Goal: Task Accomplishment & Management: Manage account settings

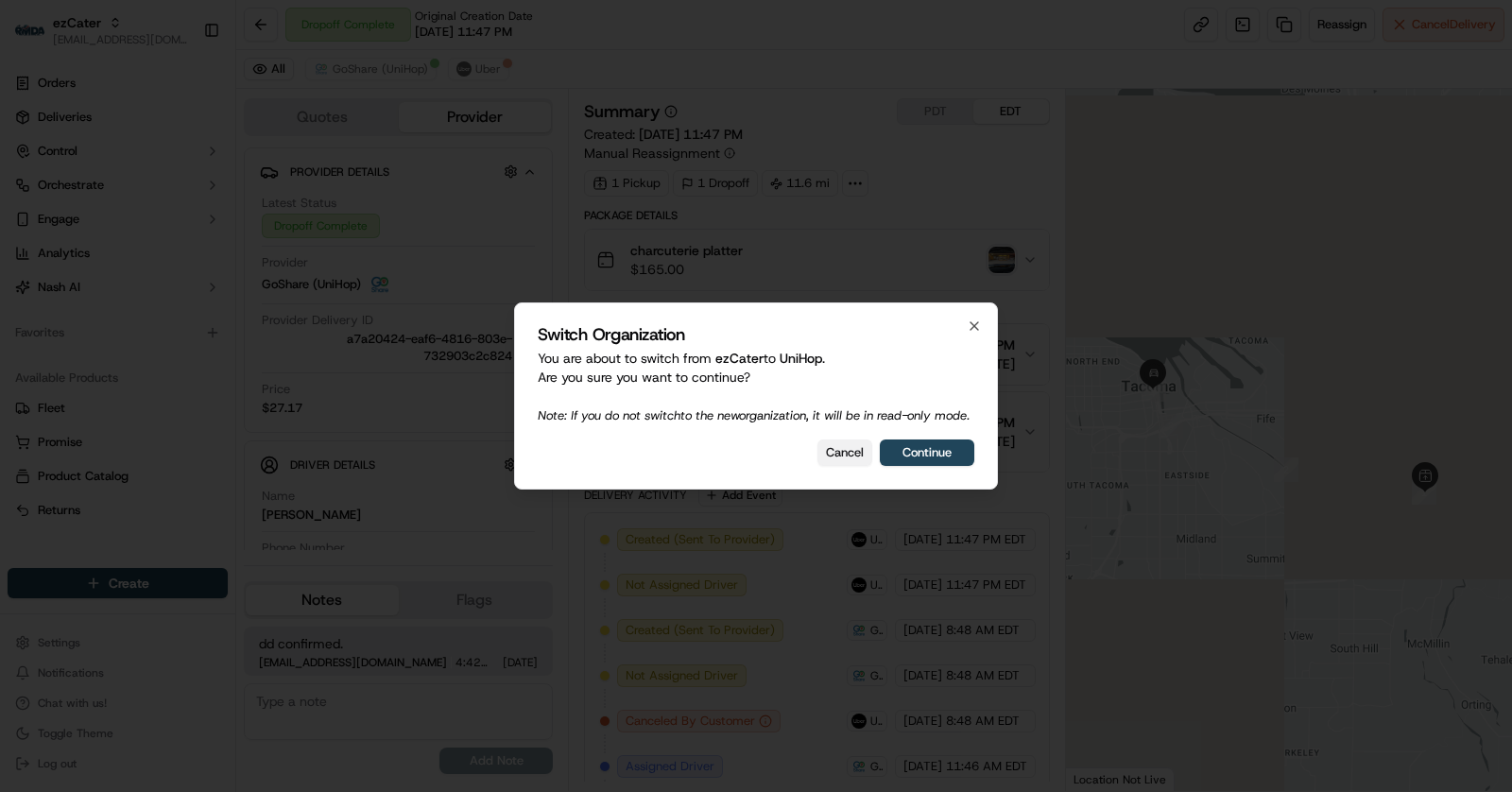
click at [845, 459] on button "Cancel" at bounding box center [844, 453] width 55 height 27
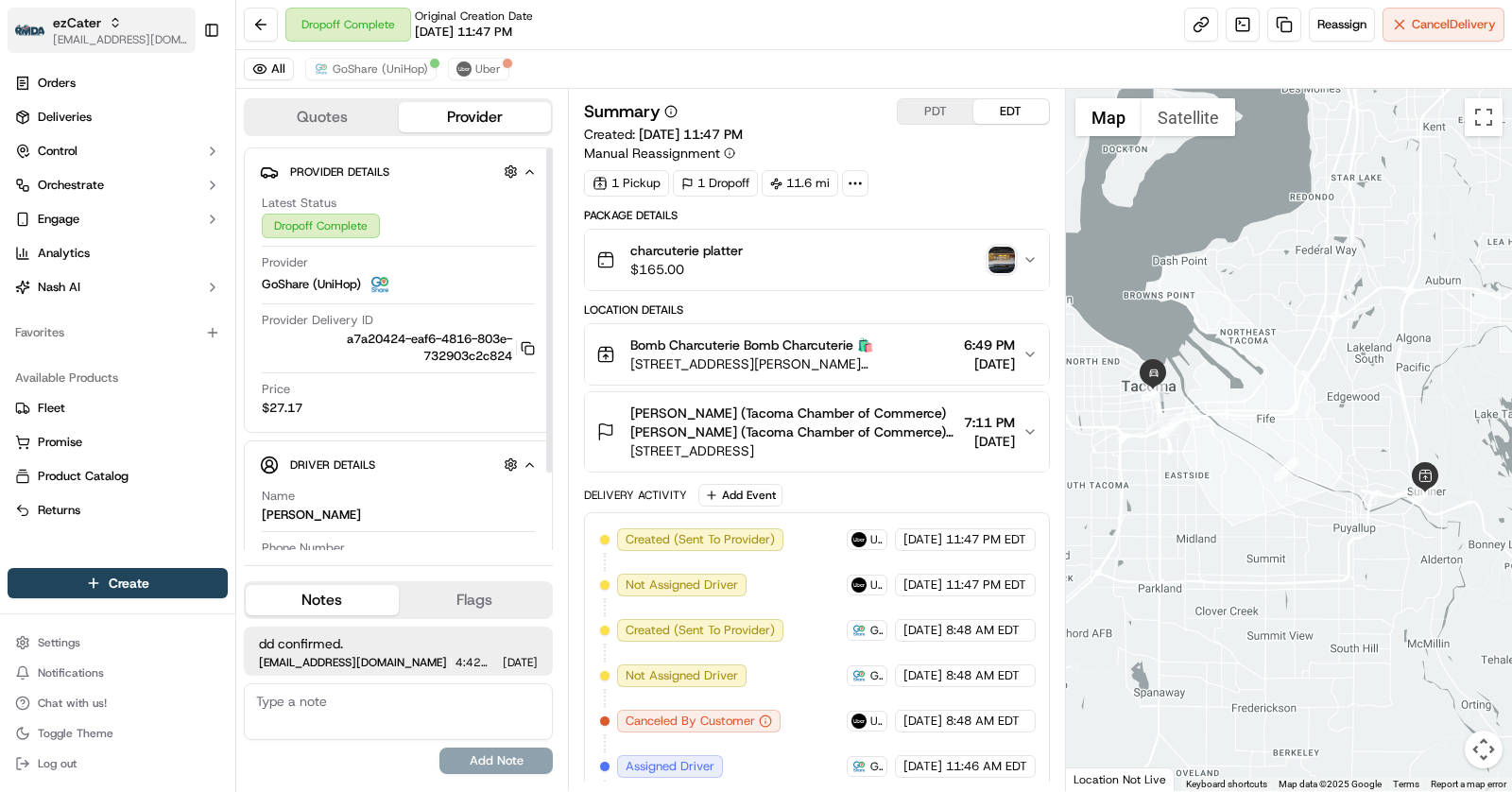
click at [94, 25] on span "ezCater" at bounding box center [77, 23] width 48 height 19
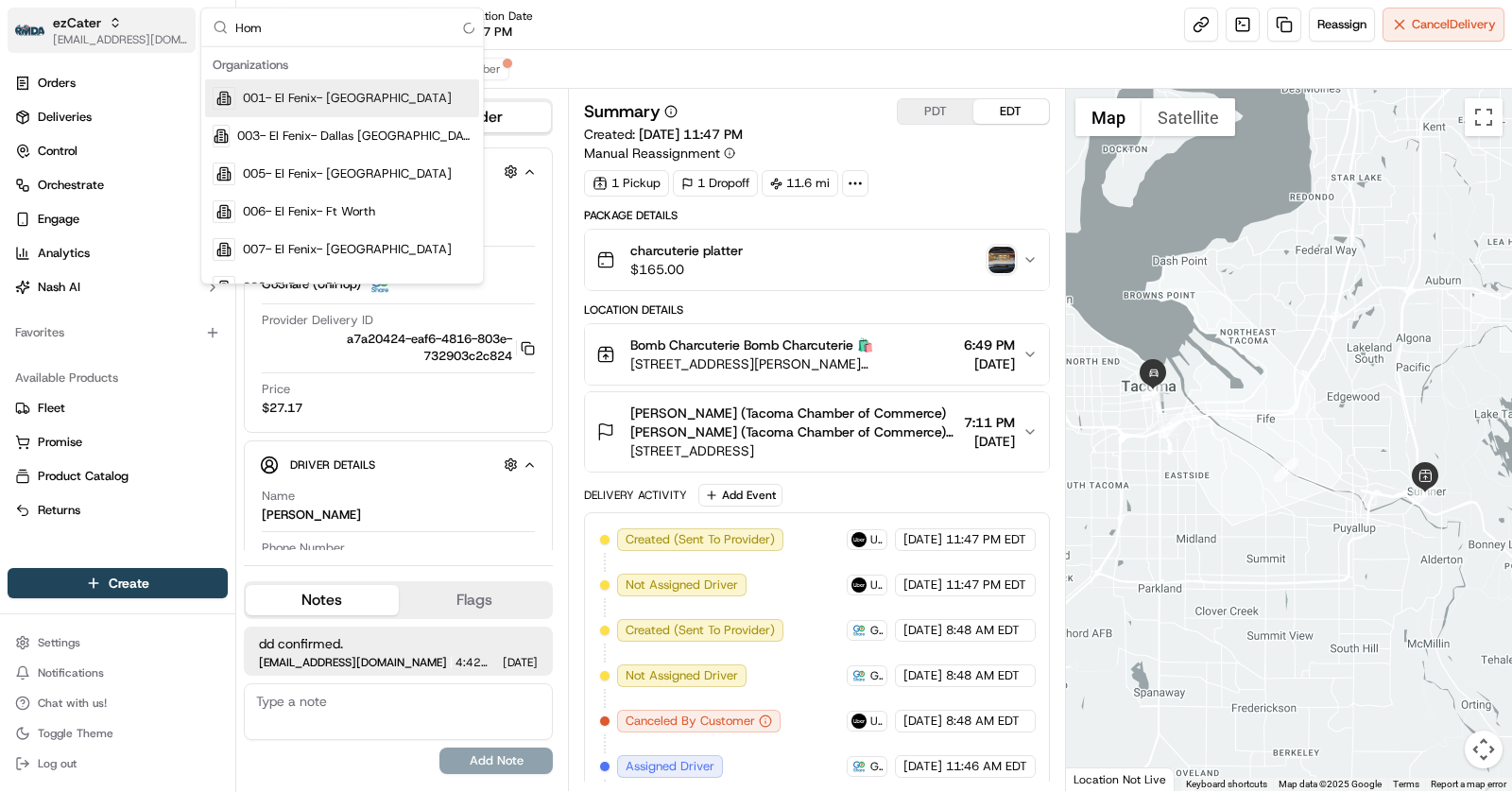
type input "Home"
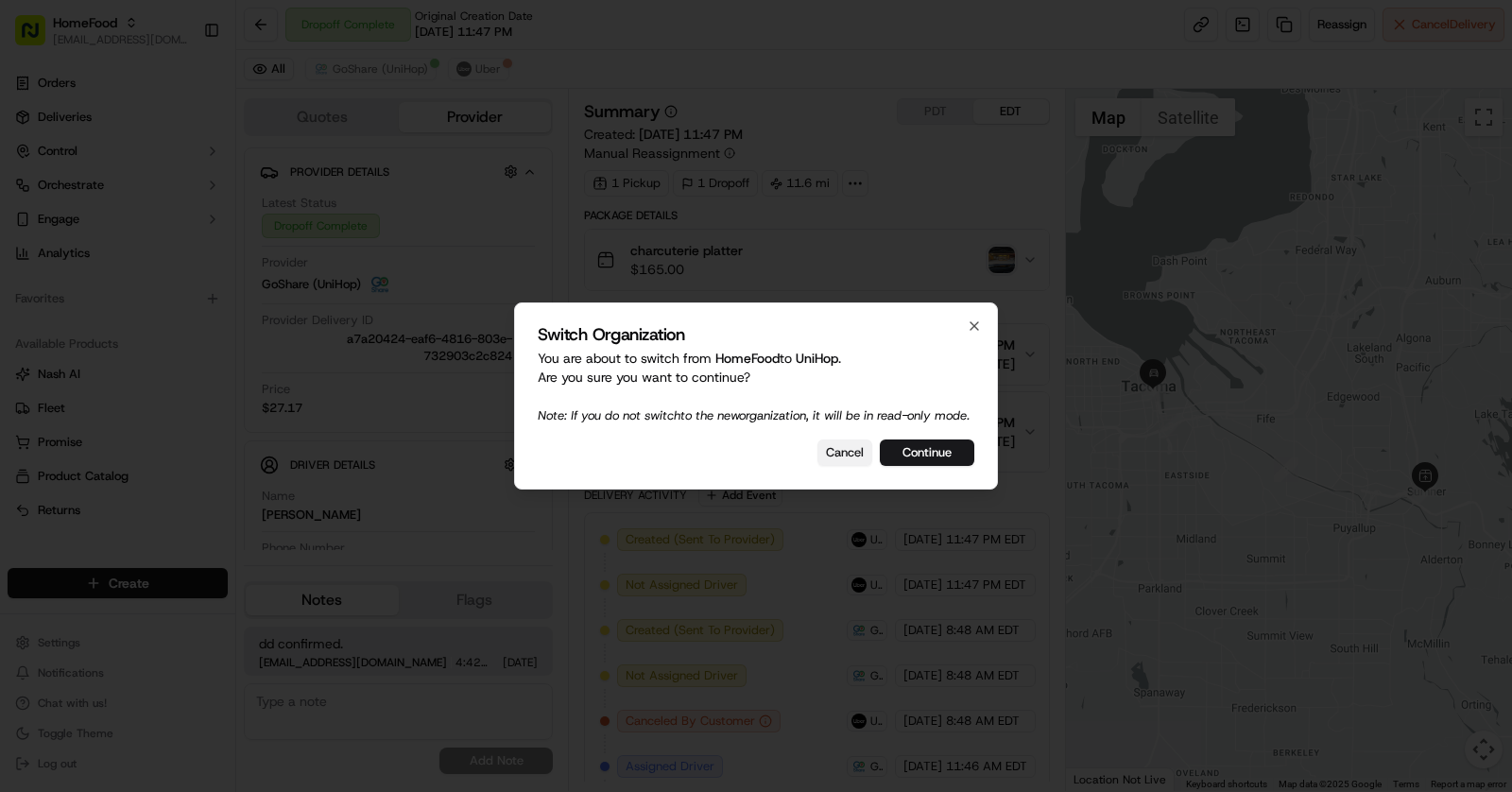
click at [831, 453] on button "Cancel" at bounding box center [844, 453] width 55 height 27
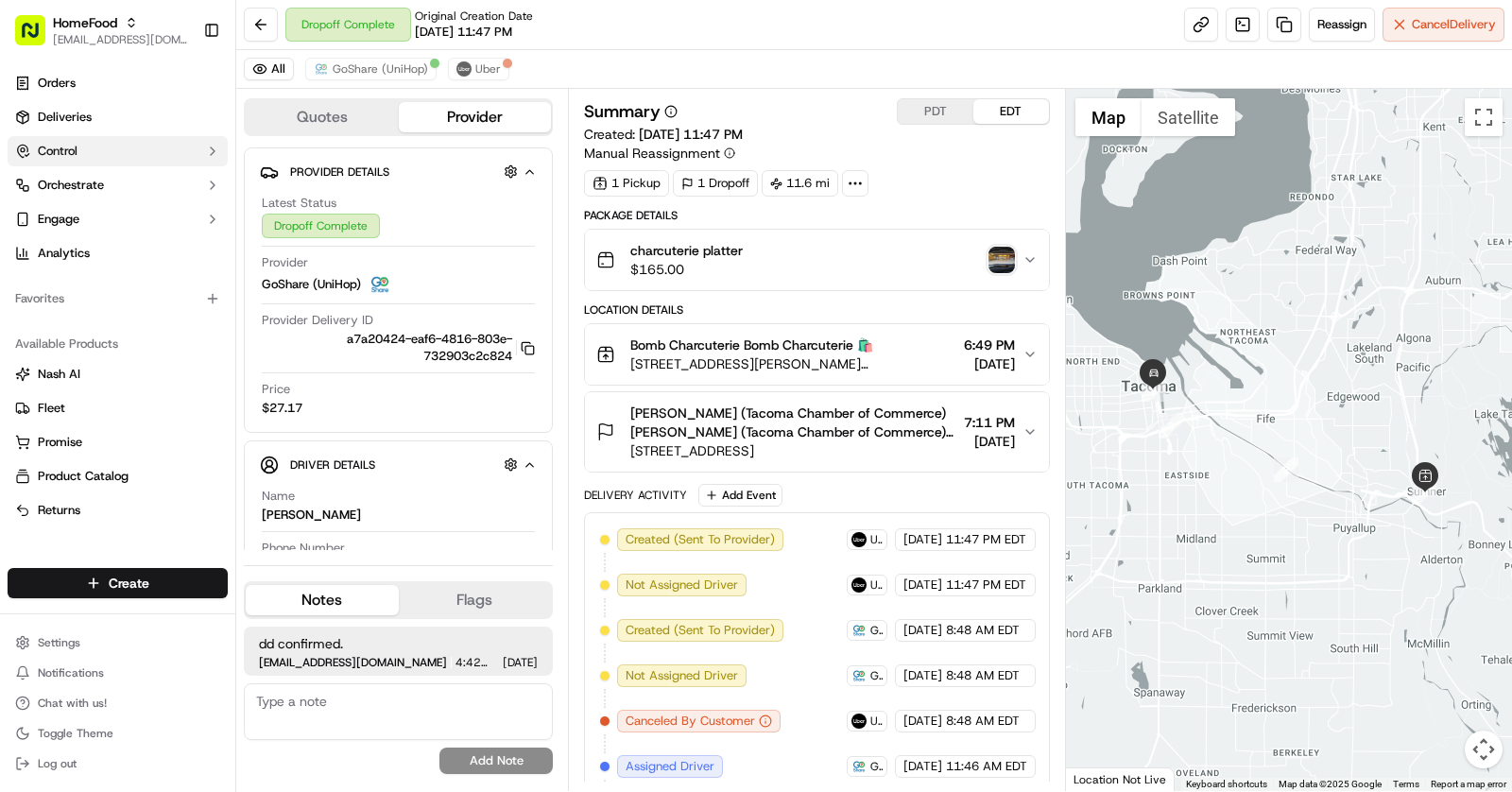
click at [73, 156] on span "Control" at bounding box center [57, 152] width 39 height 17
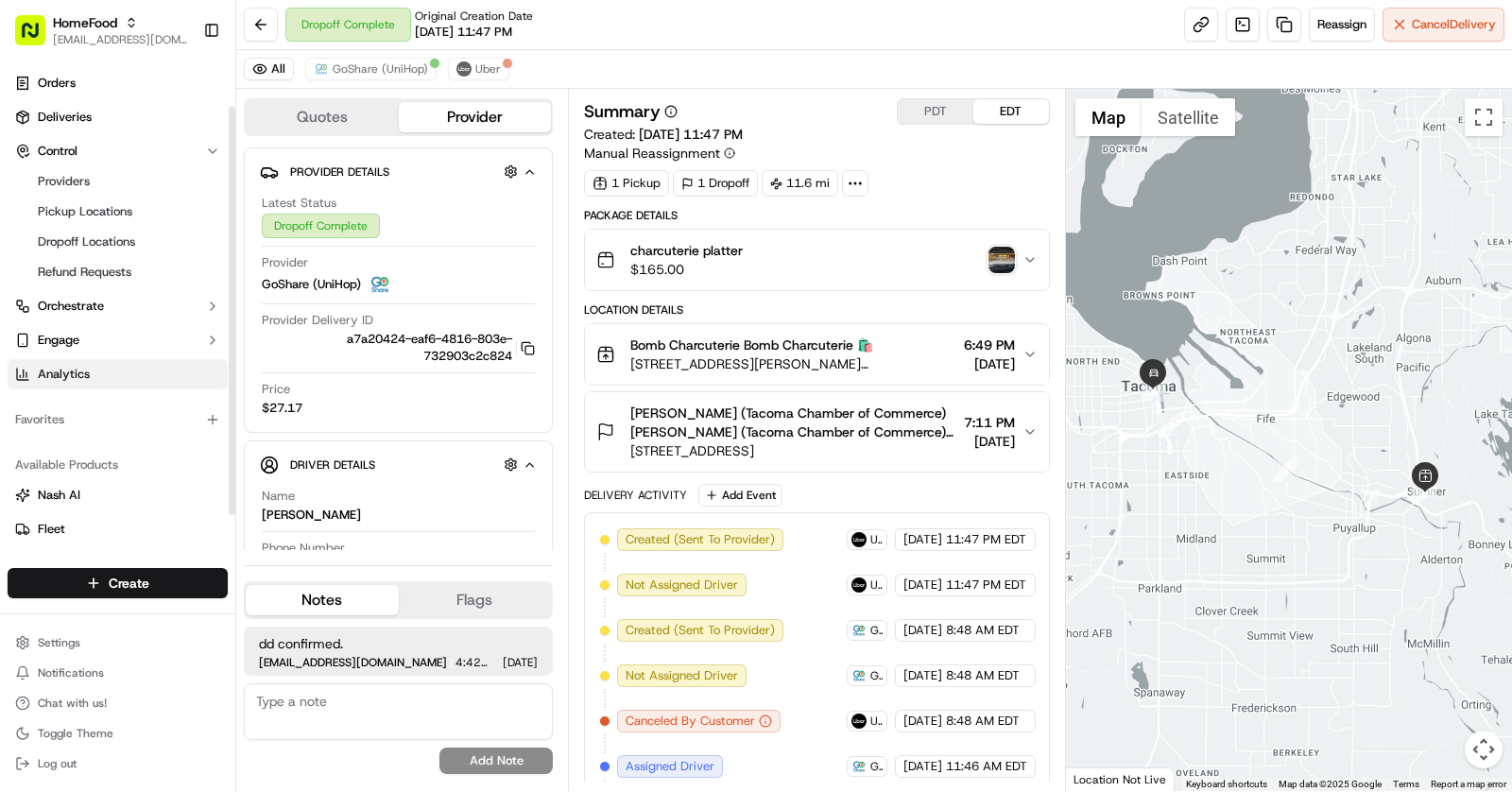
scroll to position [100, 0]
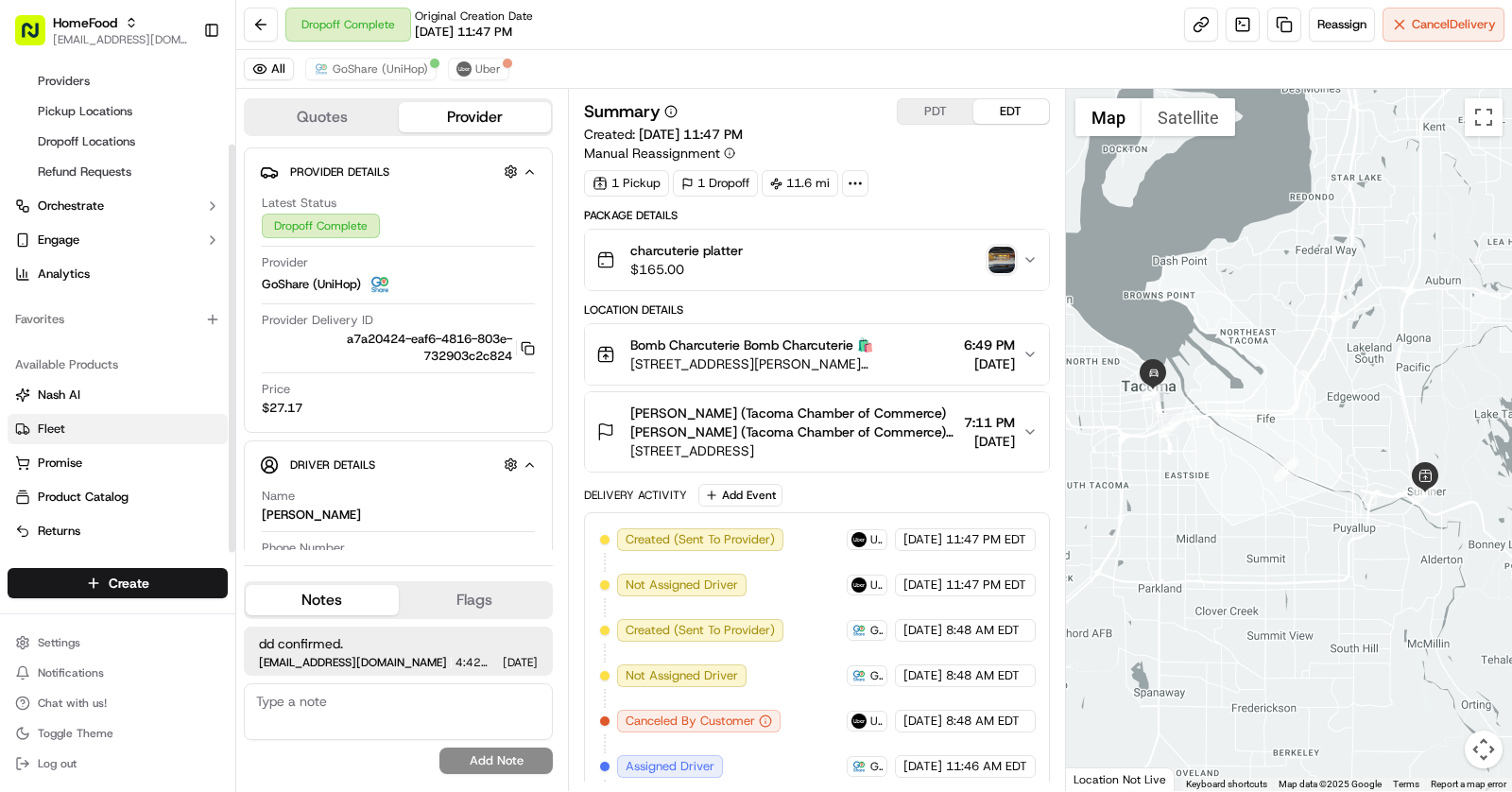
click at [64, 434] on link "Fleet" at bounding box center [118, 429] width 205 height 17
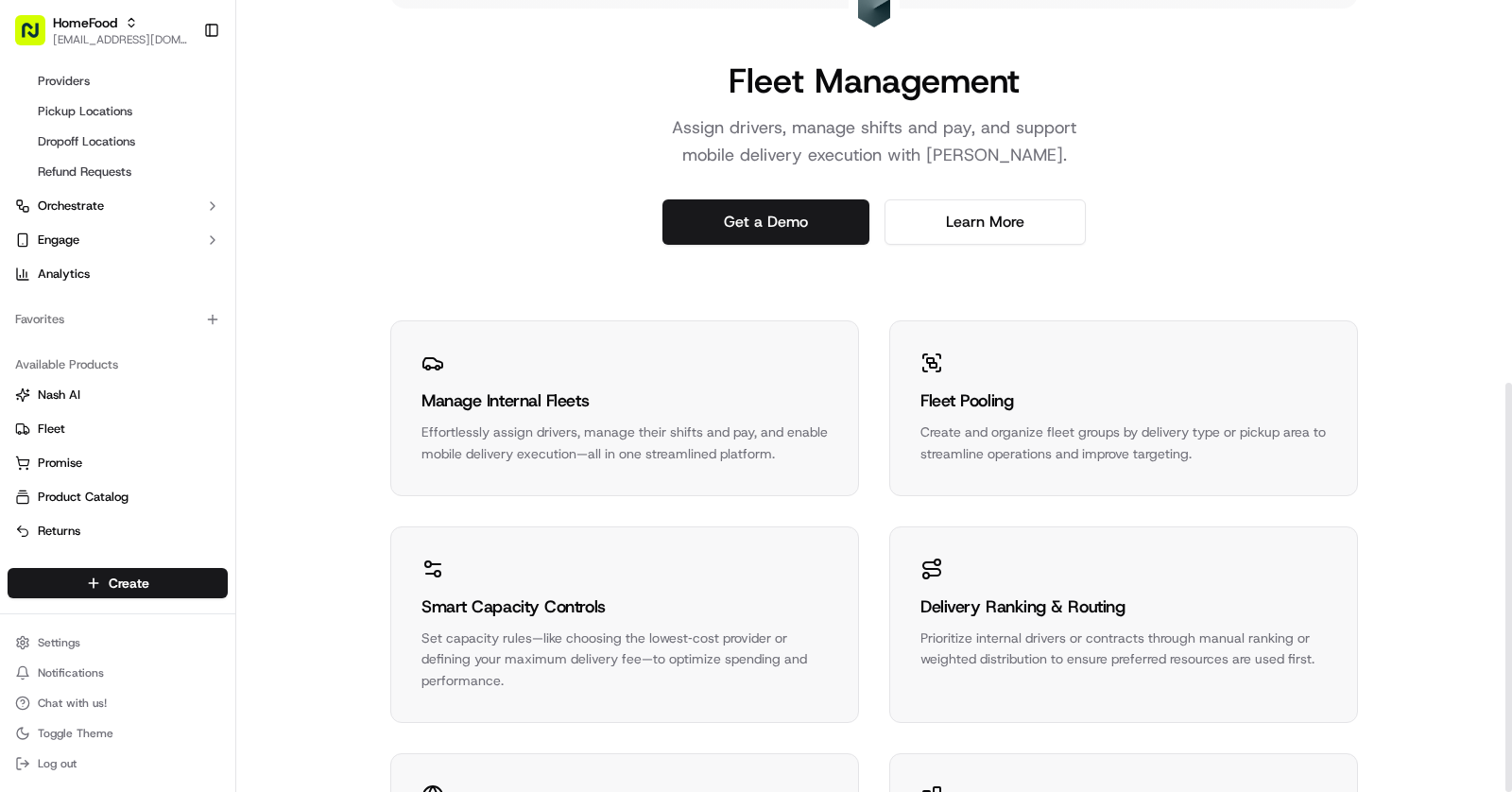
scroll to position [741, 0]
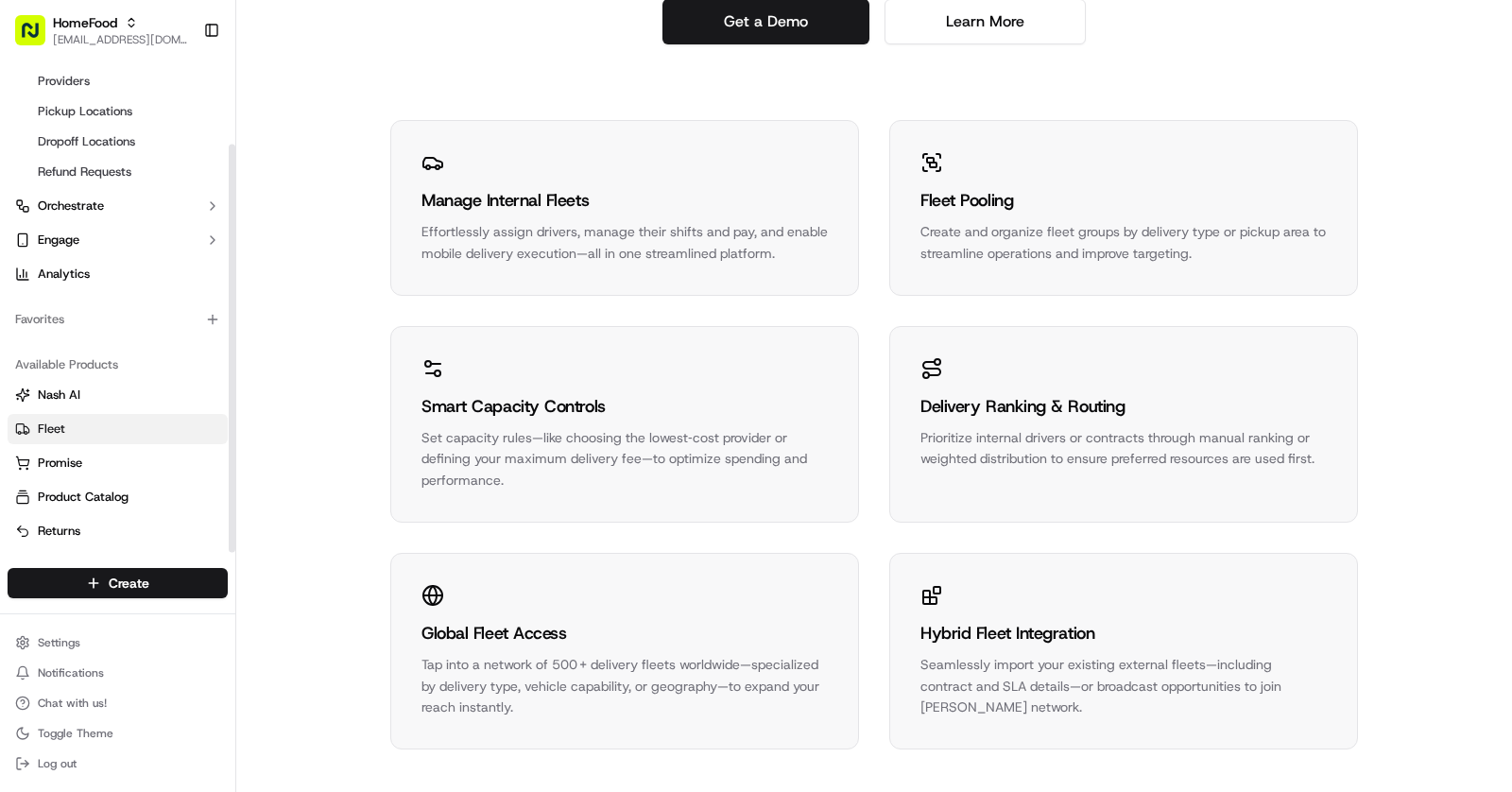
click at [89, 433] on link "Fleet" at bounding box center [118, 429] width 205 height 17
click at [91, 650] on html "HomeFood asif@usenash.com Toggle Sidebar Orders Deliveries Control Providers Pi…" at bounding box center [756, 396] width 1512 height 792
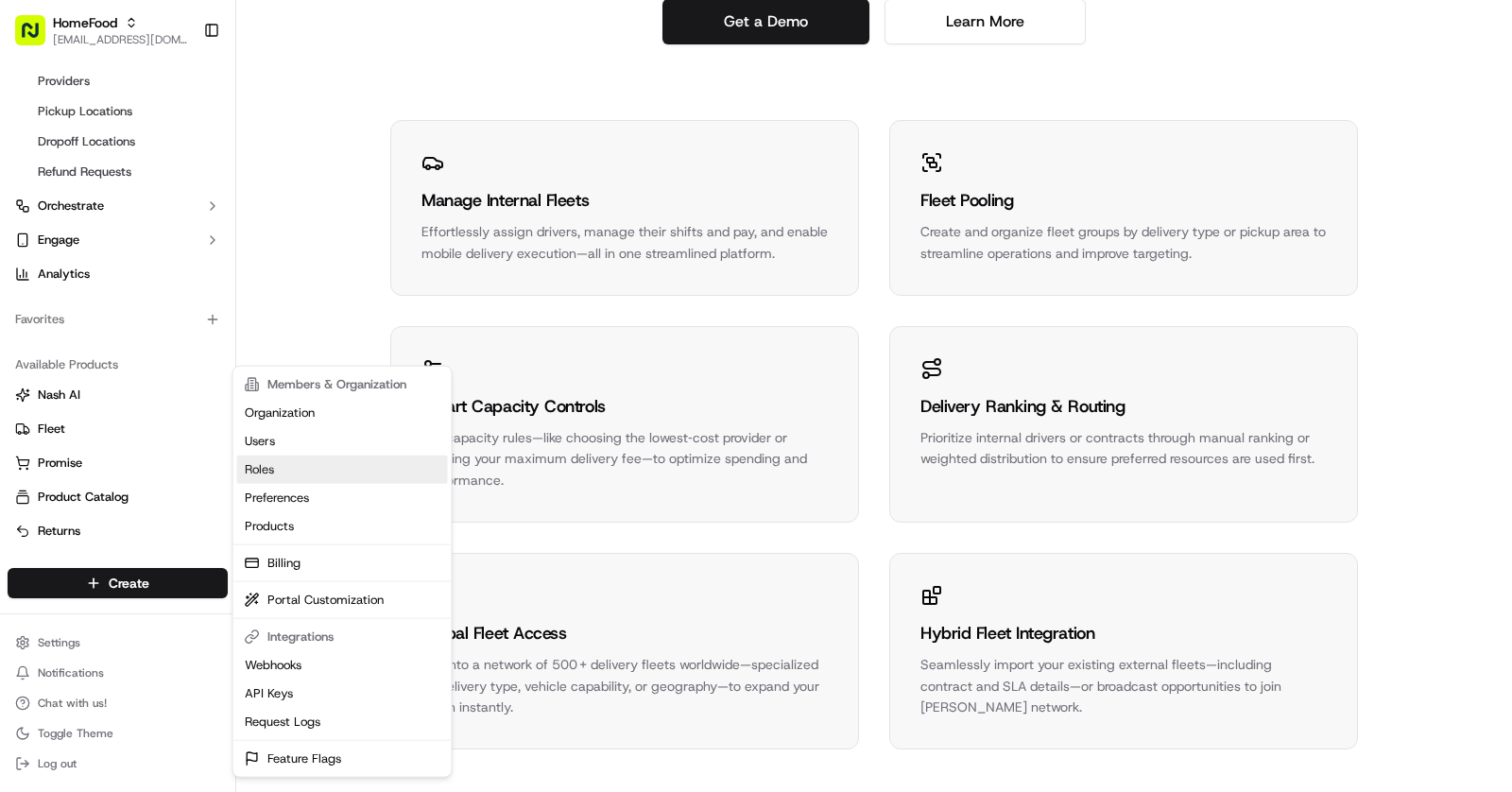
click at [290, 455] on link "Roles" at bounding box center [342, 469] width 210 height 29
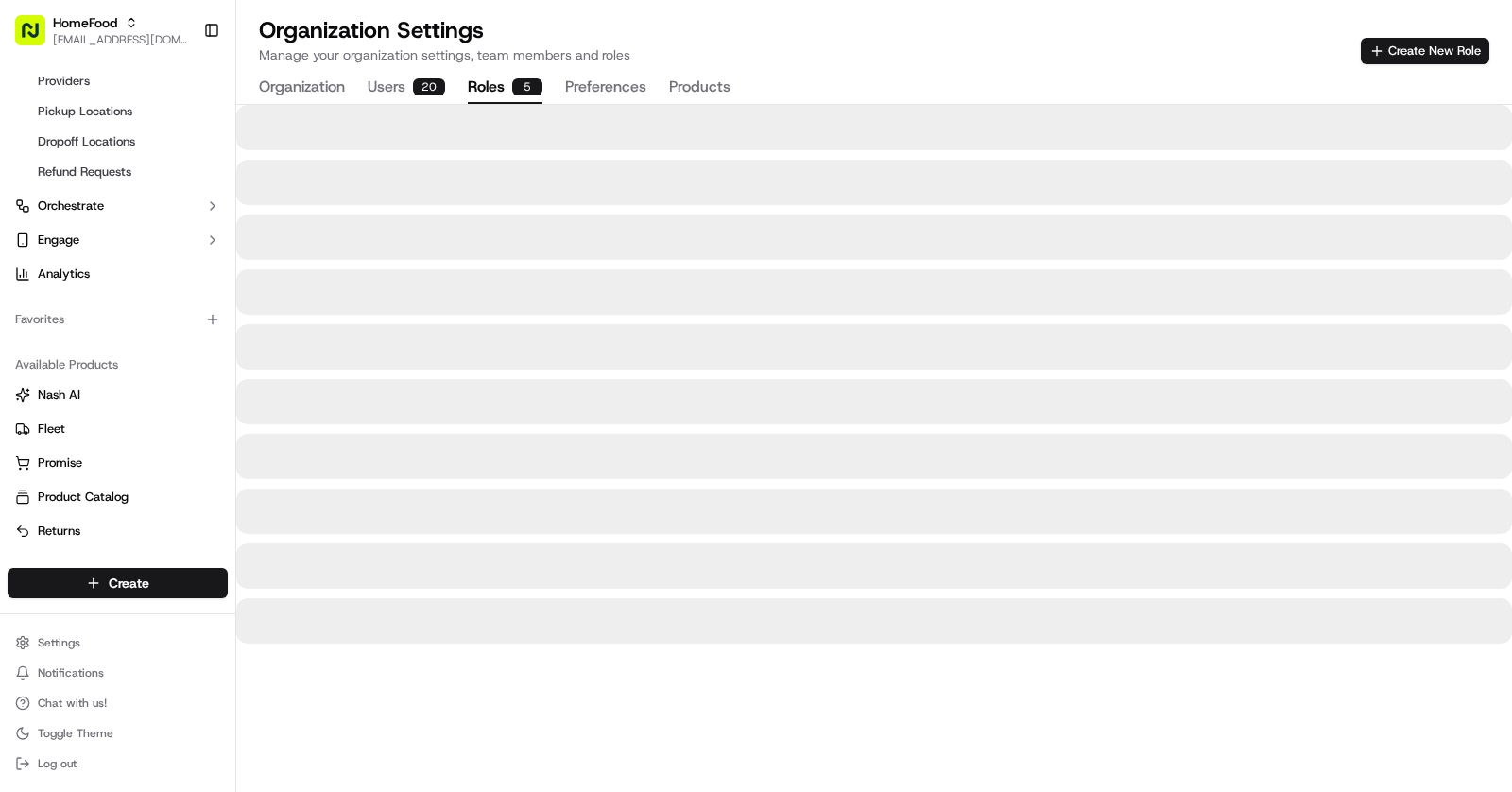
click at [620, 85] on button "Preferences" at bounding box center [606, 87] width 82 height 32
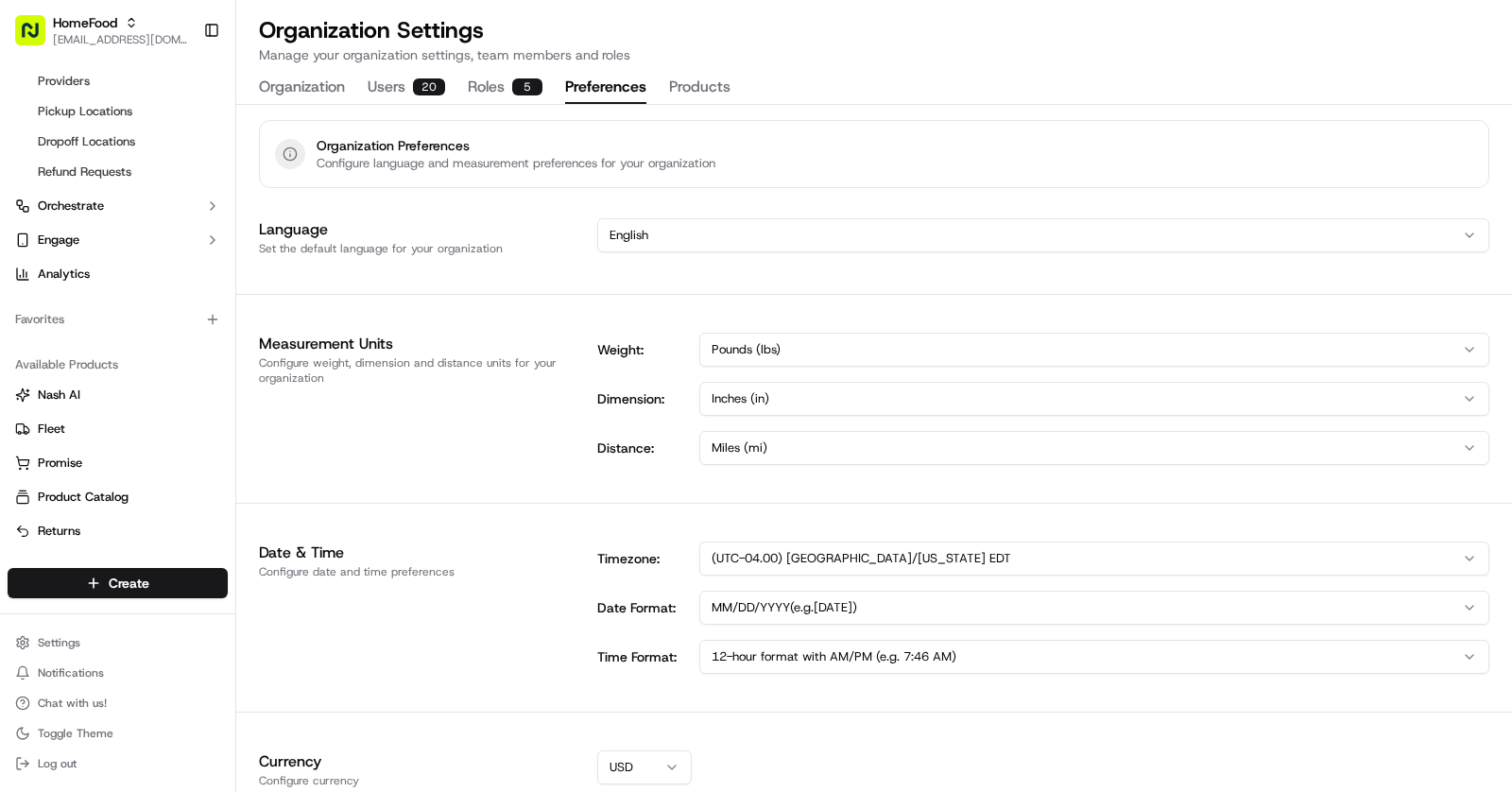
click at [687, 85] on button "Products" at bounding box center [700, 87] width 61 height 32
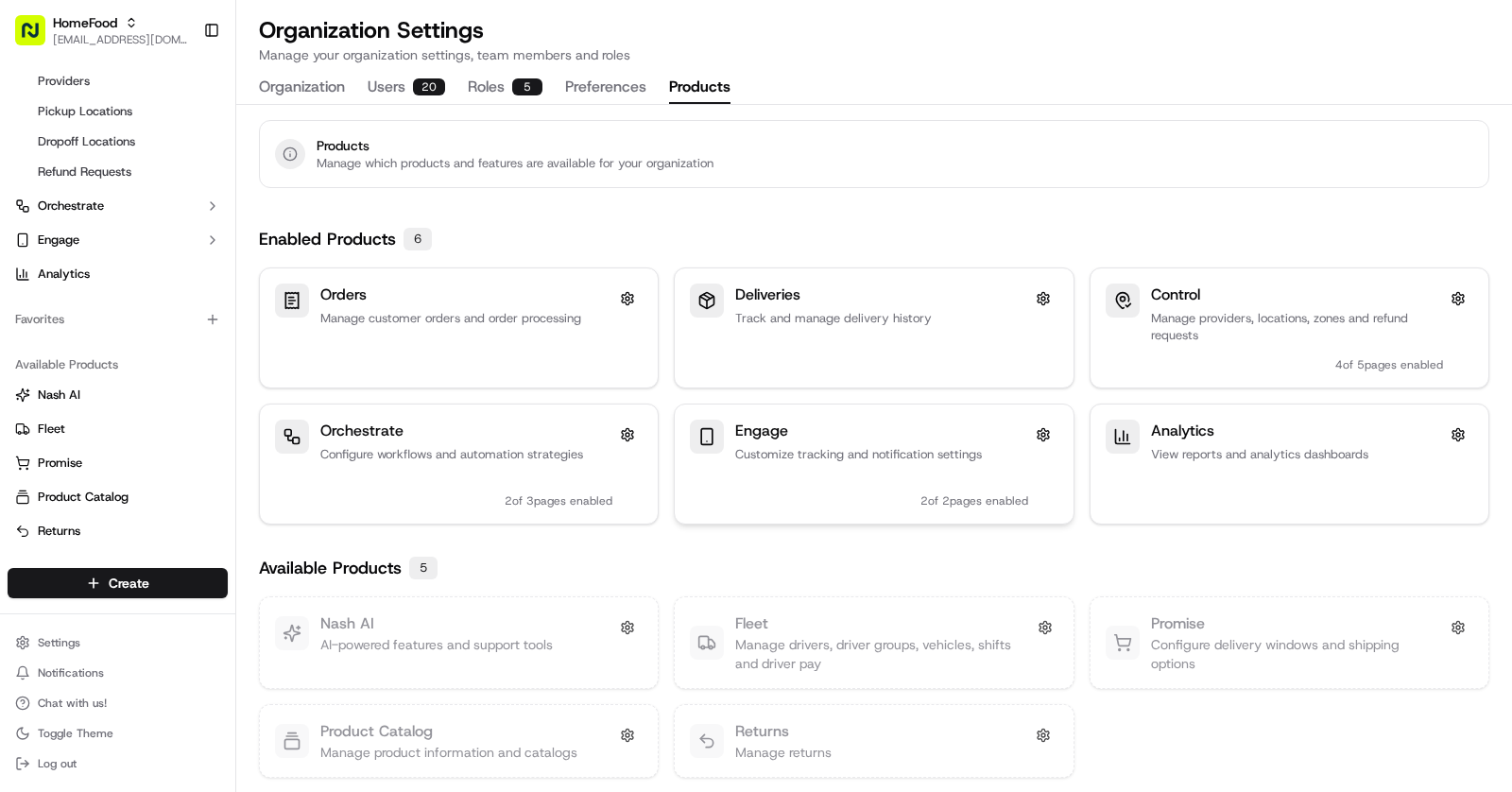
scroll to position [6, 0]
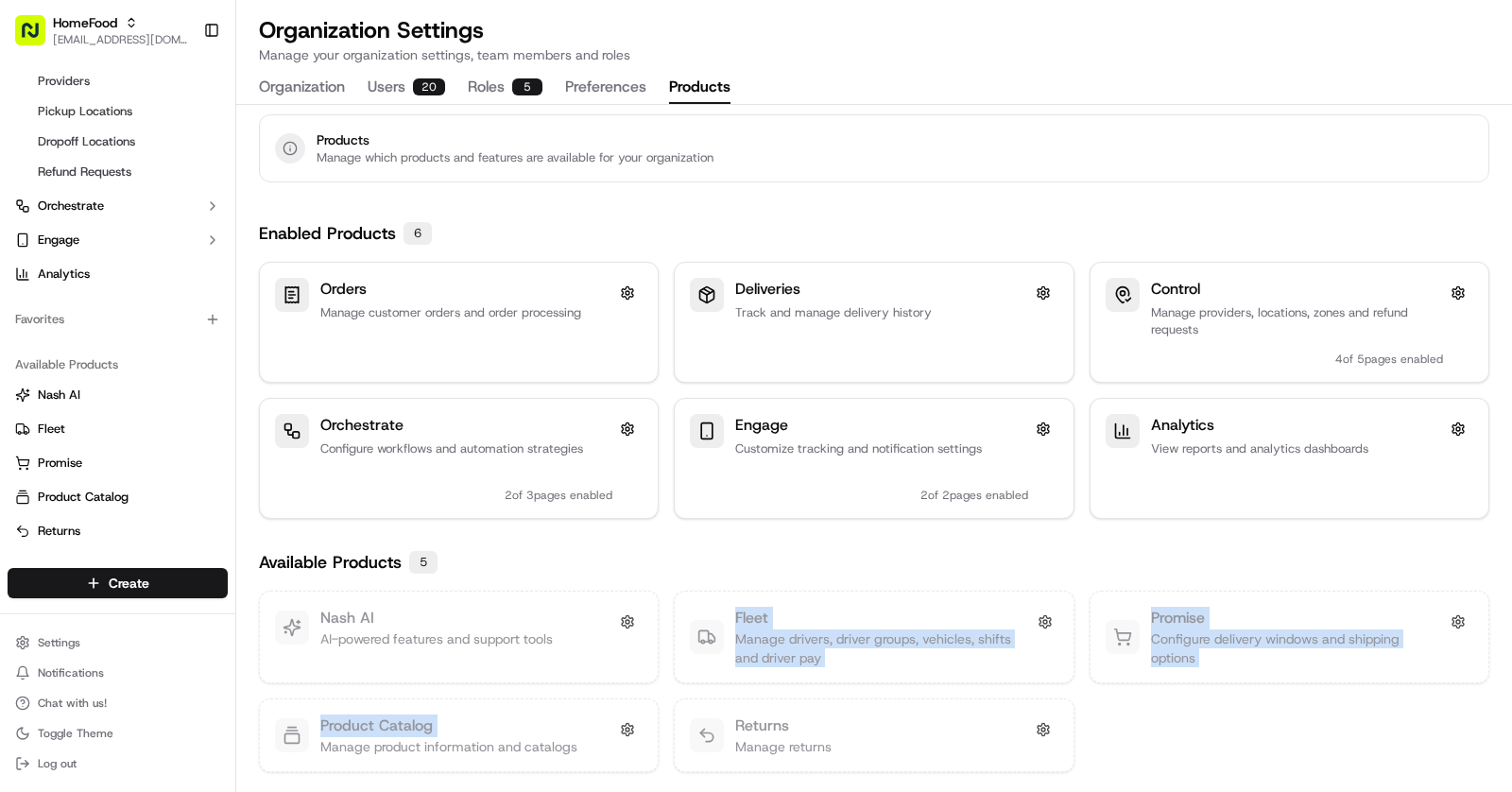
drag, startPoint x: 496, startPoint y: 734, endPoint x: 774, endPoint y: 588, distance: 314.0
click at [771, 596] on div "Nash AI AI-powered features and support tools Fleet Manage drivers, driver grou…" at bounding box center [874, 681] width 1230 height 181
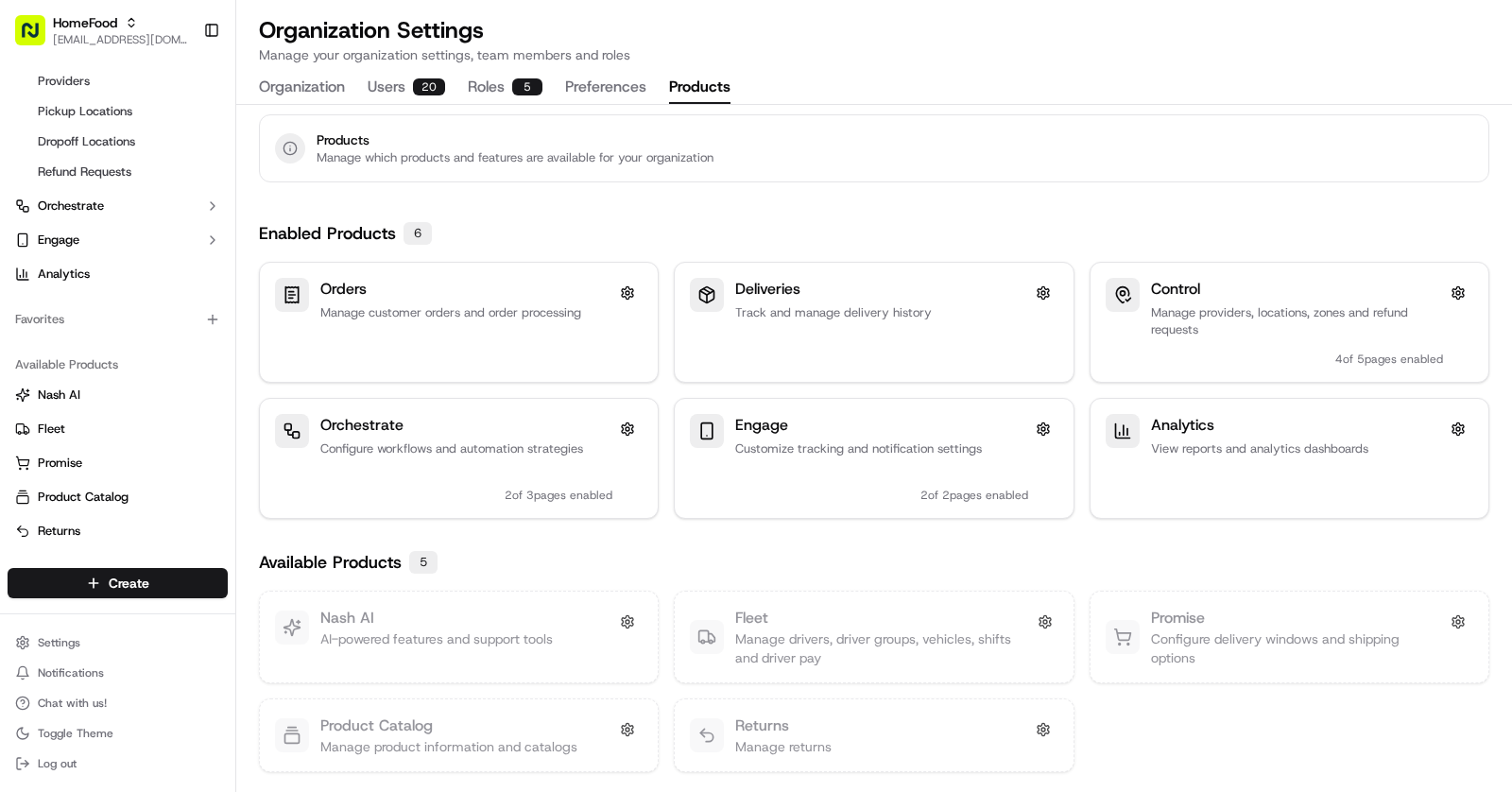
click at [660, 553] on div "Available Products 5" at bounding box center [874, 563] width 1230 height 27
click at [121, 269] on link "Analytics" at bounding box center [117, 274] width 220 height 30
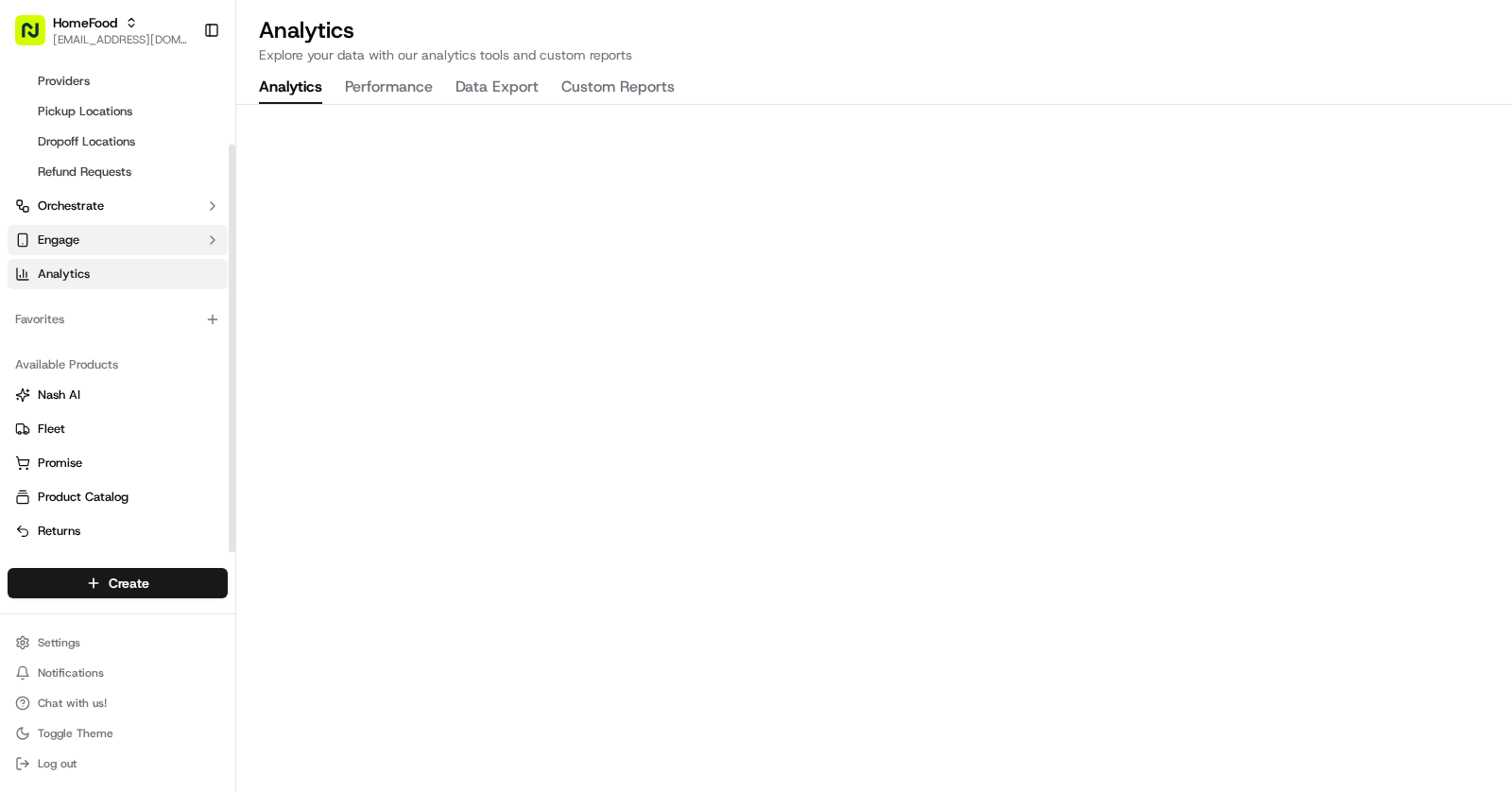
click at [91, 238] on button "Engage" at bounding box center [117, 239] width 220 height 30
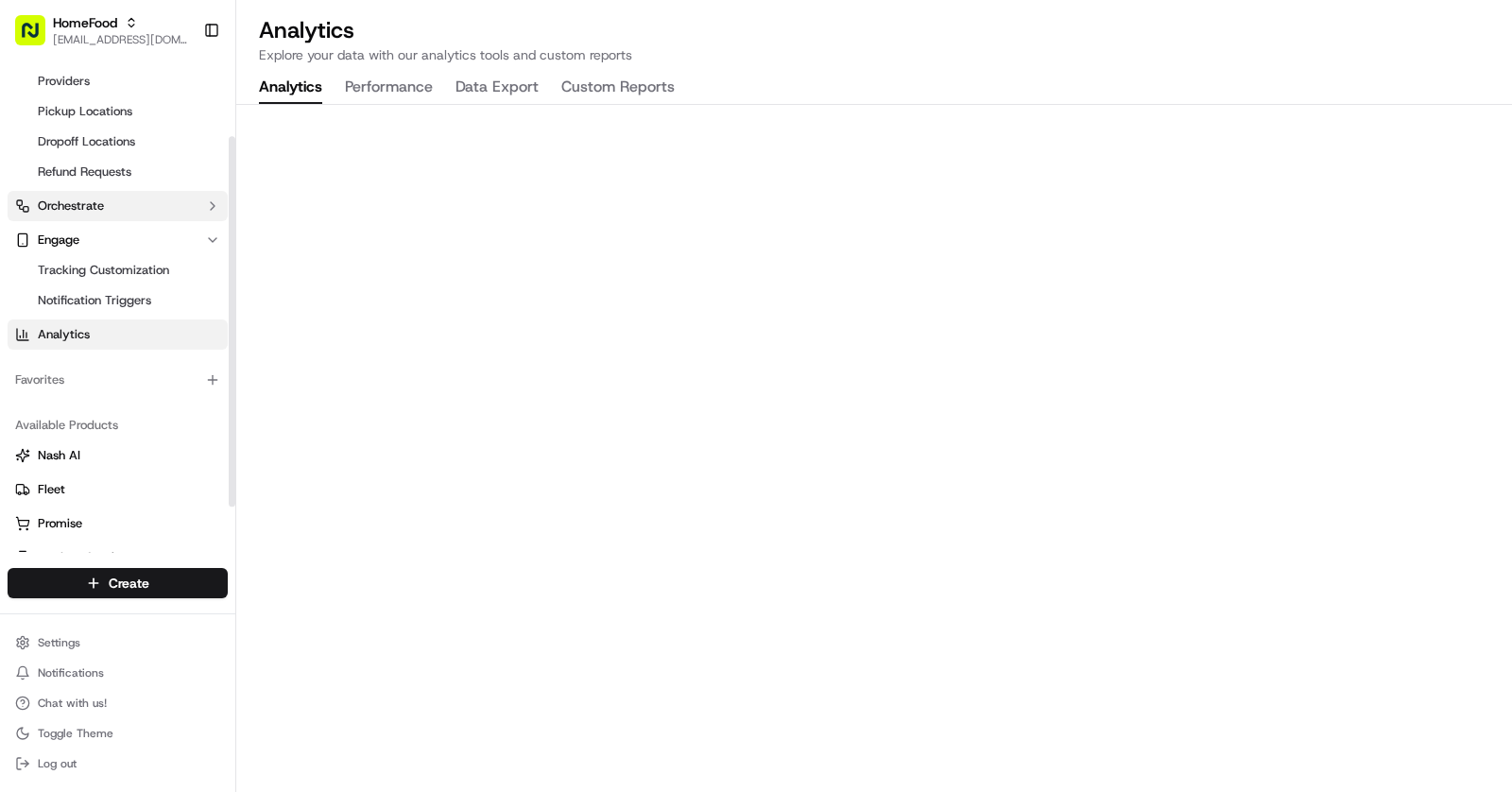
click at [99, 212] on span "Orchestrate" at bounding box center [70, 206] width 66 height 17
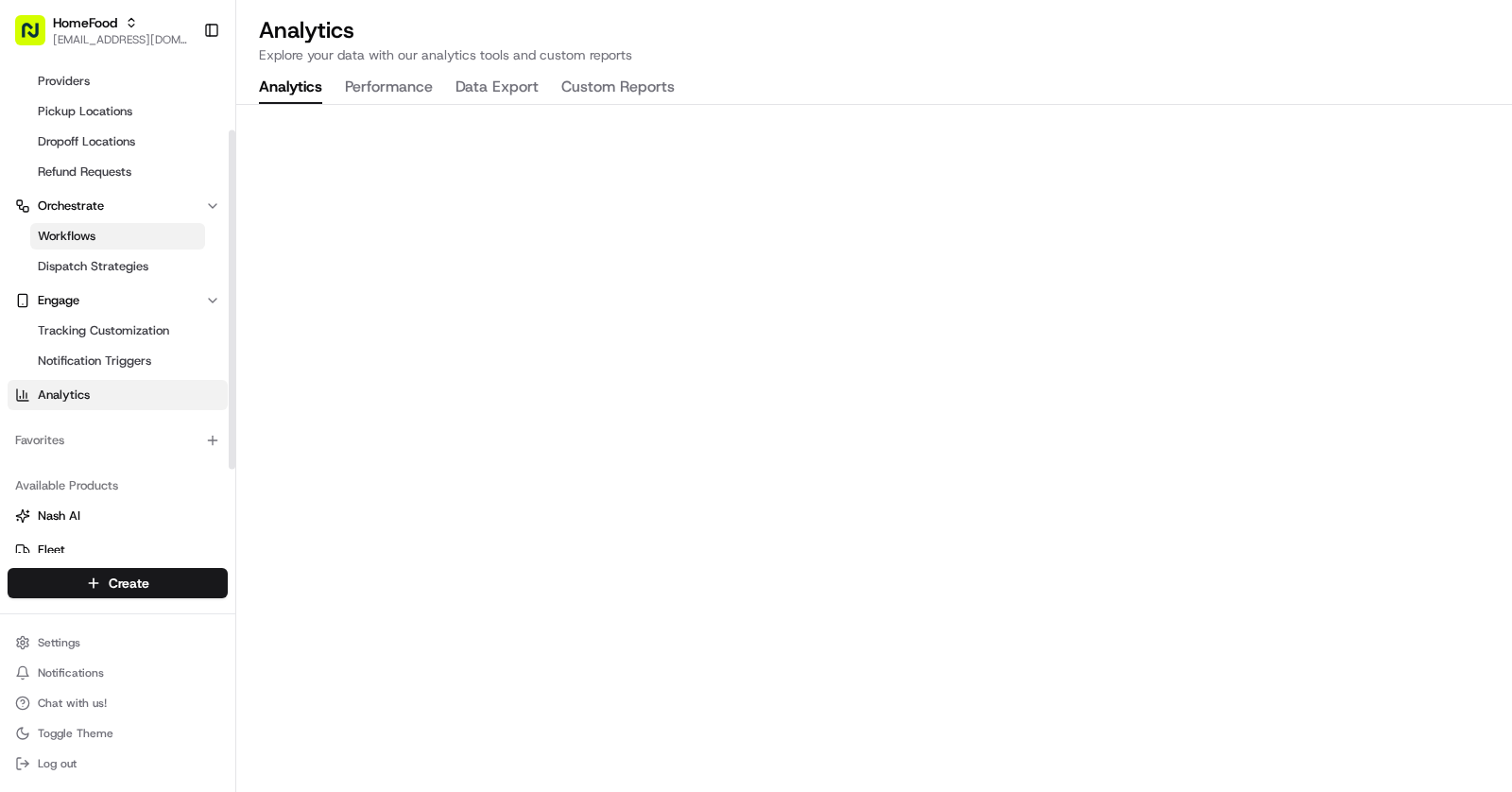
click at [105, 237] on link "Workflows" at bounding box center [117, 236] width 175 height 27
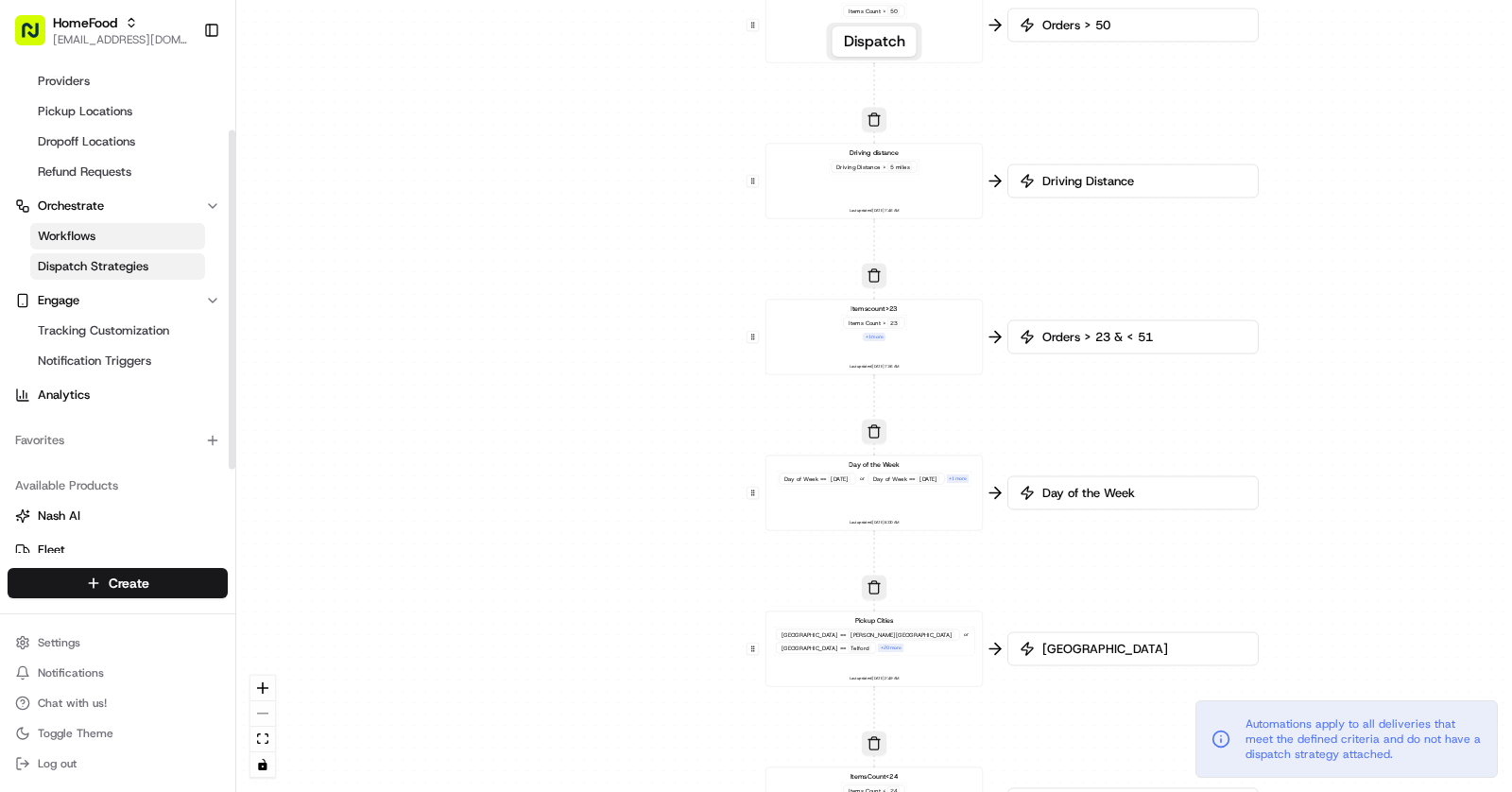
click at [110, 269] on span "Dispatch Strategies" at bounding box center [92, 267] width 110 height 17
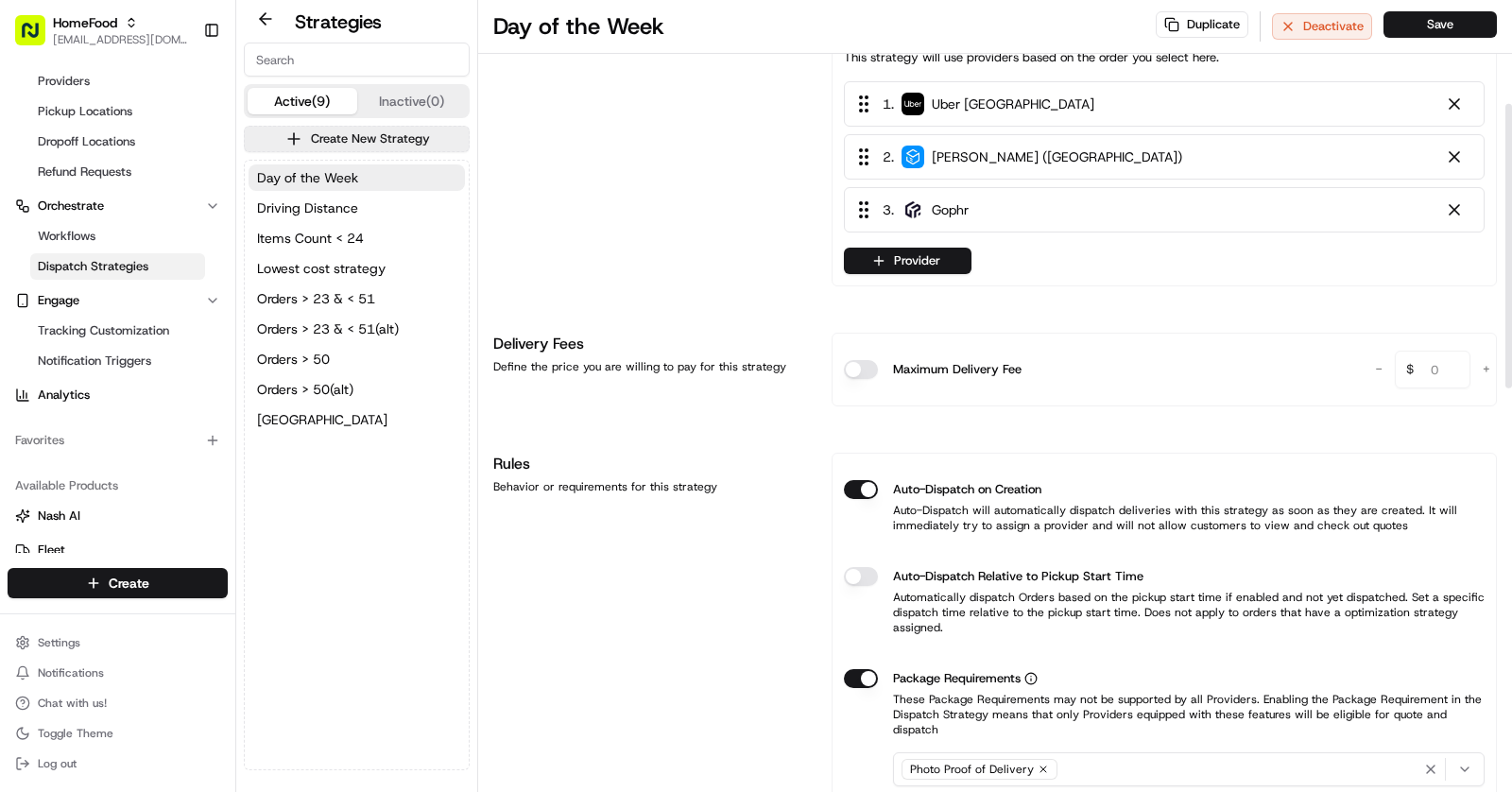
scroll to position [181, 0]
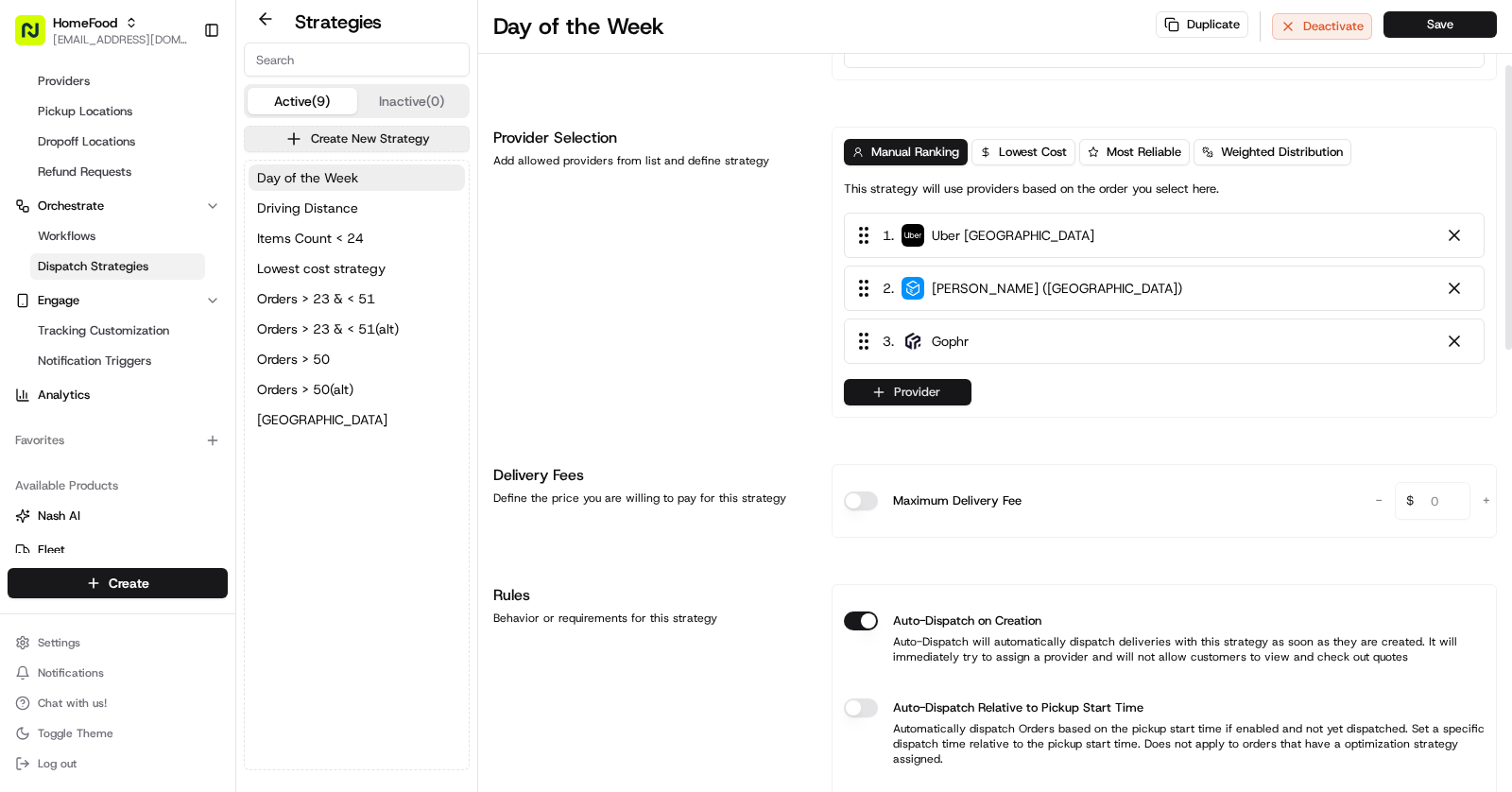
click at [921, 388] on button "Provider" at bounding box center [907, 393] width 128 height 27
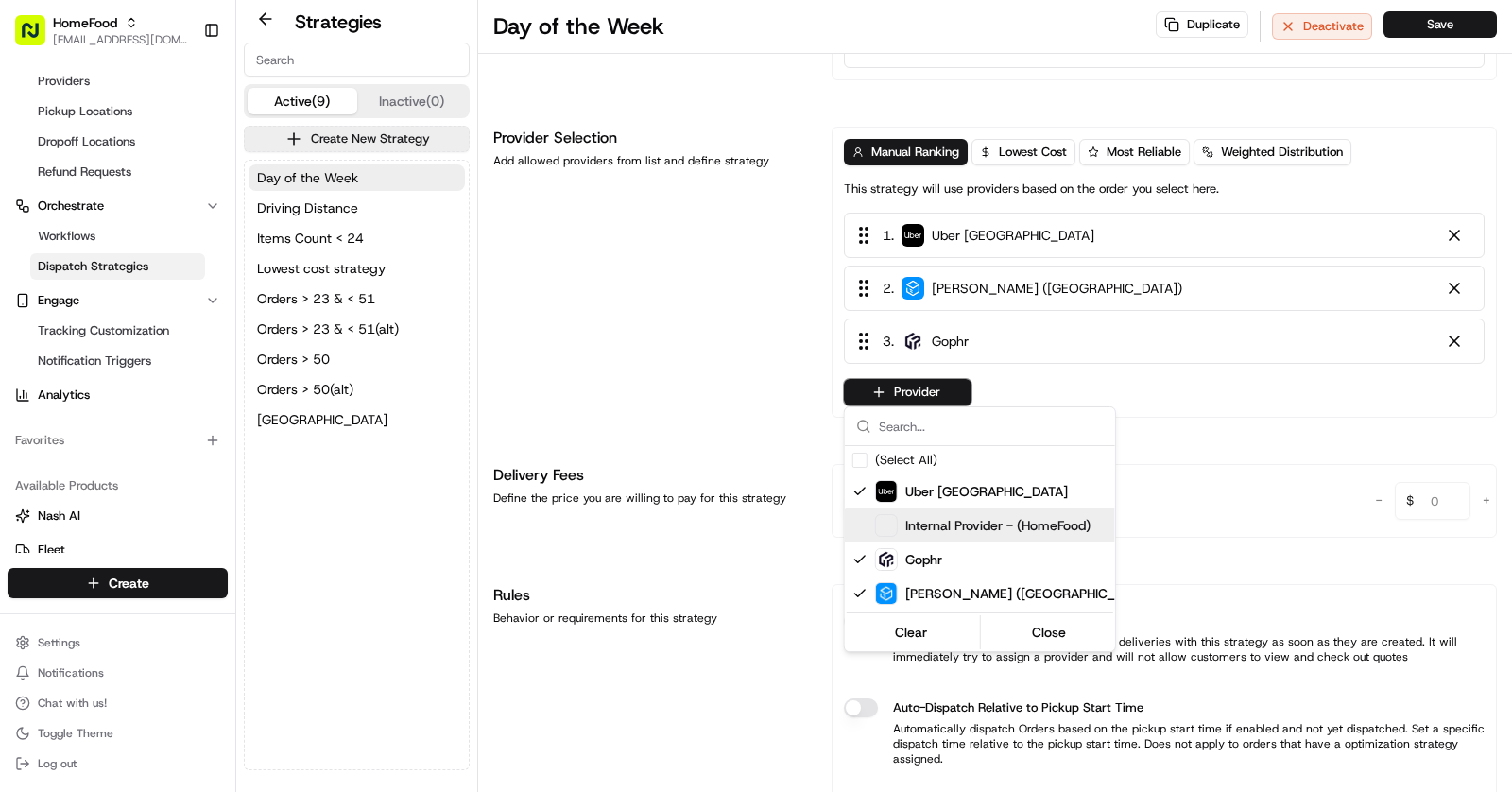
click at [666, 349] on html "HomeFood asif@usenash.com Toggle Sidebar Orders Deliveries Control Providers Pi…" at bounding box center [756, 396] width 1512 height 792
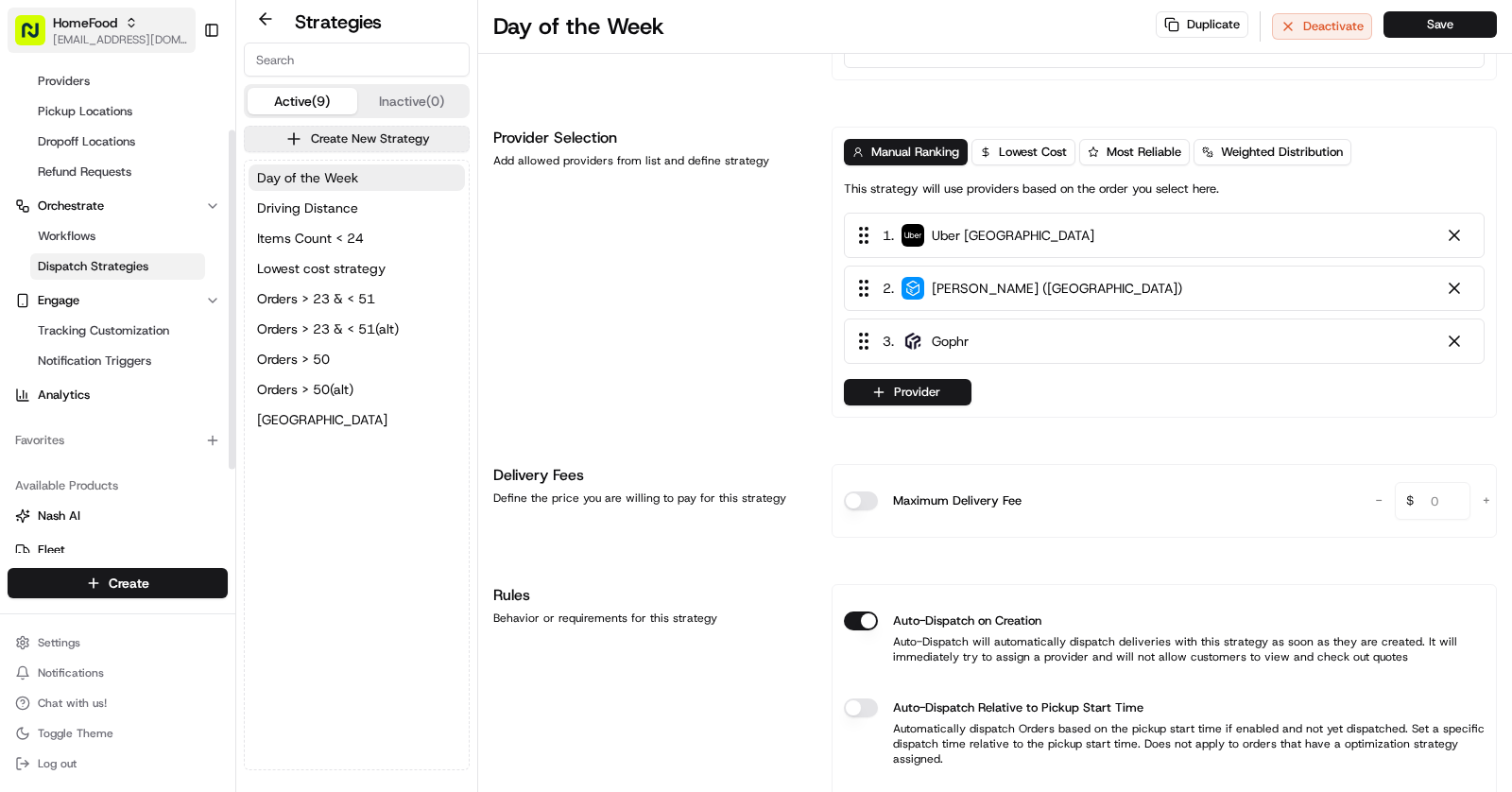
click at [110, 39] on span "[EMAIL_ADDRESS][DOMAIN_NAME]" at bounding box center [120, 39] width 135 height 15
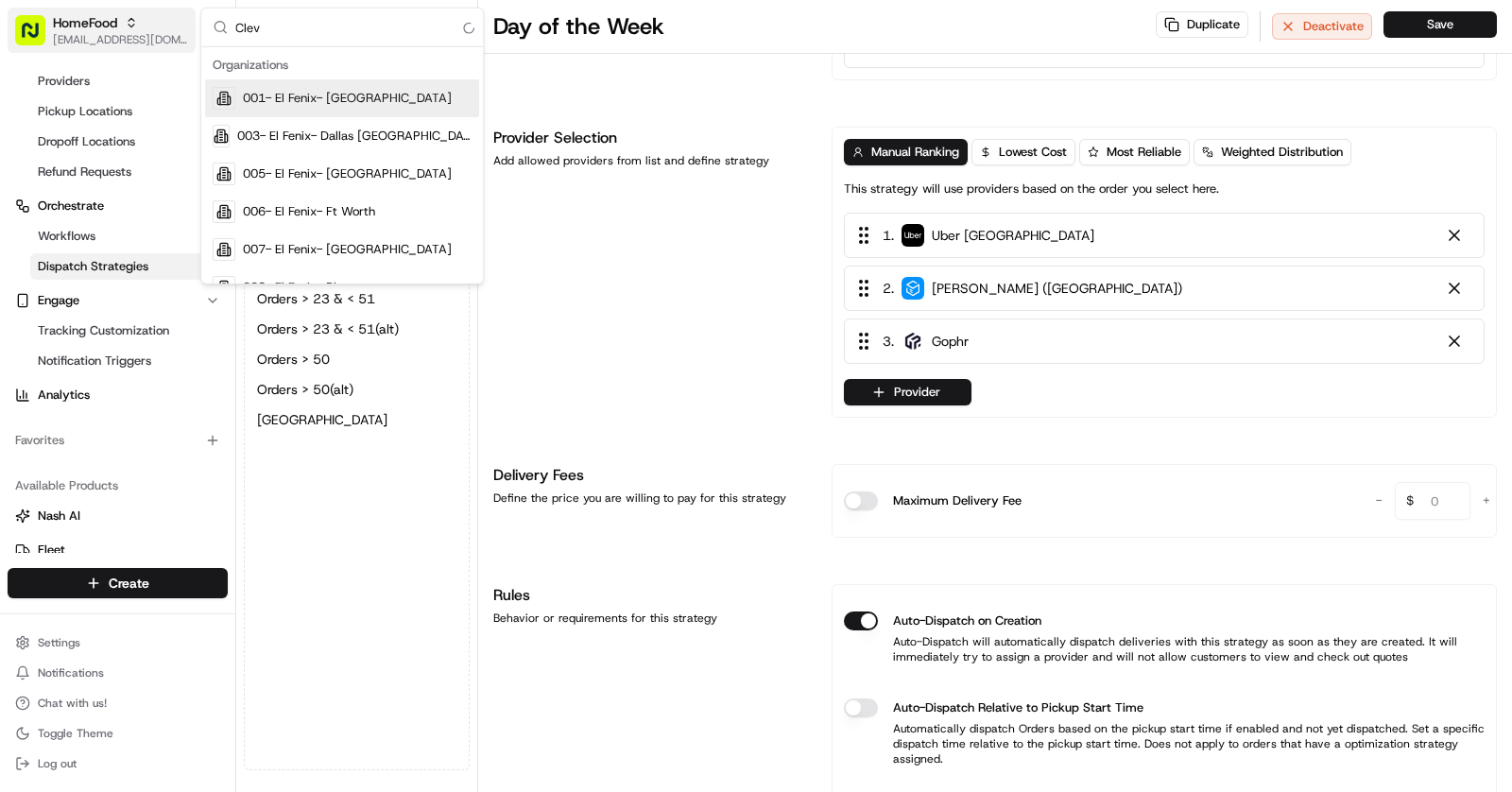
type input "Cleva"
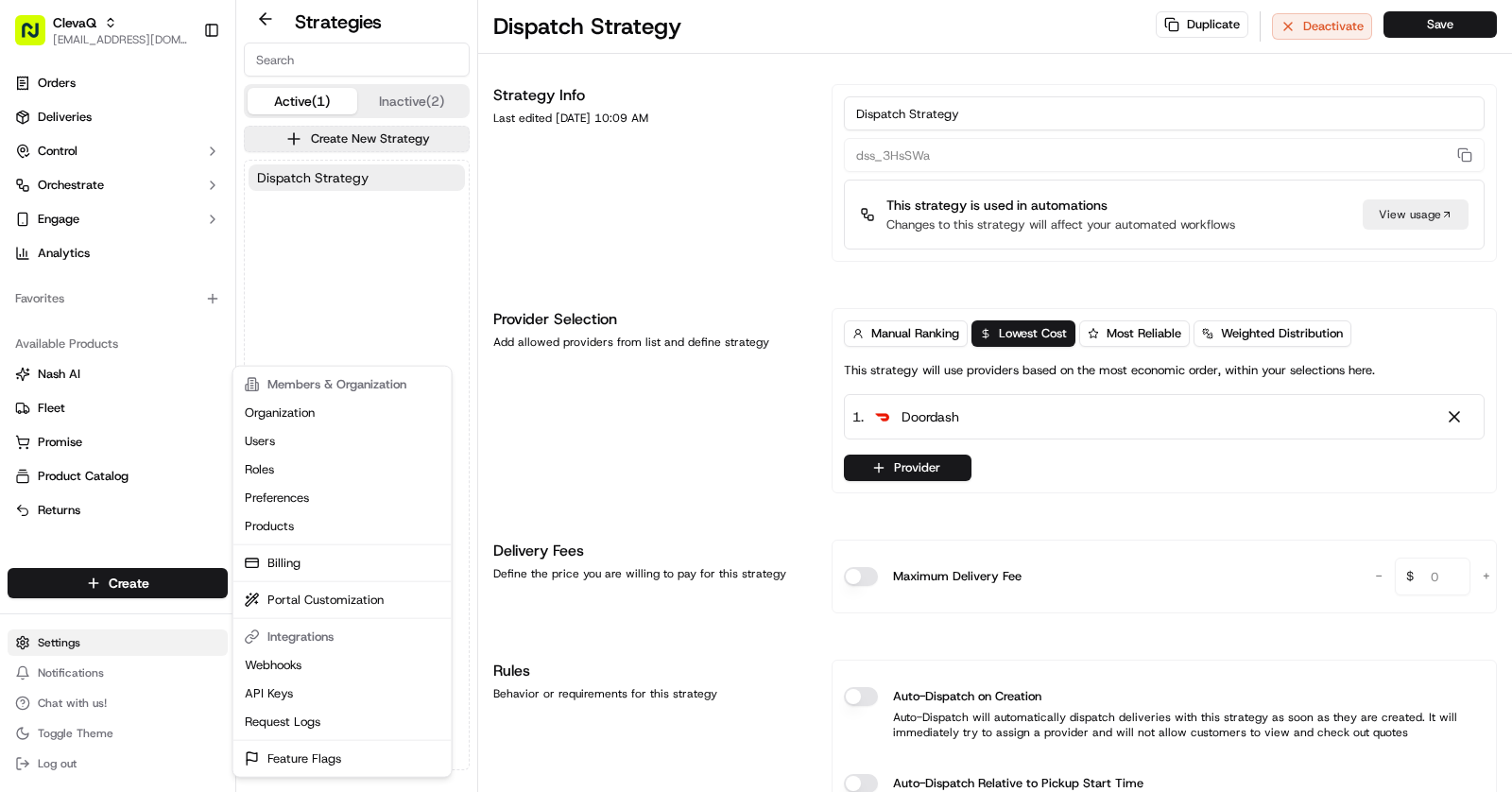
click at [74, 634] on html "ClevaQ asif@usenash.com Toggle Sidebar Orders Deliveries Control Orchestrate En…" at bounding box center [756, 396] width 1512 height 792
click at [325, 755] on link "Feature Flags" at bounding box center [342, 759] width 210 height 29
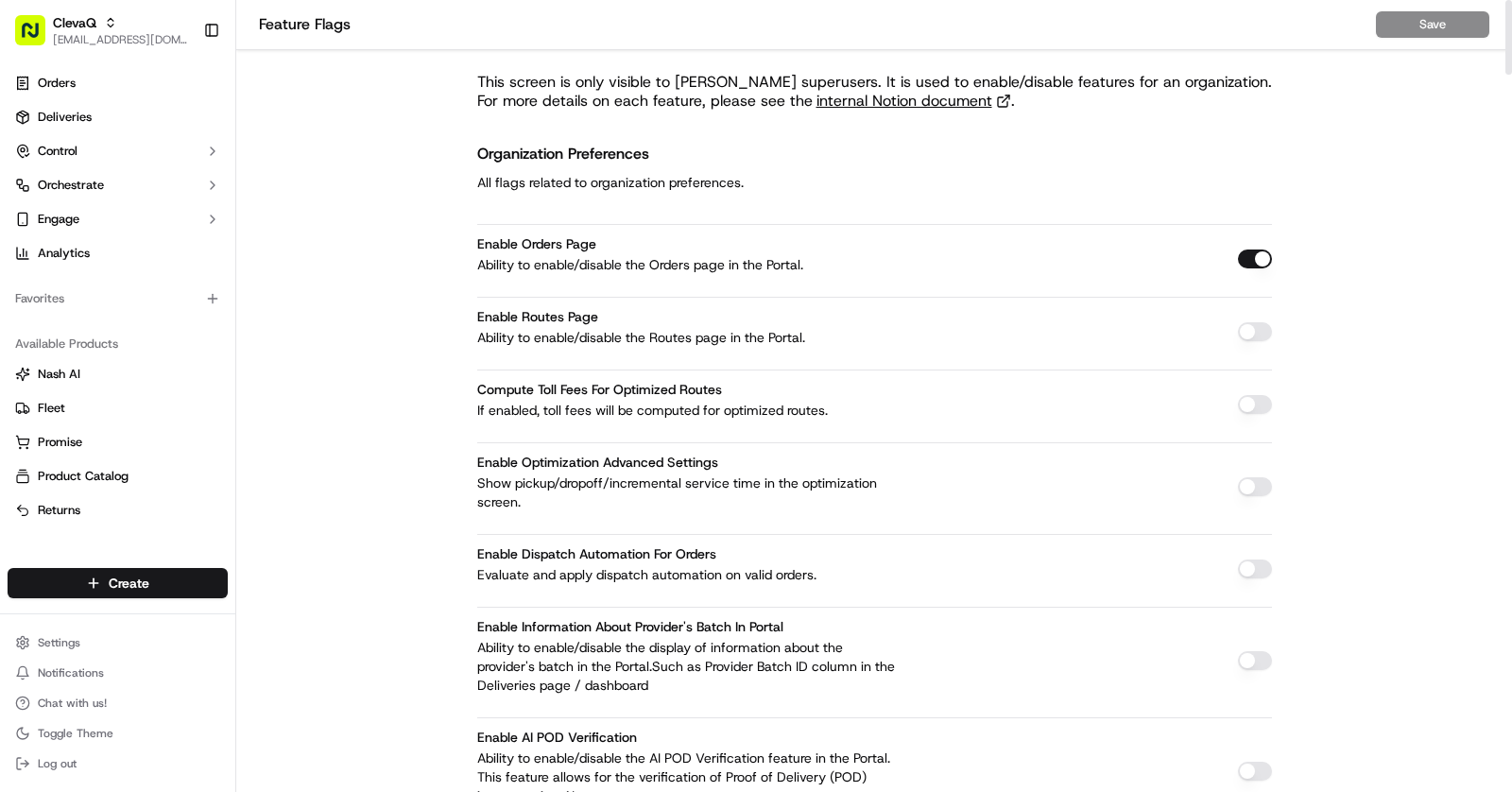
scroll to position [2106, 0]
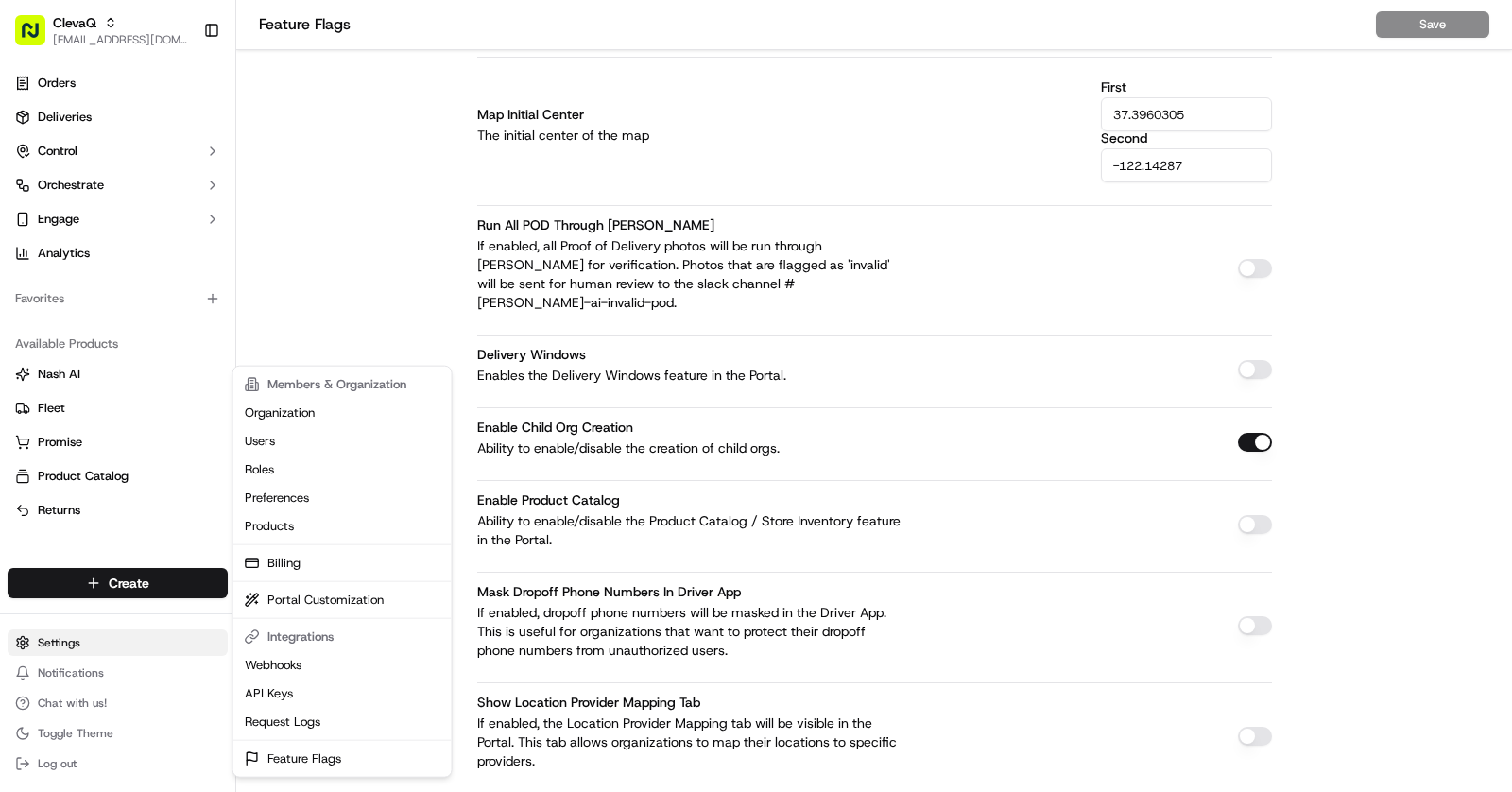
click at [69, 634] on html "ClevaQ asif@usenash.com Toggle Sidebar Orders Deliveries Control Orchestrate En…" at bounding box center [756, 396] width 1512 height 792
click at [348, 409] on link "Organization" at bounding box center [342, 413] width 210 height 29
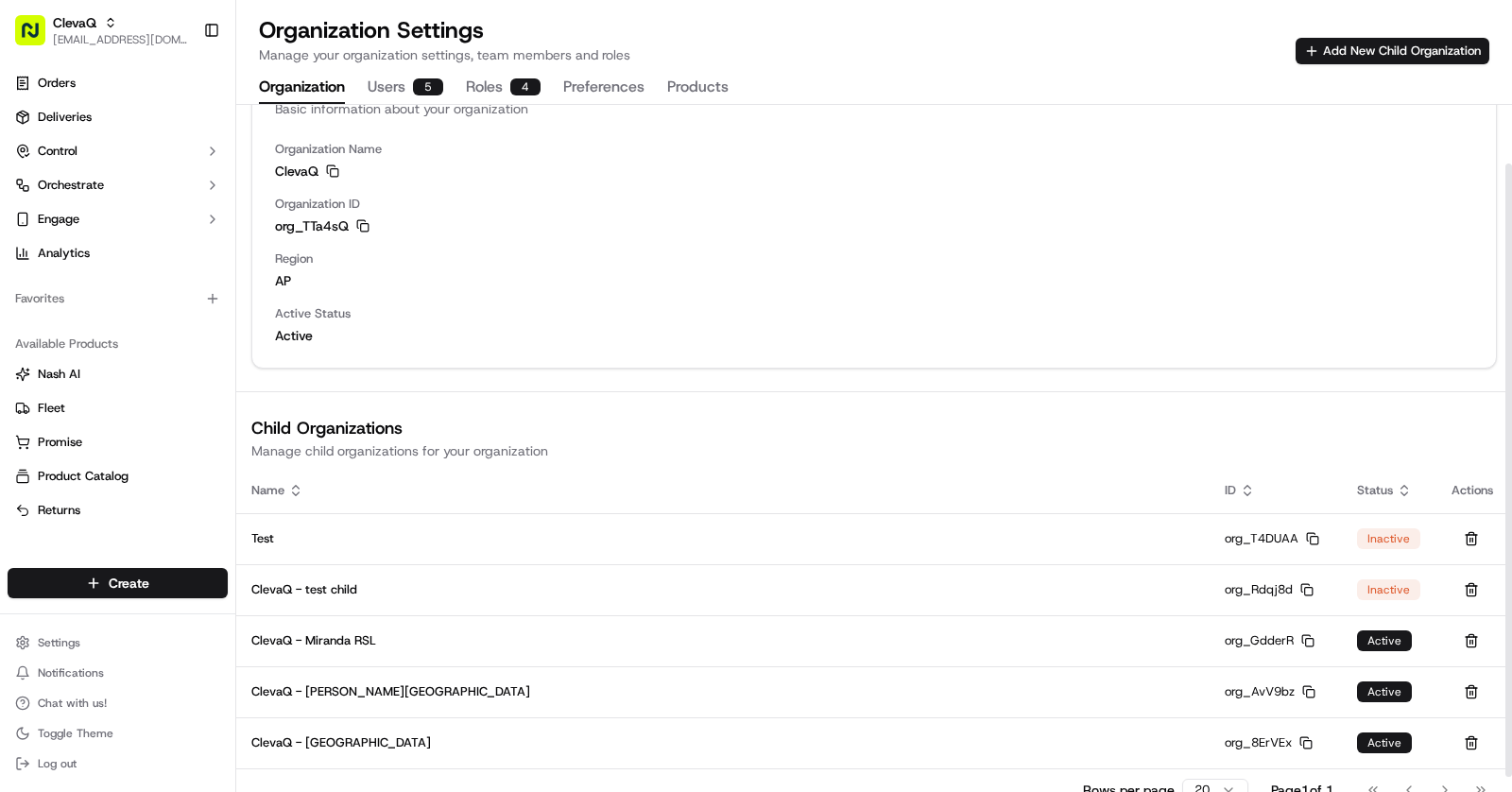
scroll to position [83, 0]
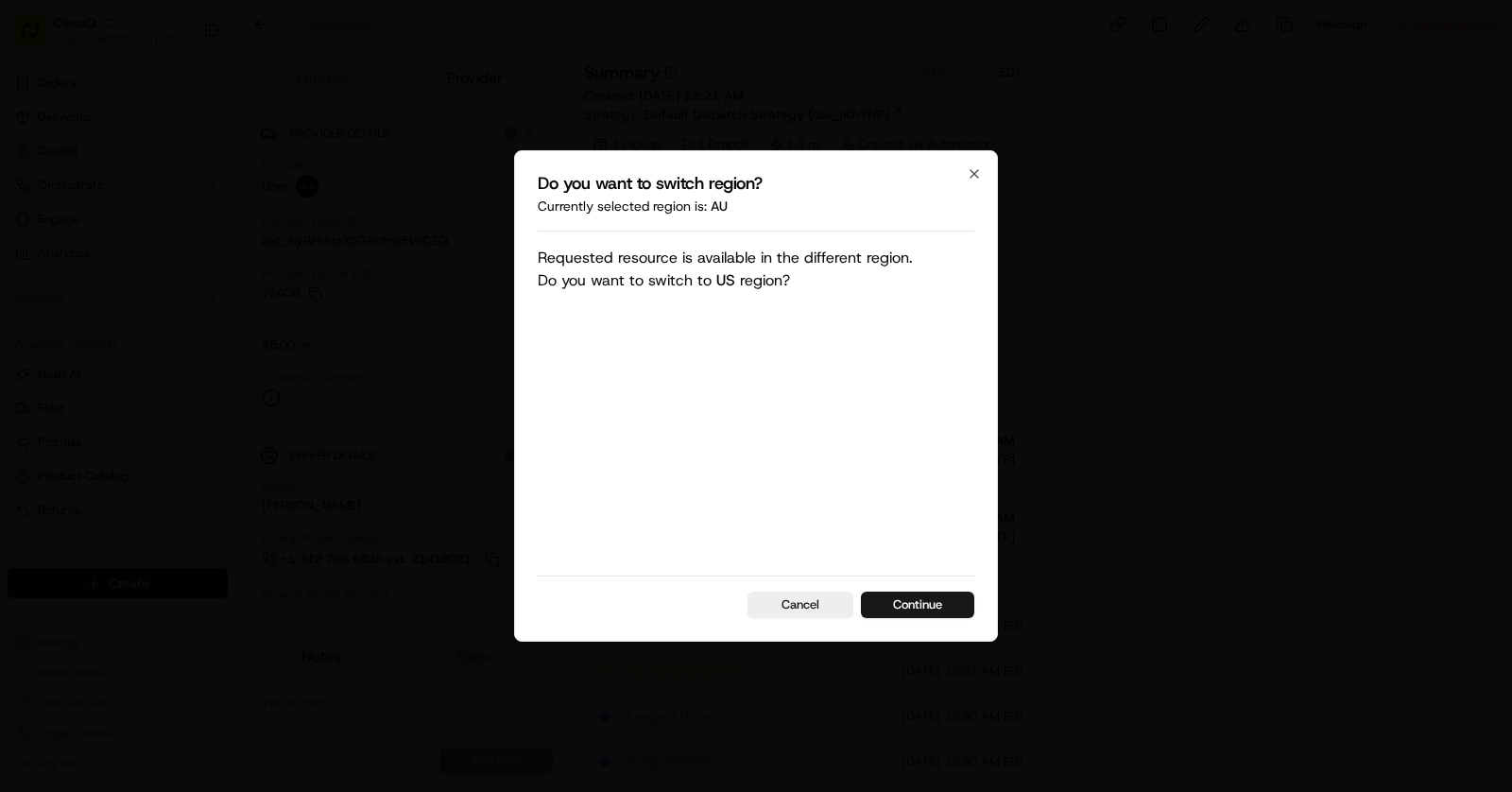
click at [945, 624] on div "Do you want to switch region? Currently selected region is: au Requested resour…" at bounding box center [756, 396] width 484 height 492
click at [924, 606] on button "Continue" at bounding box center [918, 605] width 113 height 27
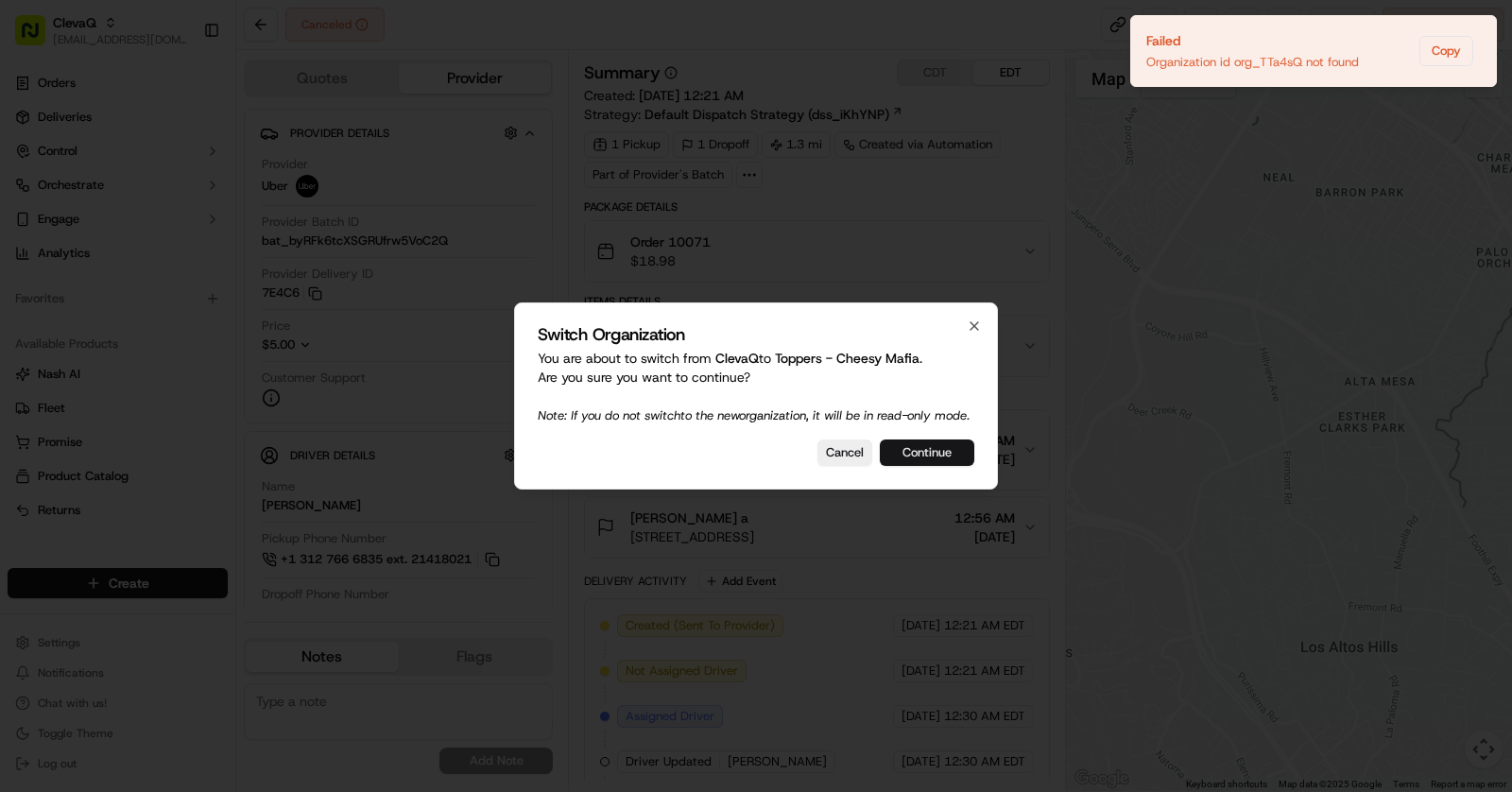
click at [923, 454] on button "Continue" at bounding box center [926, 453] width 94 height 27
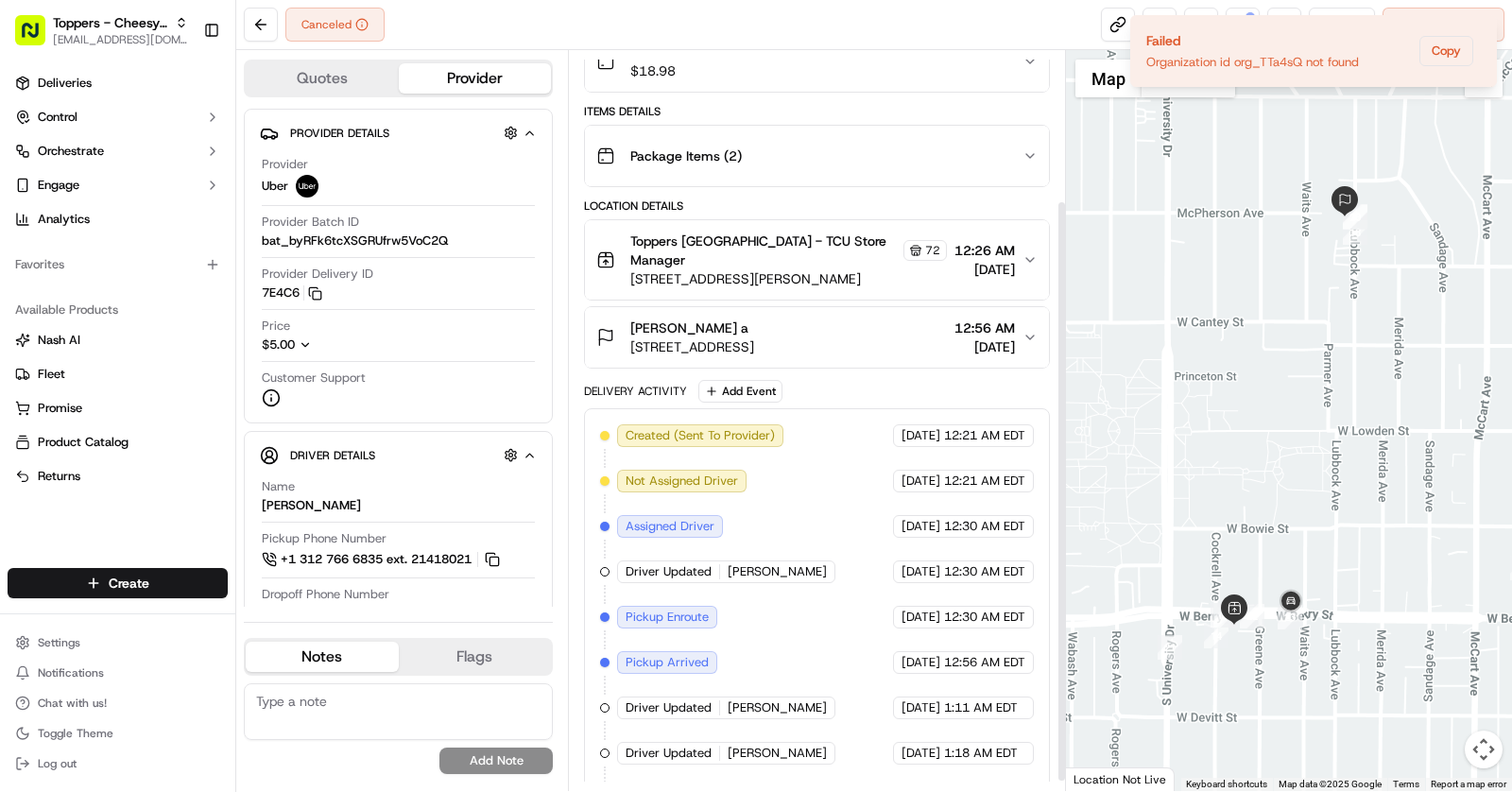
scroll to position [204, 0]
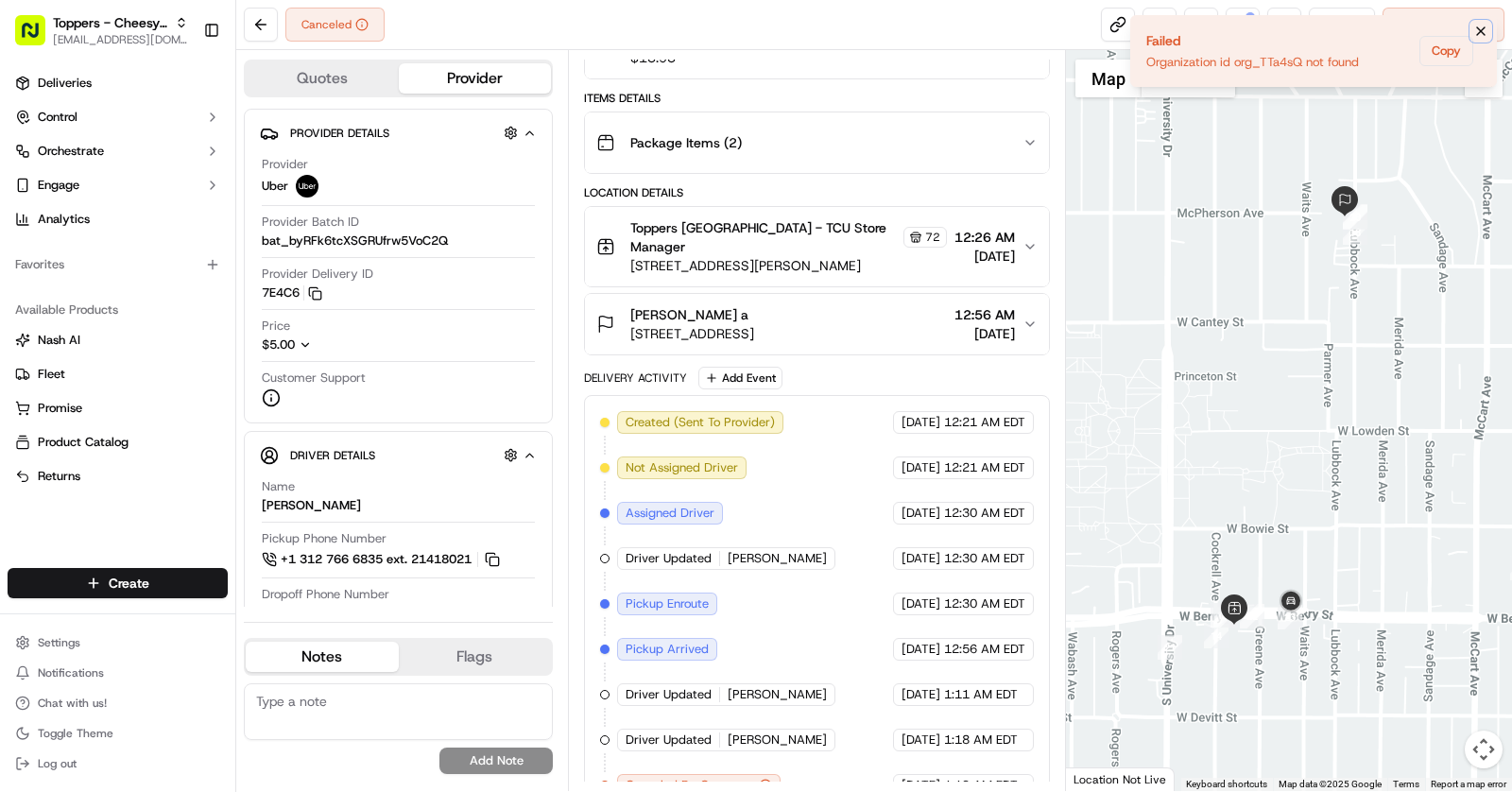
click at [1478, 27] on icon "Notifications (F8)" at bounding box center [1480, 32] width 15 height 15
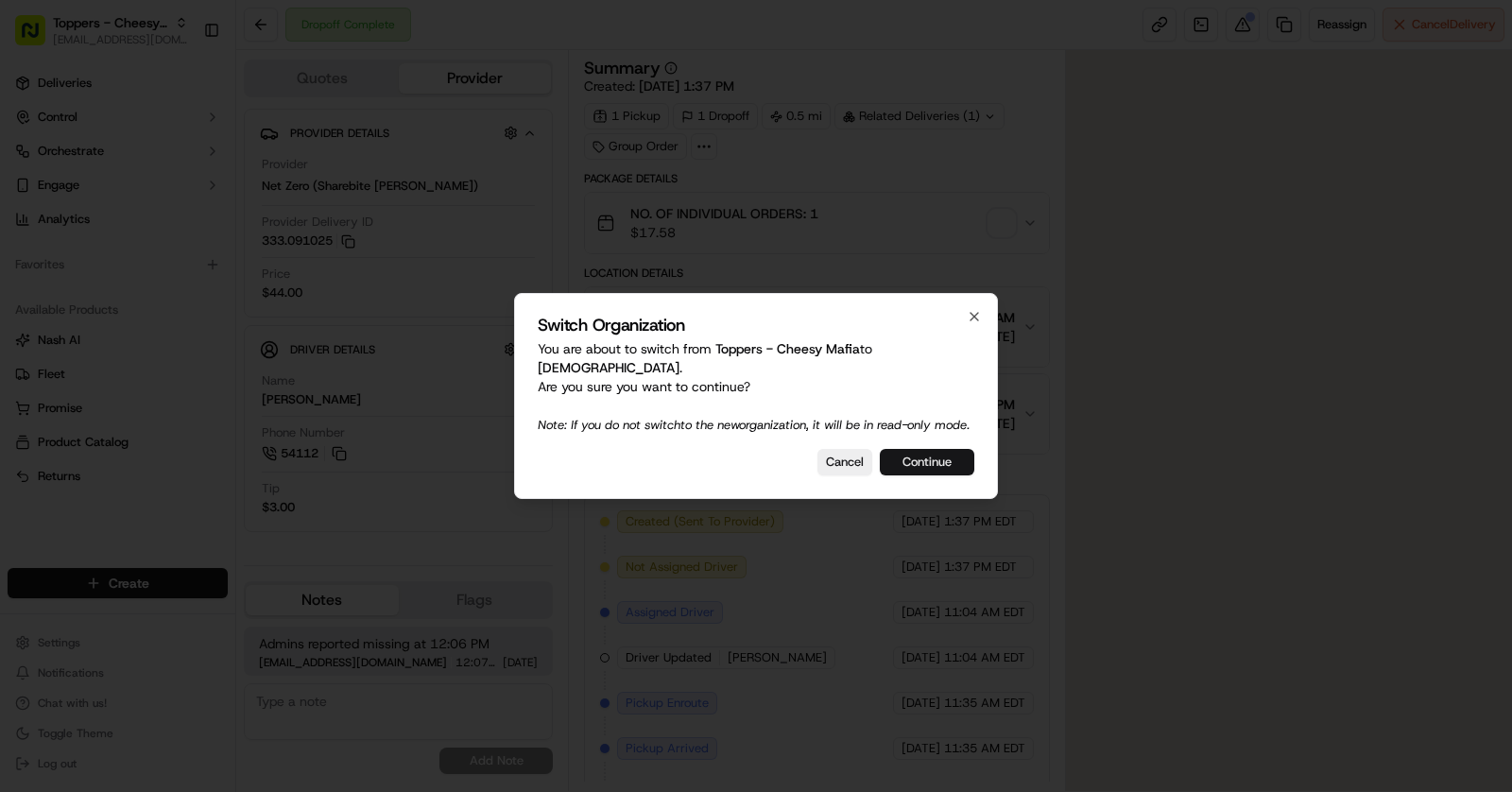
click at [941, 470] on button "Continue" at bounding box center [926, 462] width 94 height 27
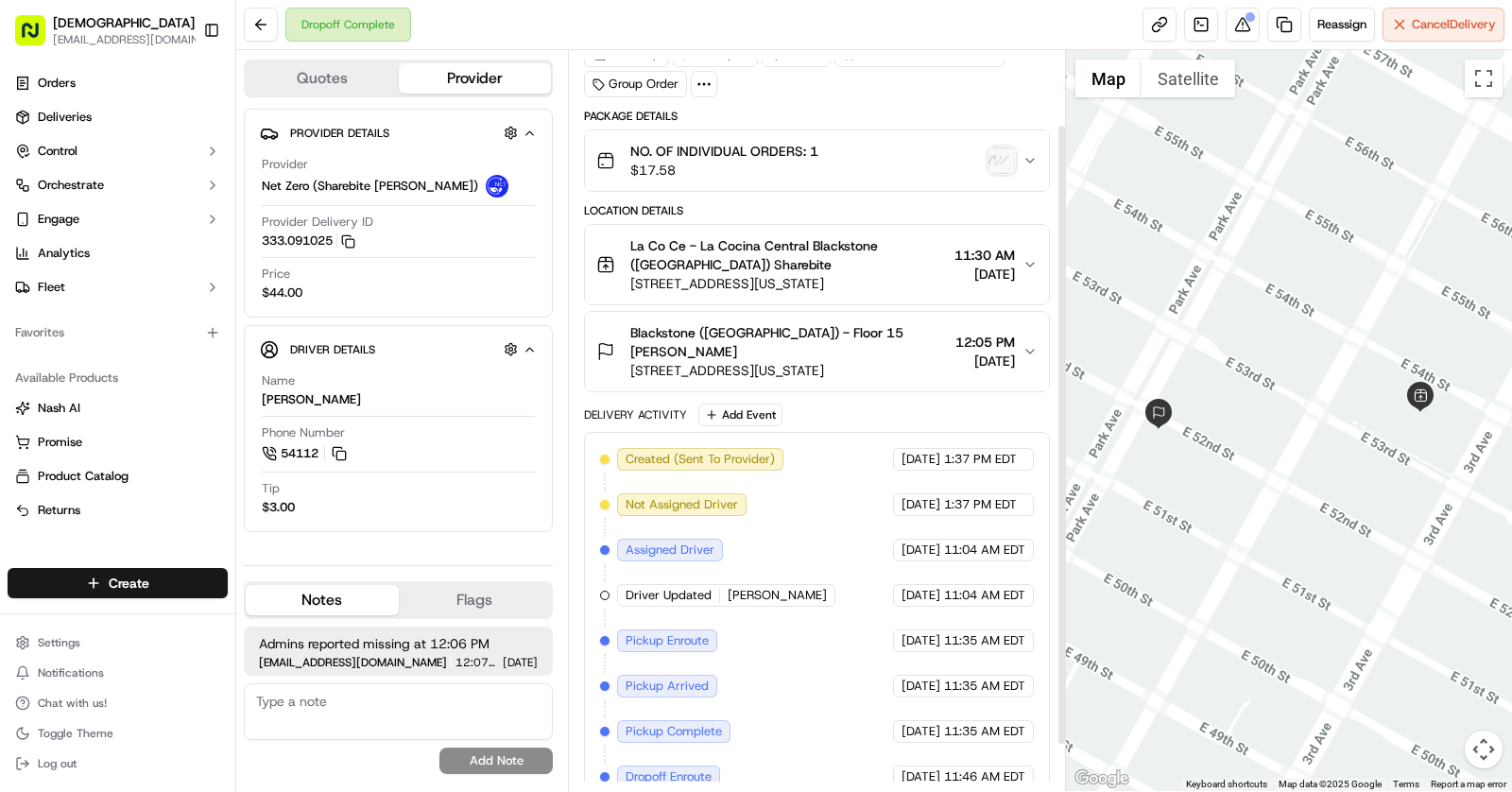
scroll to position [143, 0]
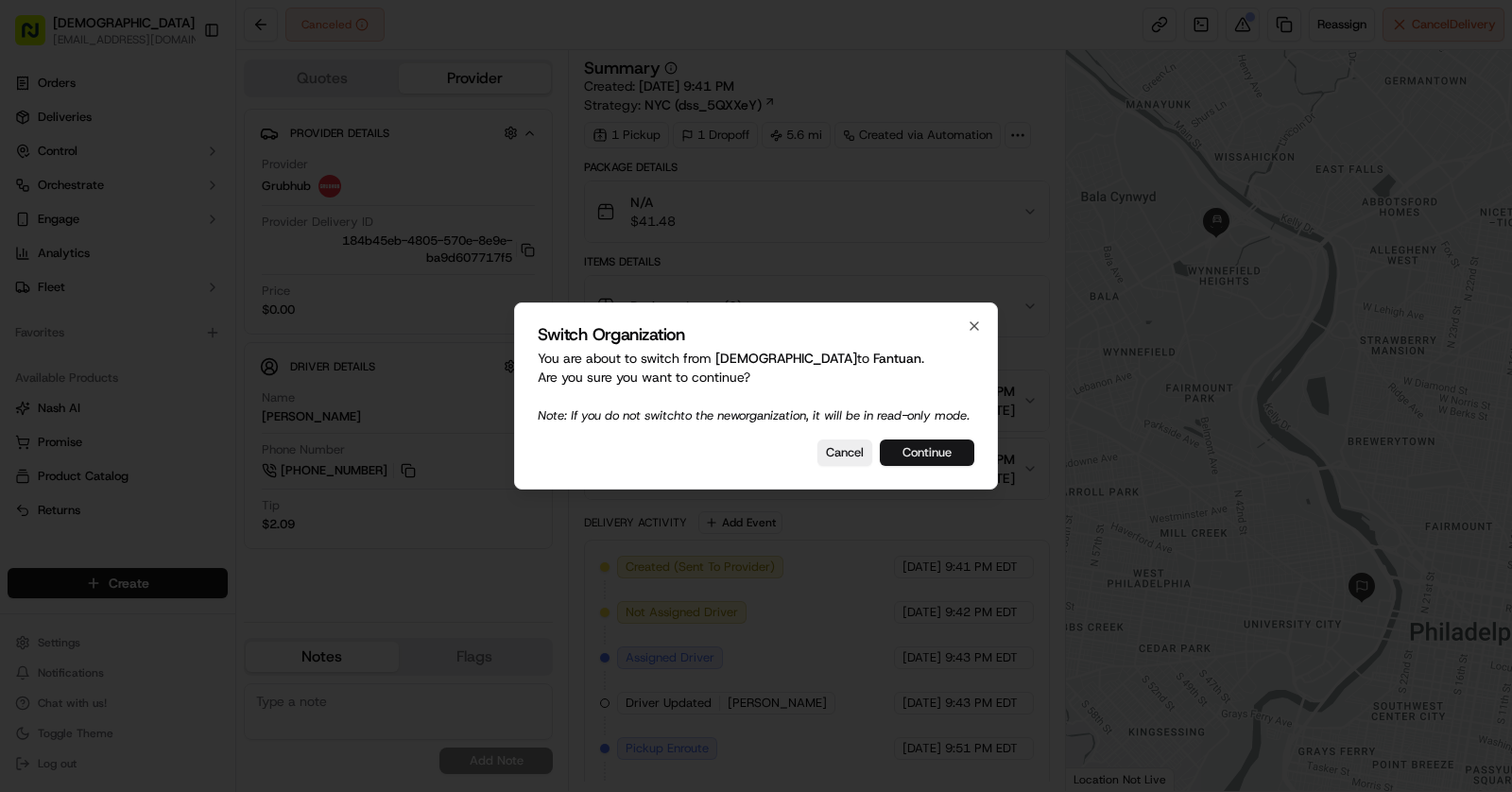
click at [926, 450] on button "Continue" at bounding box center [926, 453] width 94 height 27
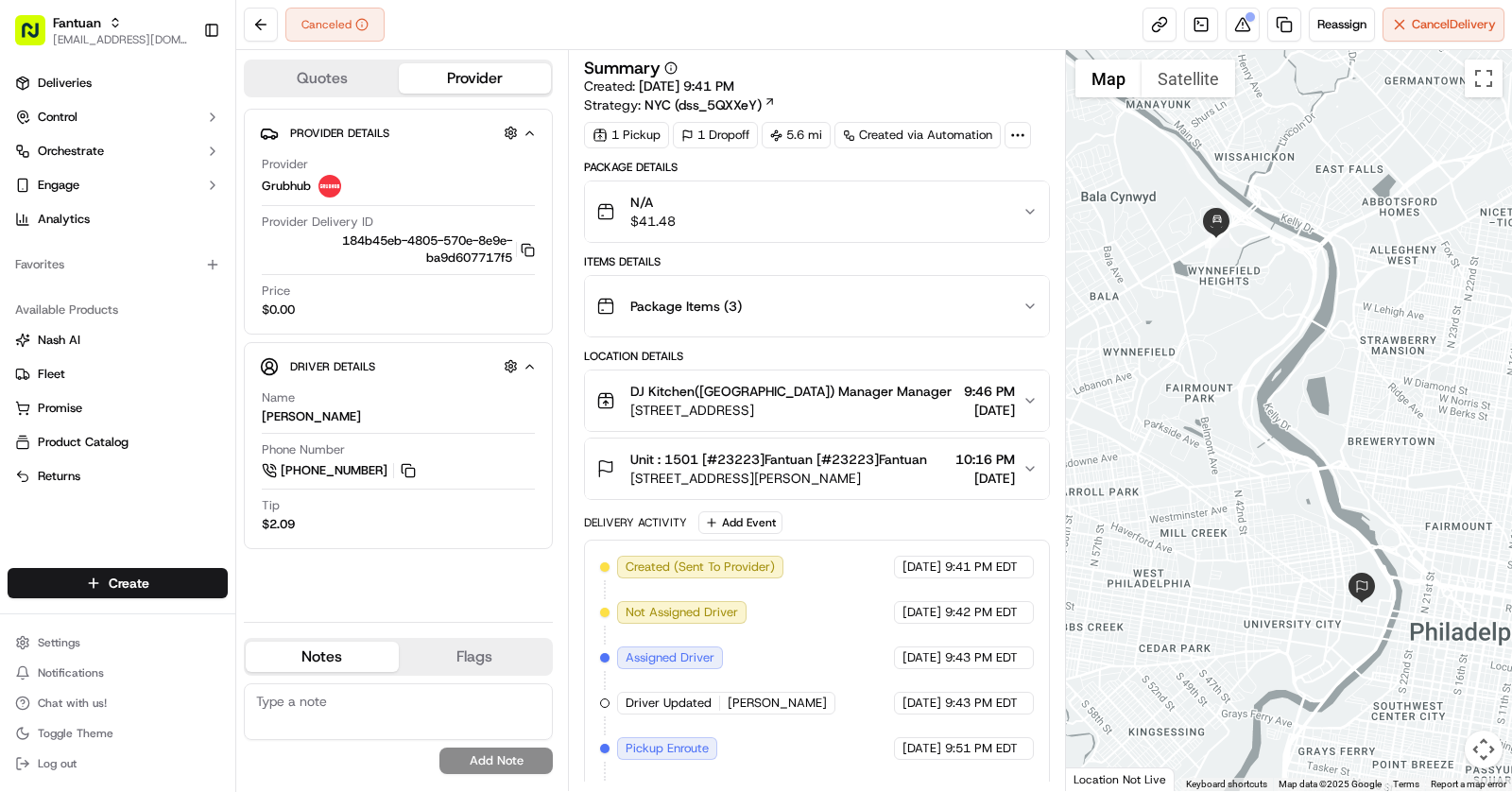
scroll to position [92, 0]
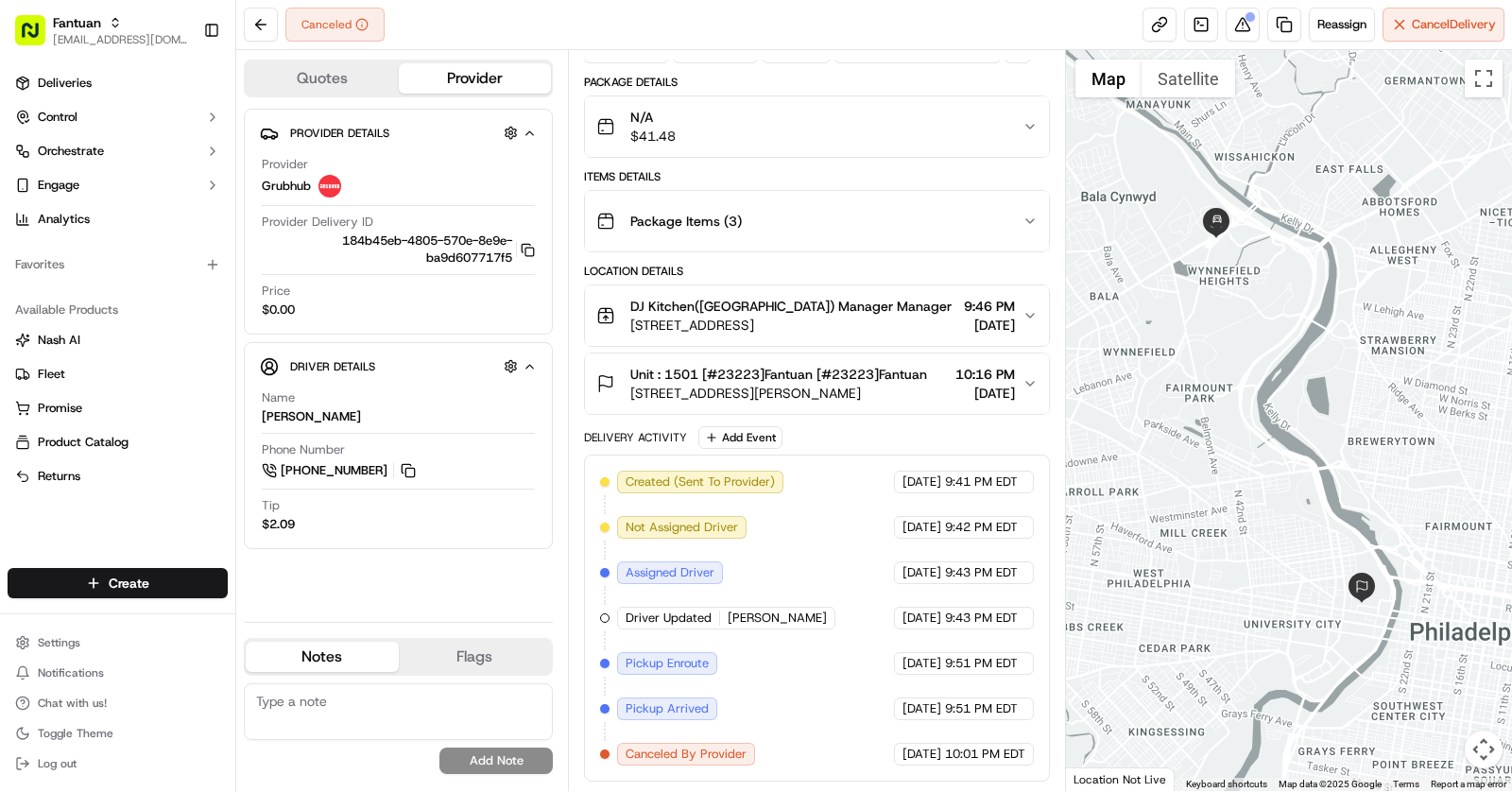
click at [729, 756] on span "Canceled By Provider" at bounding box center [686, 755] width 121 height 17
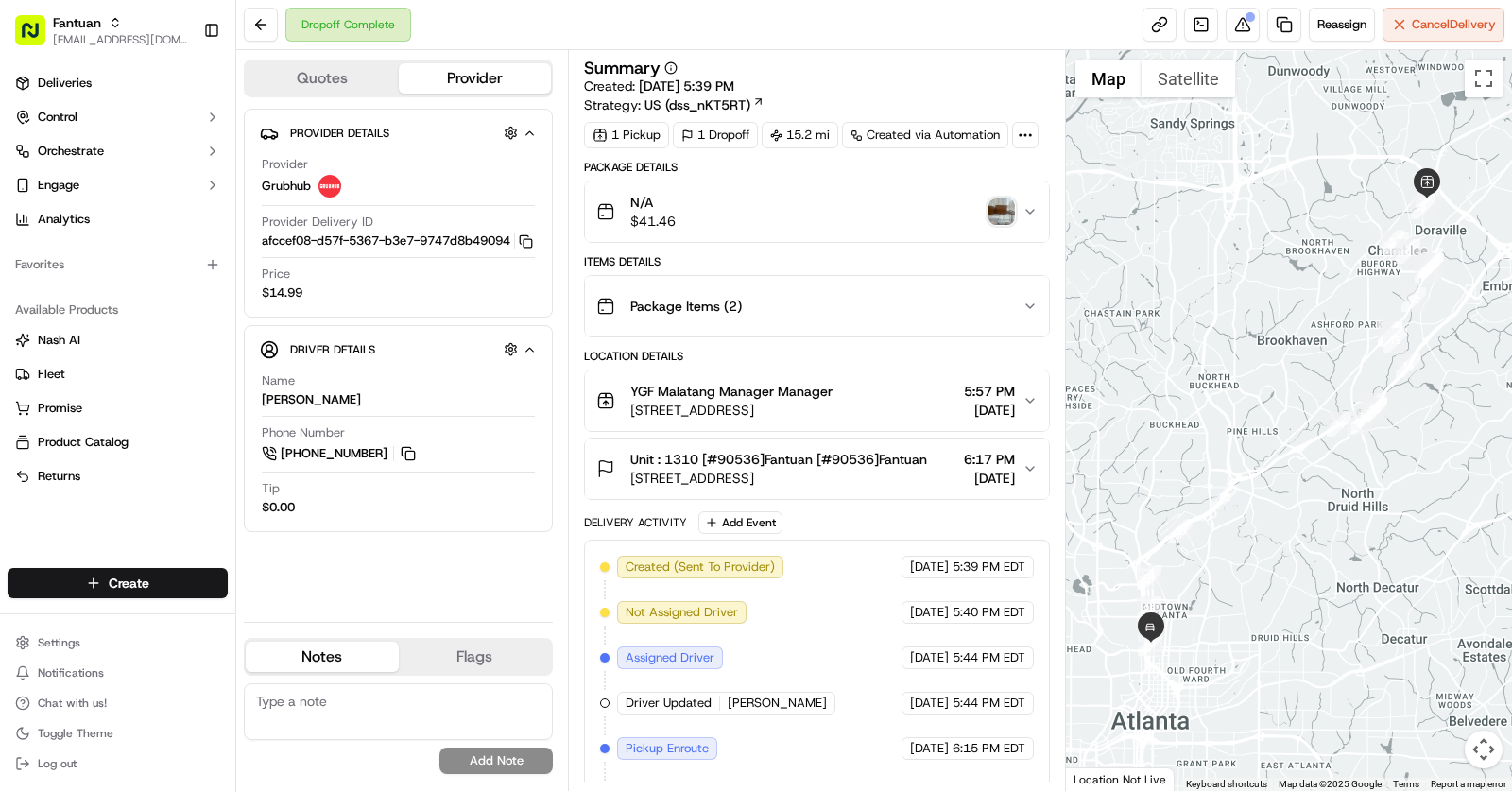
click at [1003, 214] on img "button" at bounding box center [1001, 212] width 27 height 27
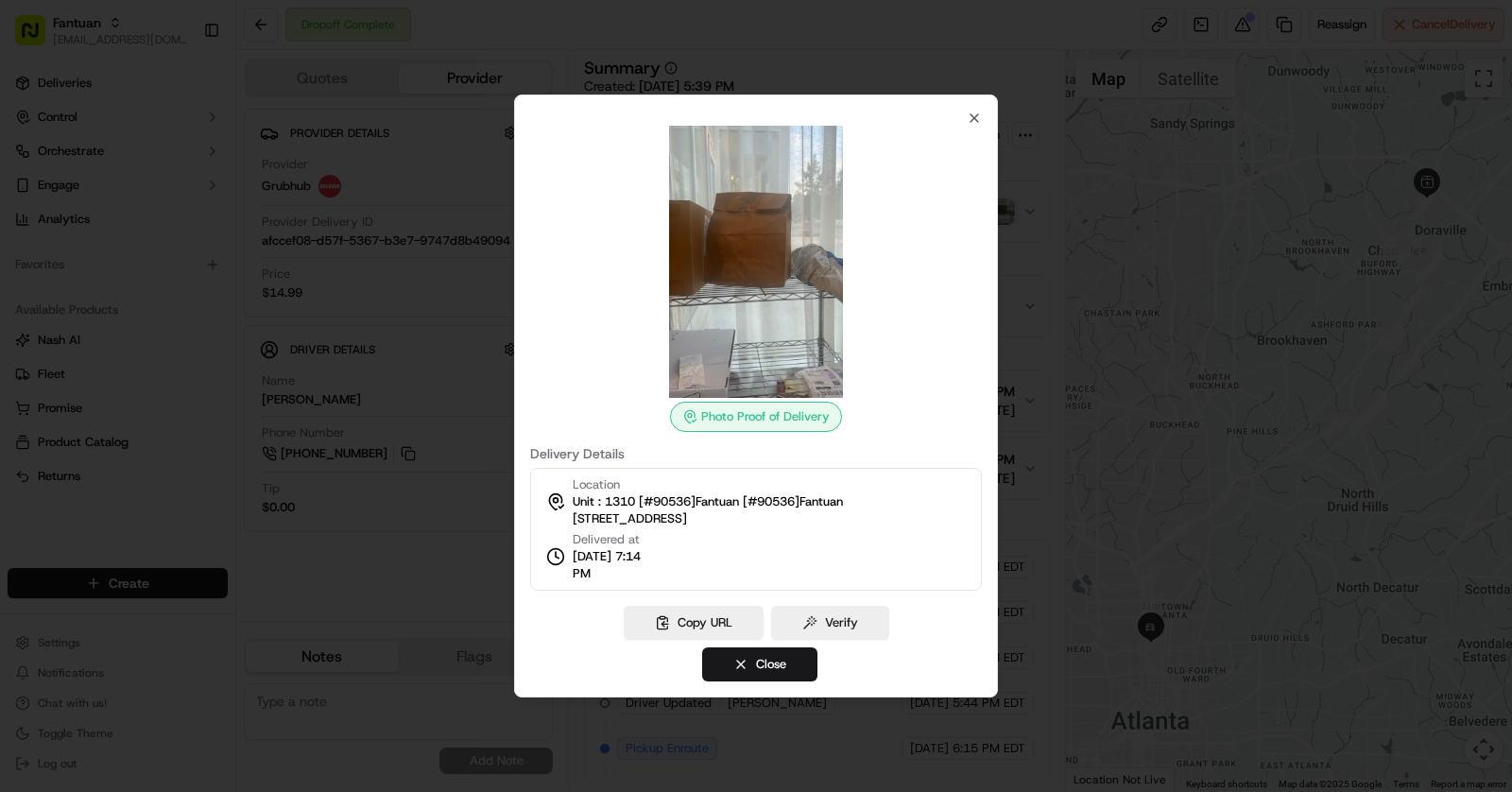
click at [418, 319] on div at bounding box center [756, 396] width 1512 height 792
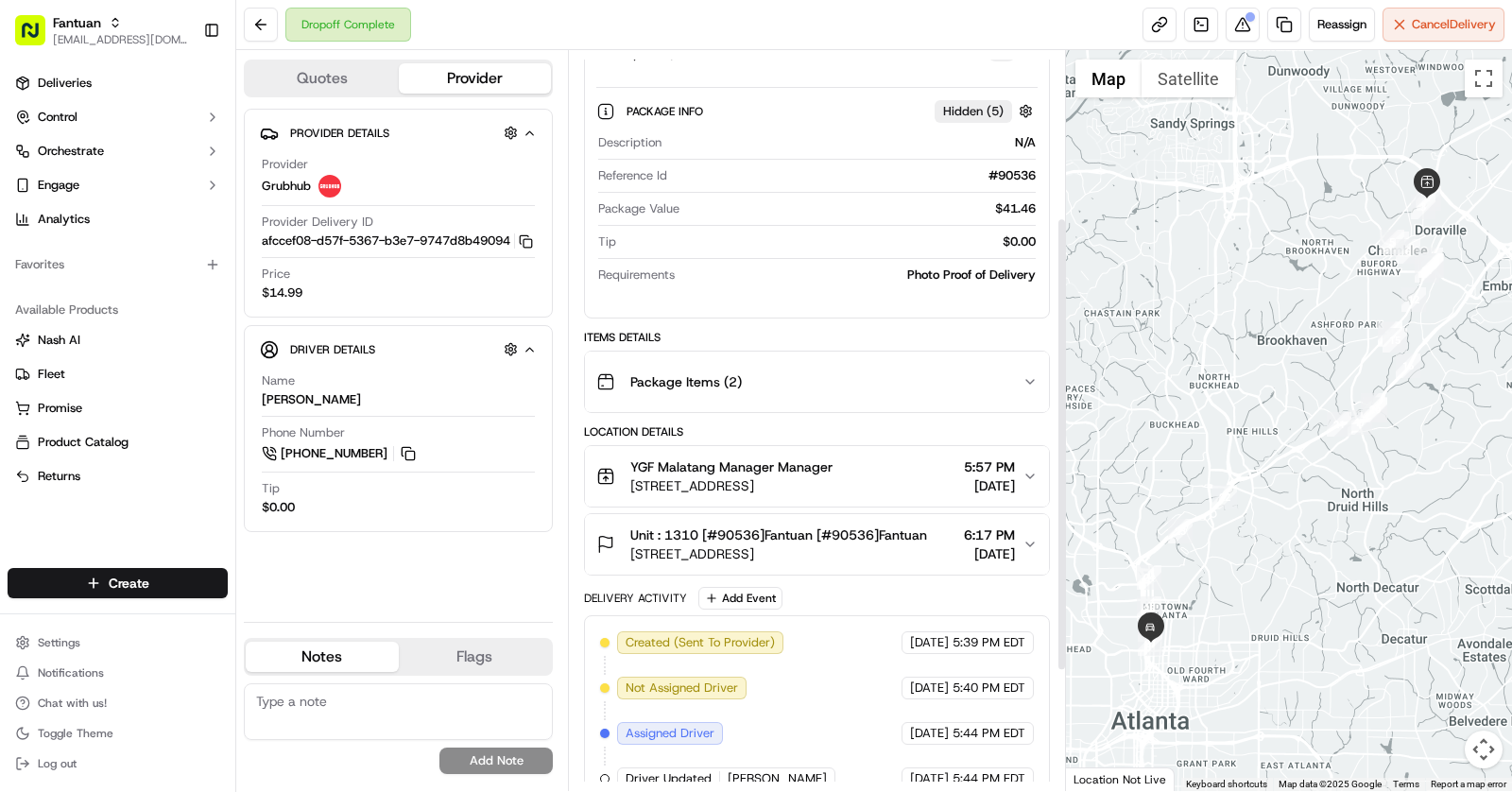
scroll to position [467, 0]
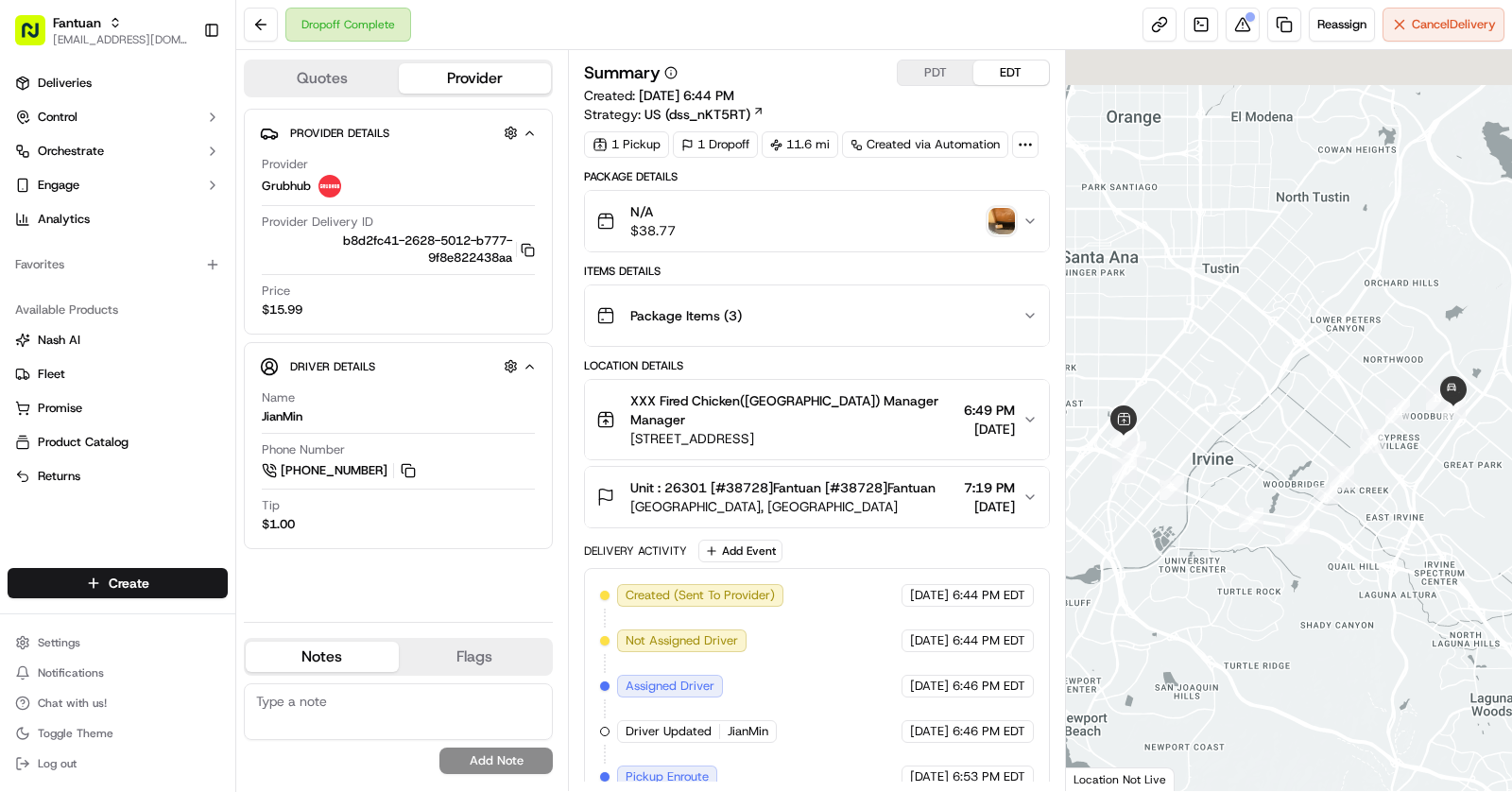
click at [997, 223] on img "button" at bounding box center [1001, 222] width 27 height 27
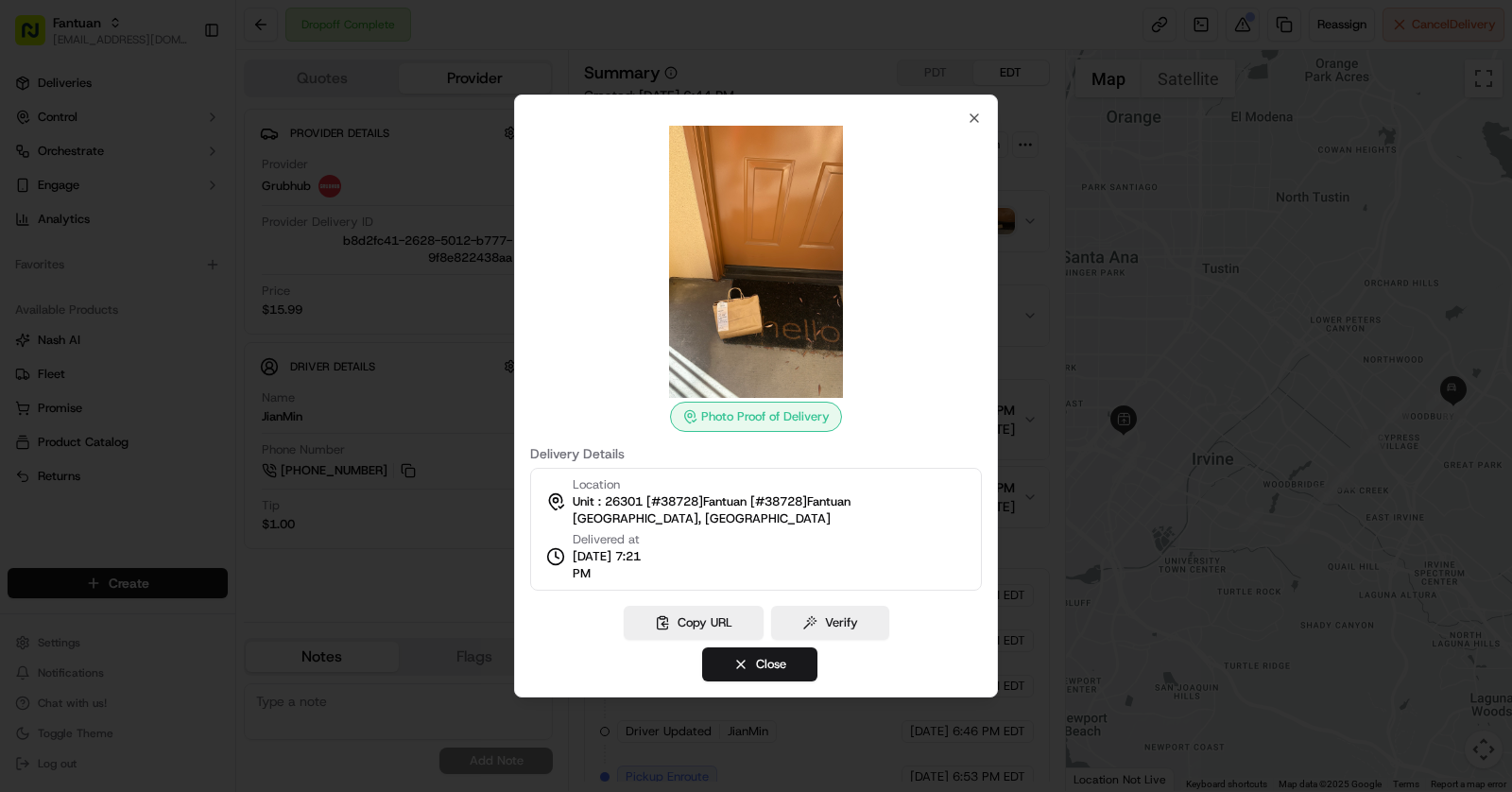
click at [1464, 407] on div at bounding box center [756, 396] width 1512 height 792
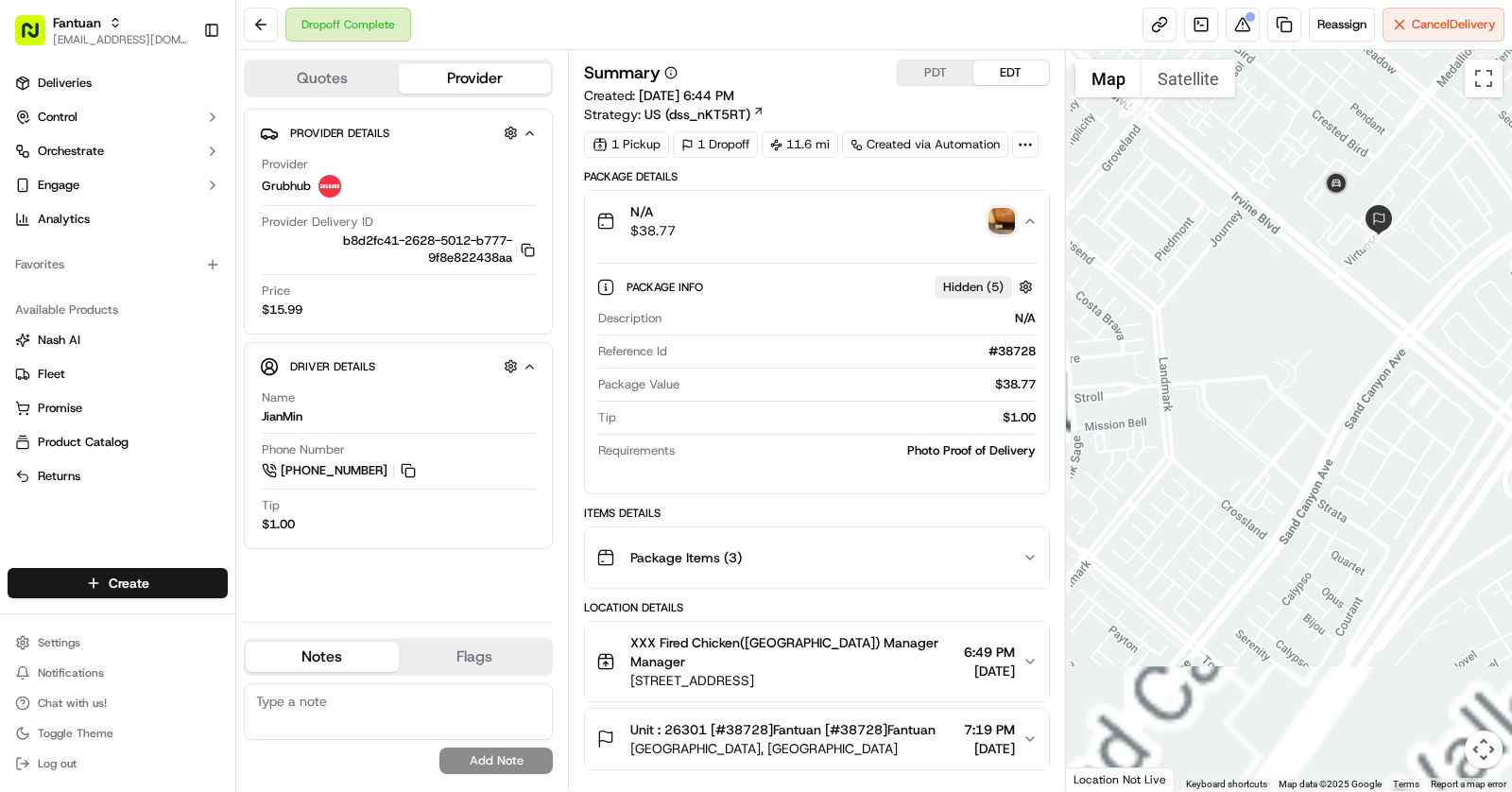
drag, startPoint x: 1214, startPoint y: 411, endPoint x: 1288, endPoint y: 269, distance: 160.1
click at [1288, 269] on div at bounding box center [1289, 420] width 447 height 741
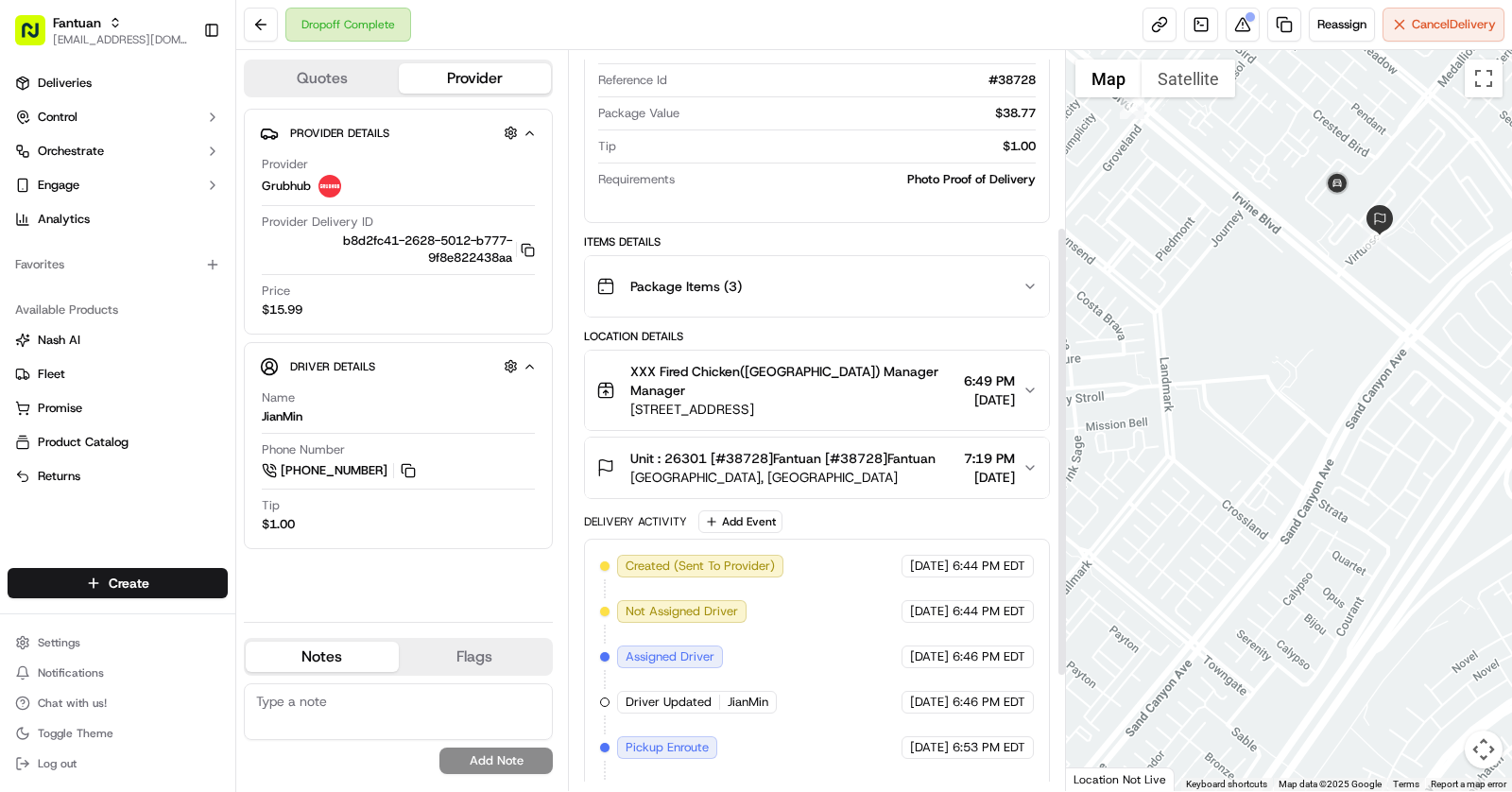
scroll to position [288, 0]
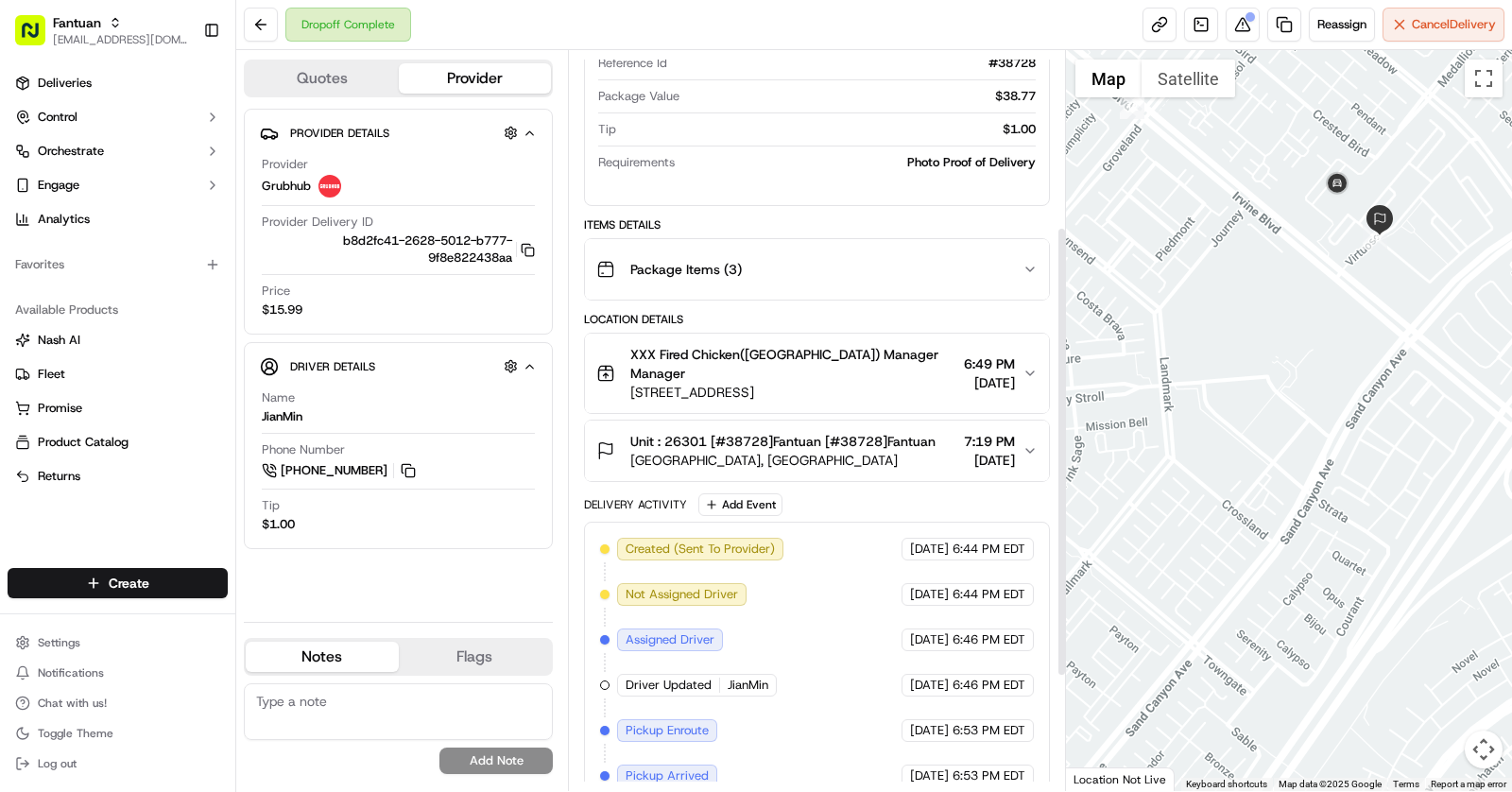
click at [838, 456] on span "26301 Virtuoso, Irvine, CA 92620, USA" at bounding box center [782, 460] width 305 height 19
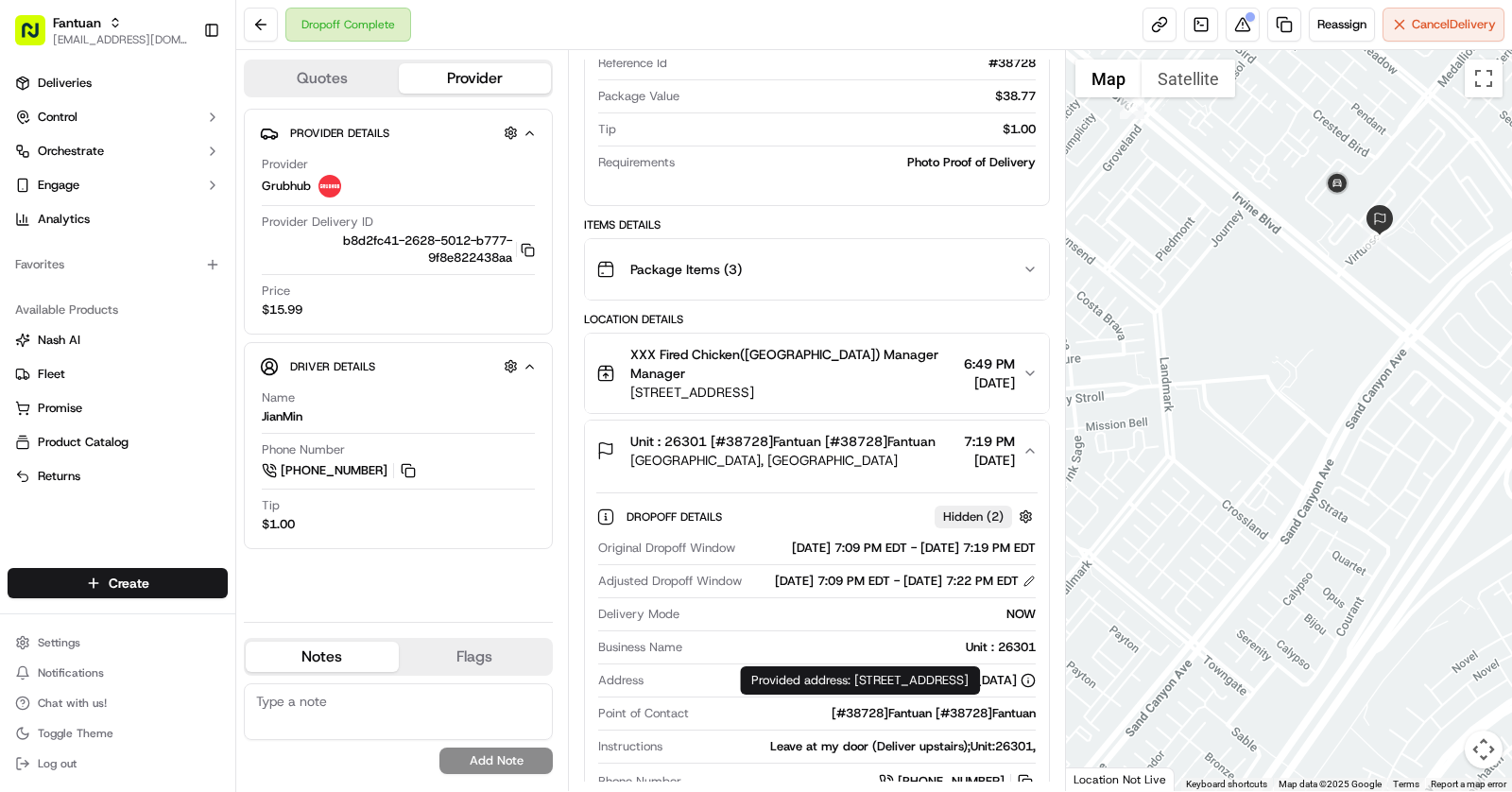
drag, startPoint x: 773, startPoint y: 704, endPoint x: 1015, endPoint y: 708, distance: 242.0
click at [1015, 688] on div "26301 Virtuoso, Irvine, CA 92620, USA" at bounding box center [843, 681] width 385 height 17
copy div "26301 Virtuoso, Irvine, CA 92620, USA"
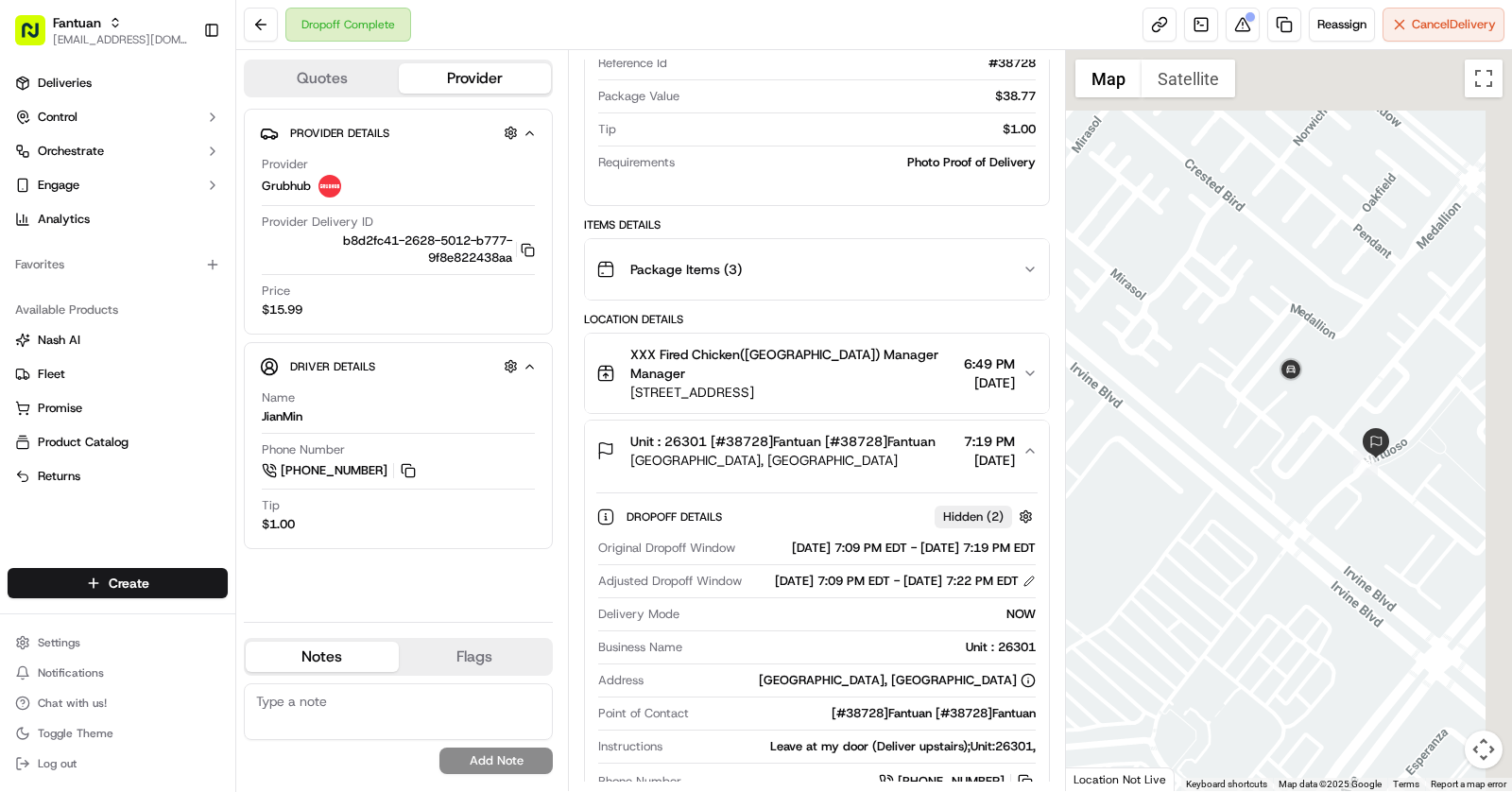
drag, startPoint x: 1329, startPoint y: 209, endPoint x: 1260, endPoint y: 448, distance: 248.8
click at [1260, 449] on div at bounding box center [1289, 420] width 447 height 741
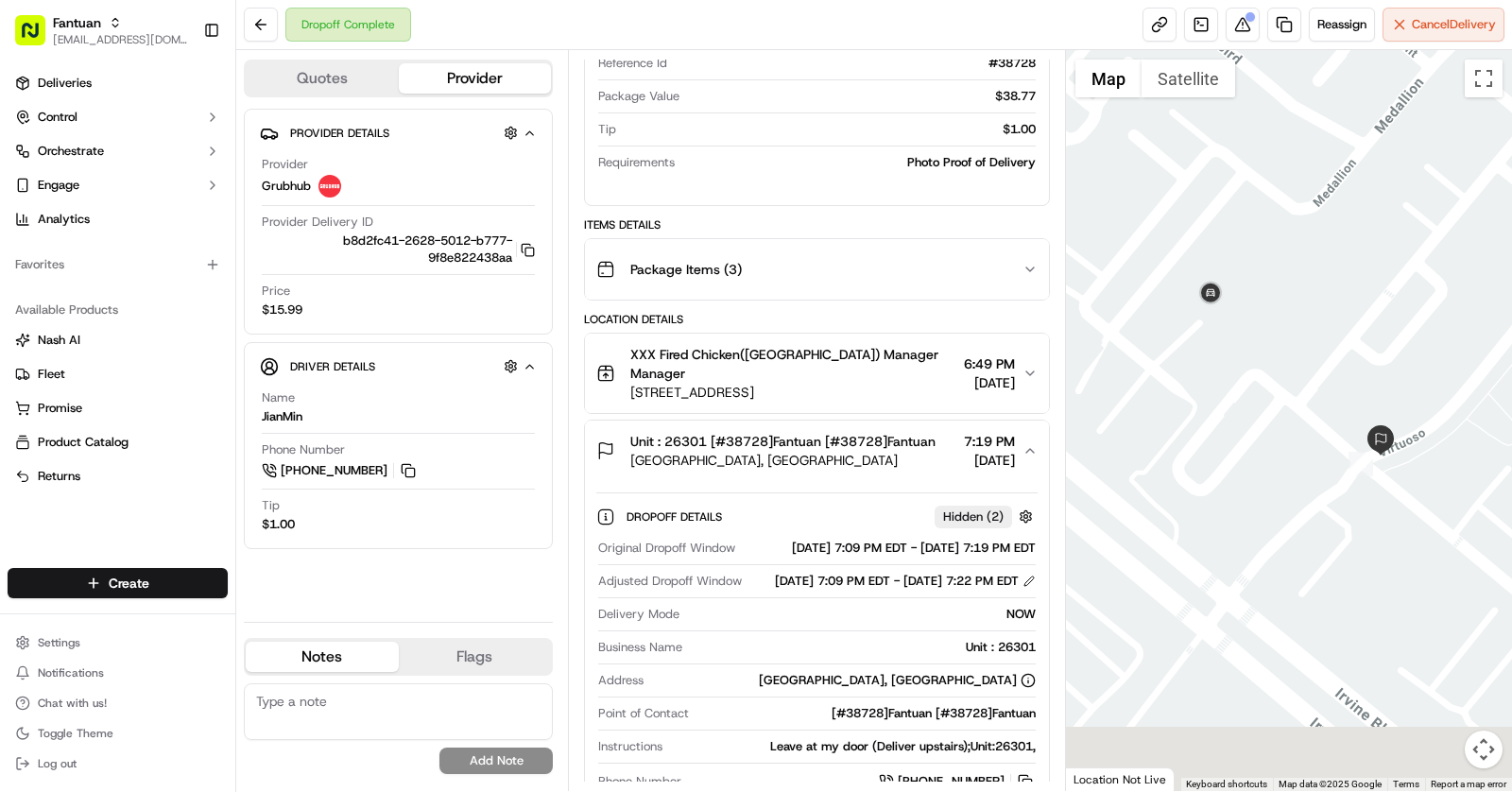
drag, startPoint x: 1341, startPoint y: 440, endPoint x: 1229, endPoint y: 370, distance: 132.1
click at [1229, 370] on div at bounding box center [1289, 420] width 447 height 741
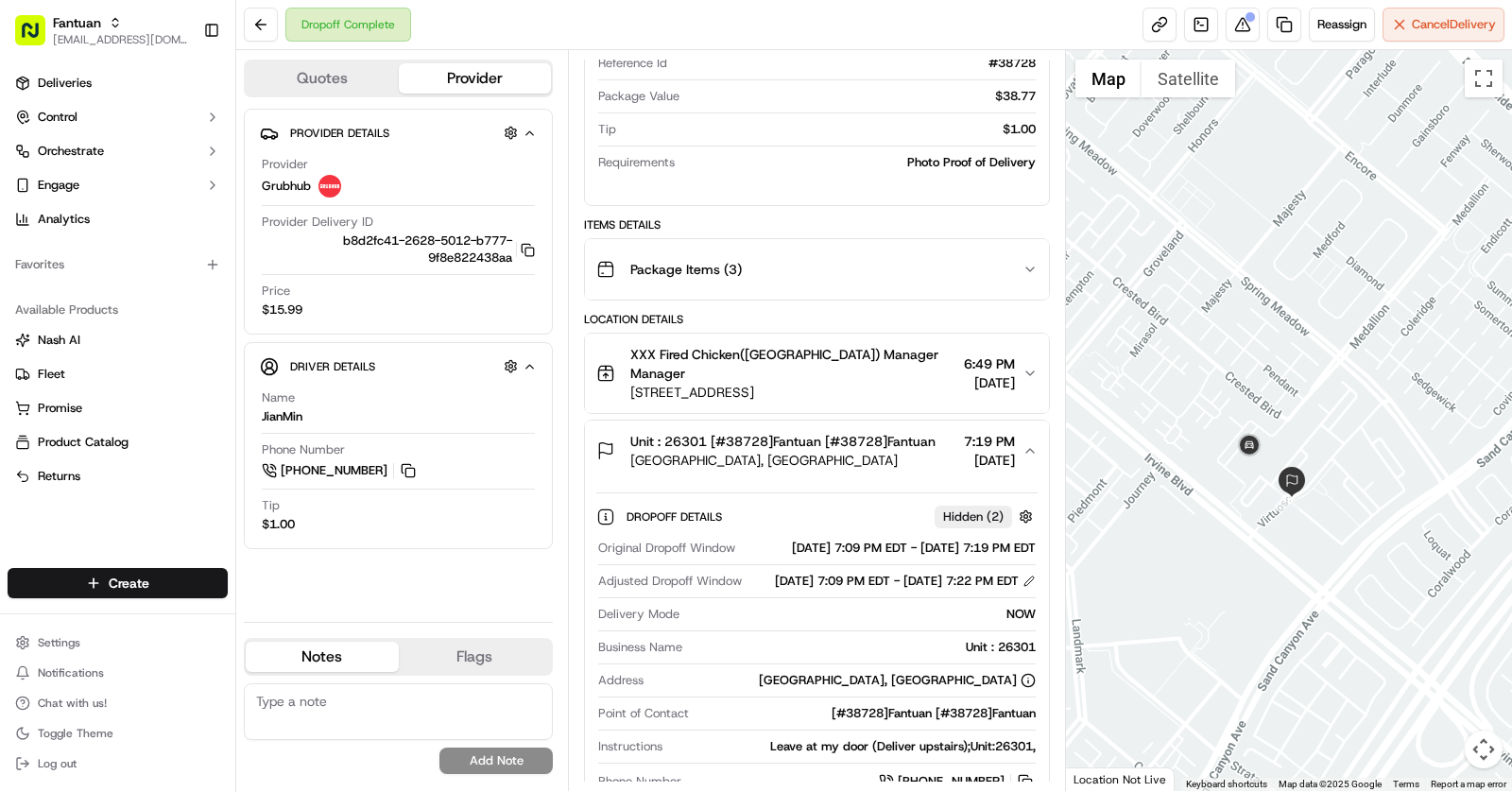
scroll to position [0, 0]
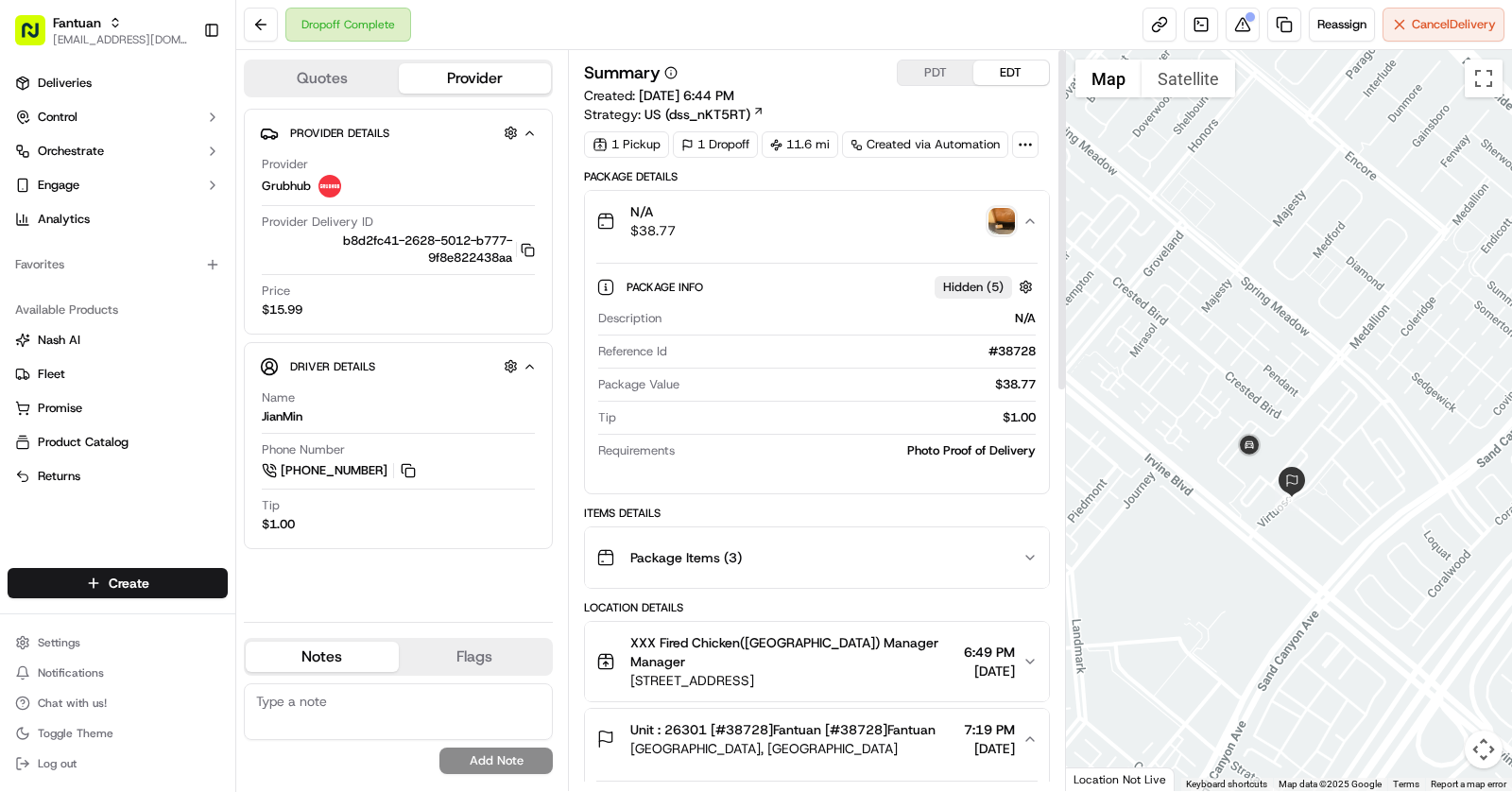
click at [1000, 220] on img "button" at bounding box center [1001, 222] width 27 height 27
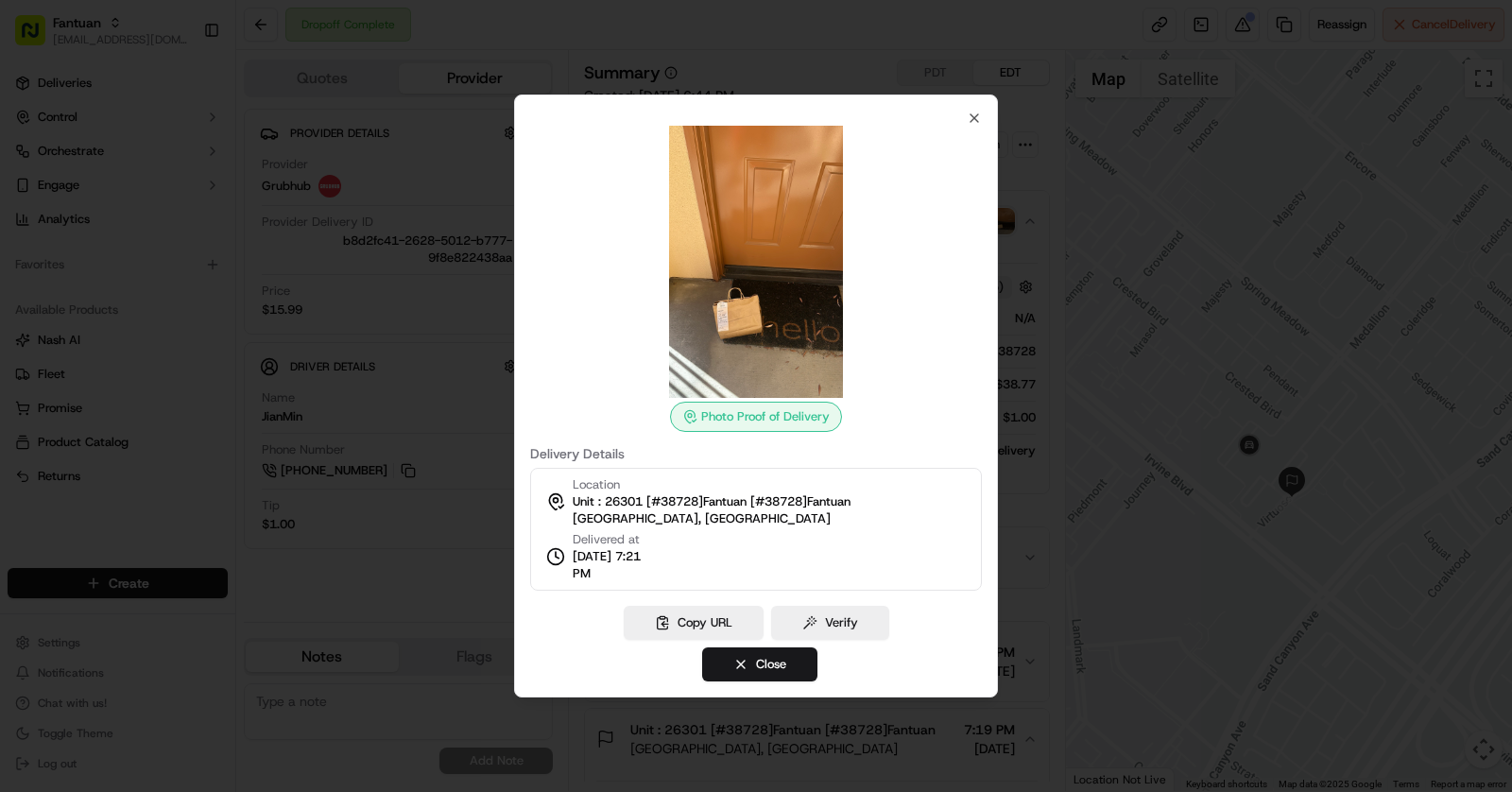
click at [1091, 451] on div at bounding box center [756, 396] width 1512 height 792
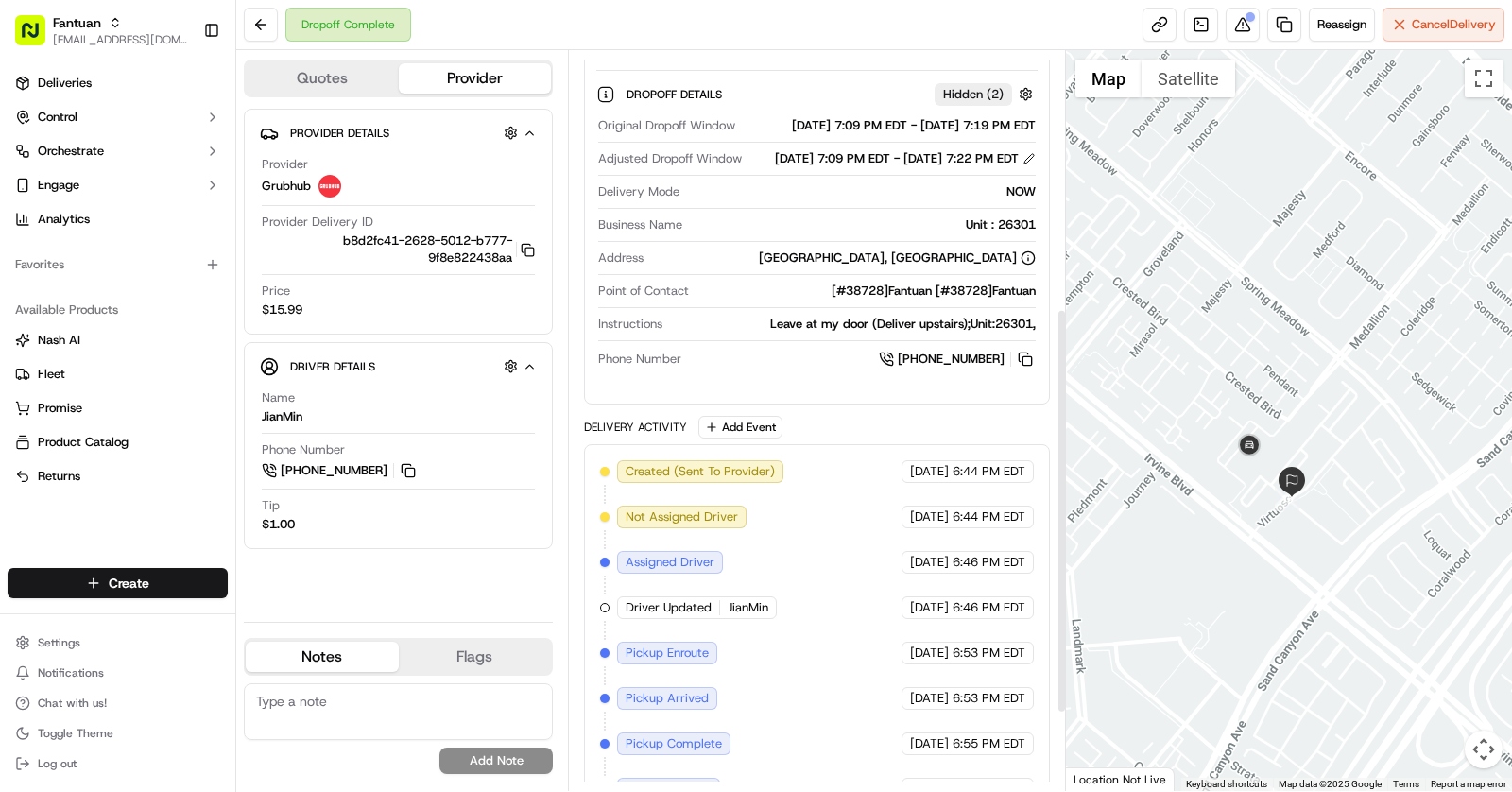
scroll to position [472, 0]
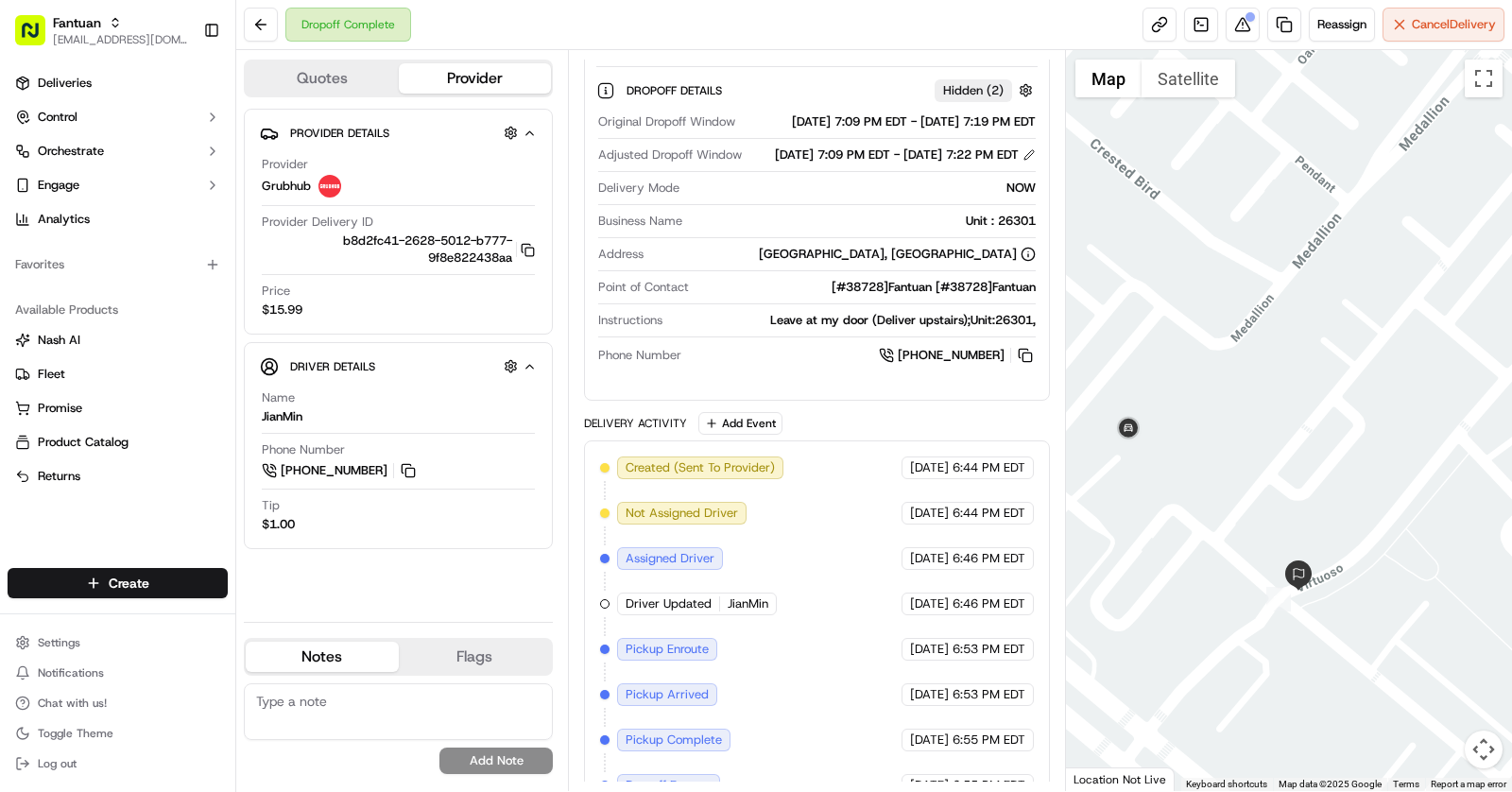
drag, startPoint x: 1277, startPoint y: 574, endPoint x: 1302, endPoint y: 448, distance: 128.5
click at [1302, 448] on div at bounding box center [1289, 420] width 447 height 741
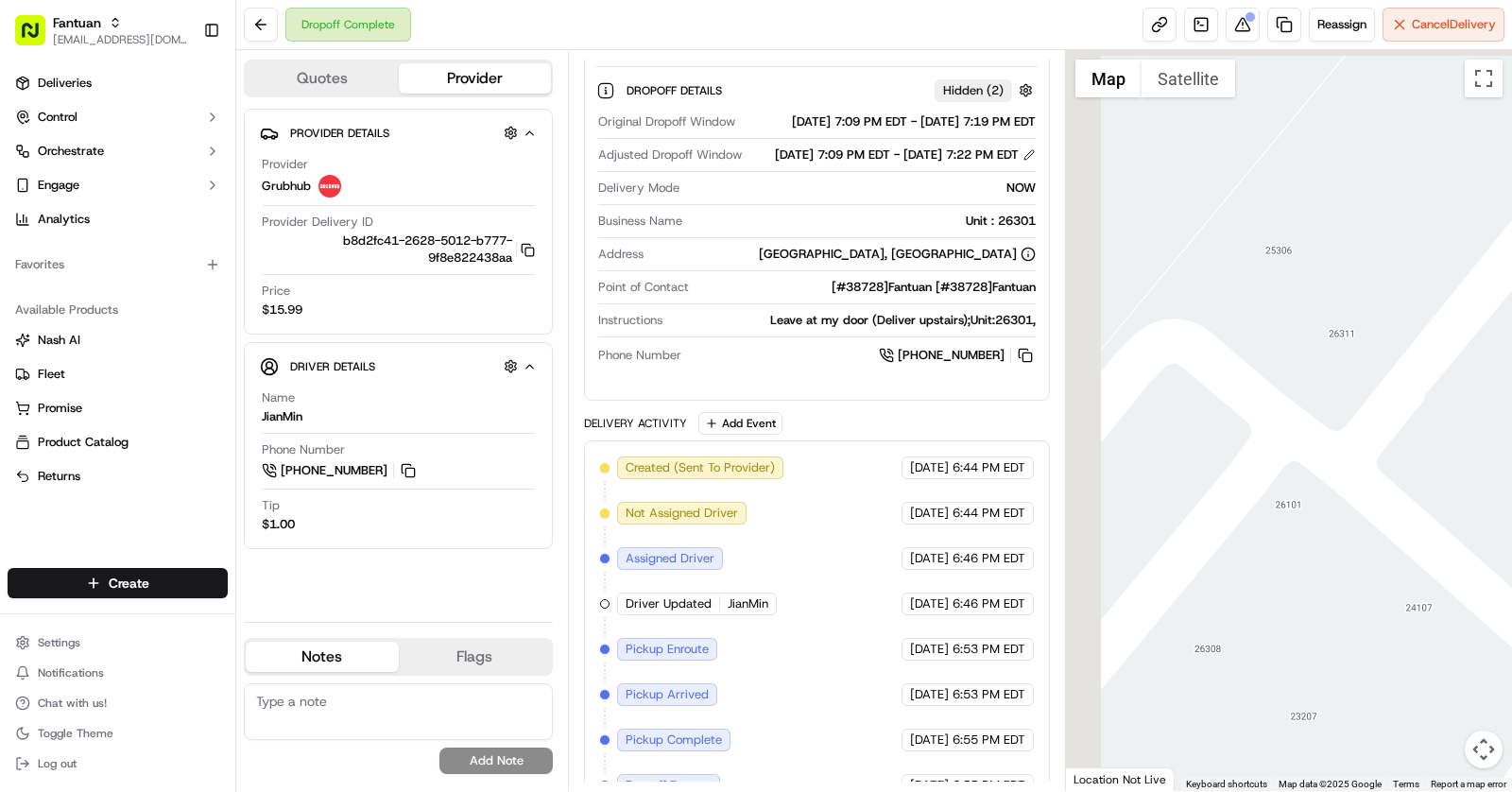
drag, startPoint x: 1181, startPoint y: 321, endPoint x: 1489, endPoint y: 500, distance: 356.2
click at [1488, 499] on div at bounding box center [1289, 420] width 447 height 741
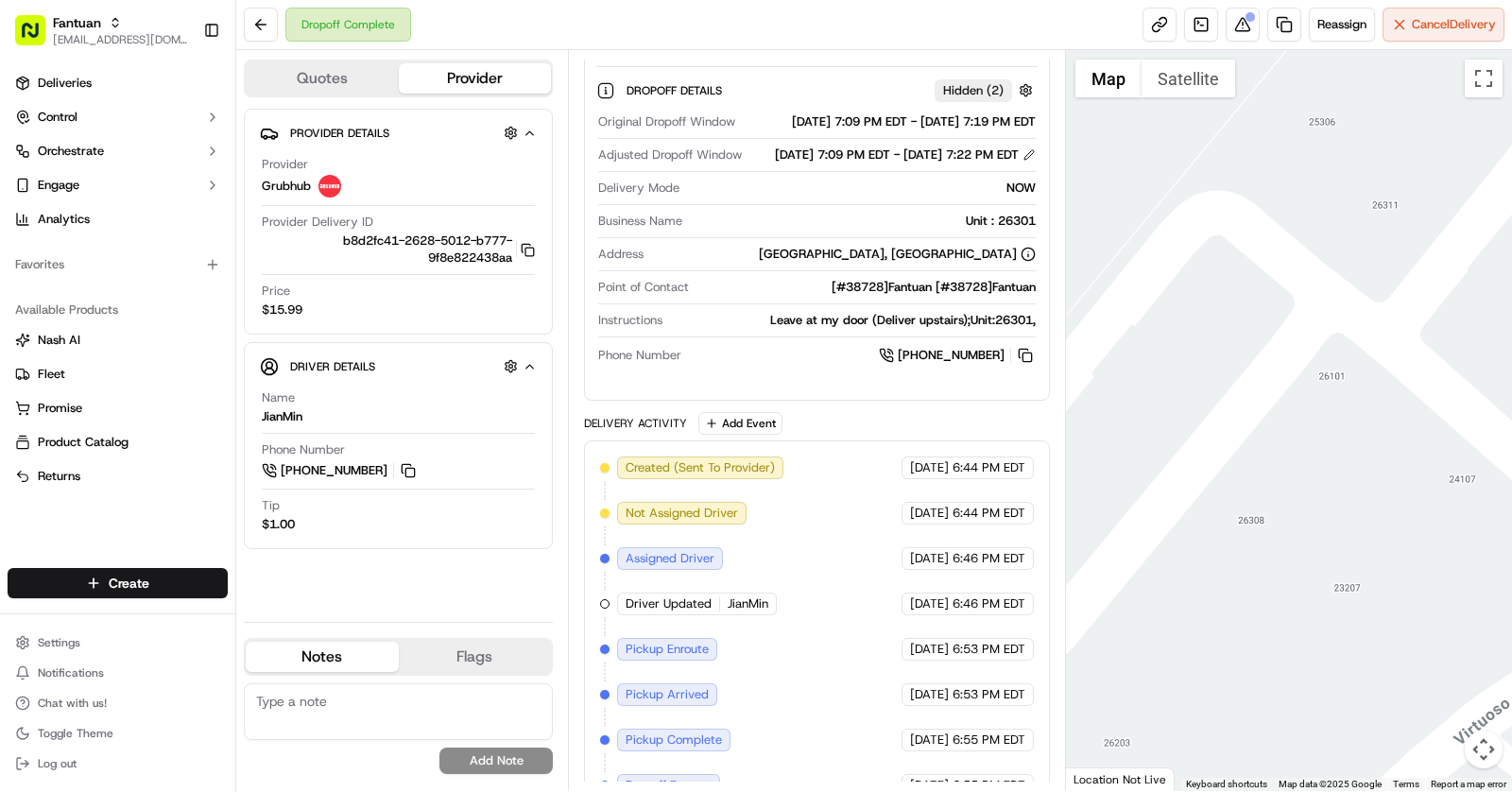
drag, startPoint x: 1183, startPoint y: 334, endPoint x: 1182, endPoint y: 156, distance: 178.0
click at [1182, 156] on div at bounding box center [1289, 420] width 447 height 741
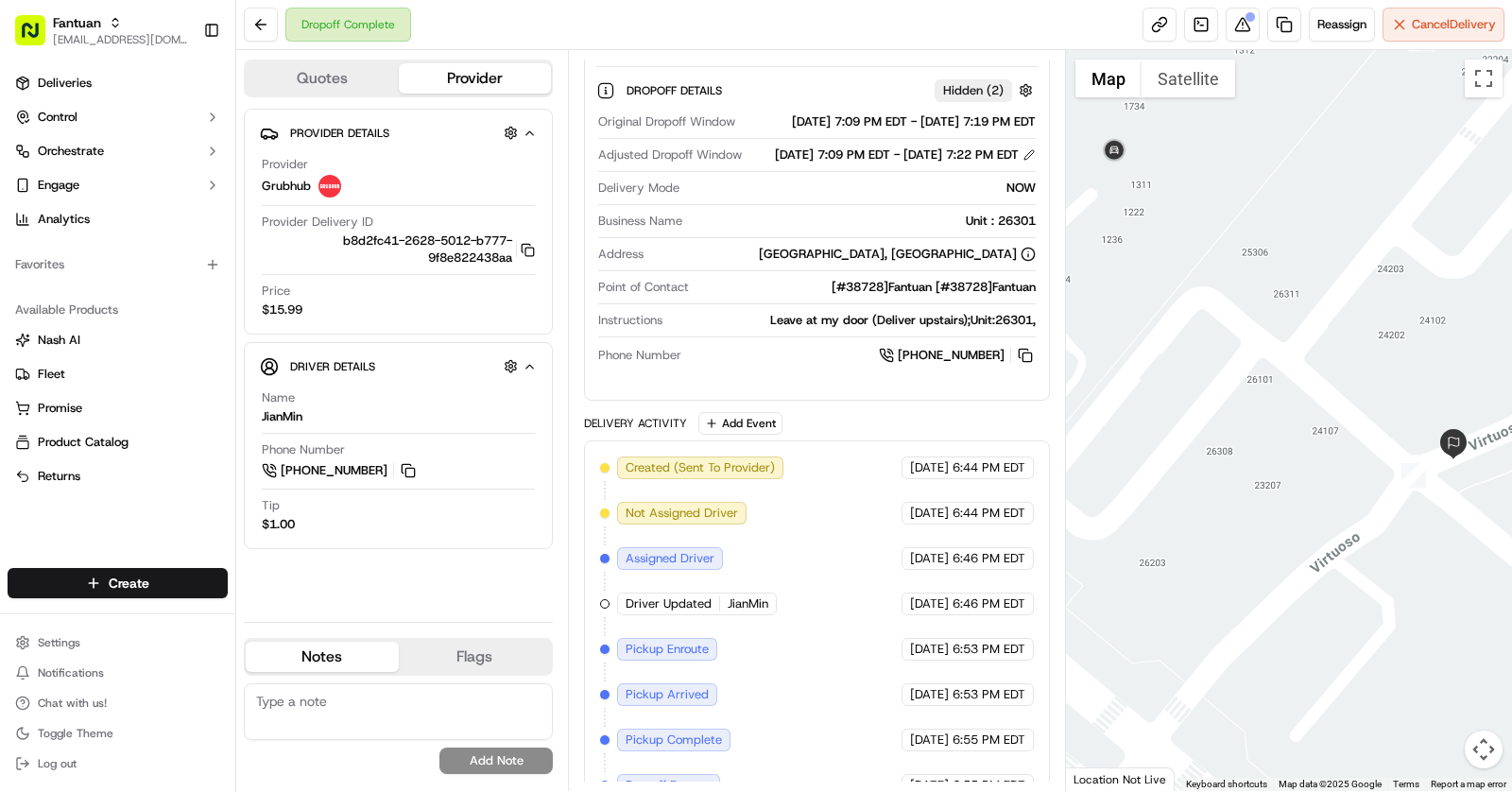
drag, startPoint x: 1340, startPoint y: 544, endPoint x: 1270, endPoint y: 541, distance: 70.1
click at [1270, 541] on div at bounding box center [1289, 420] width 447 height 741
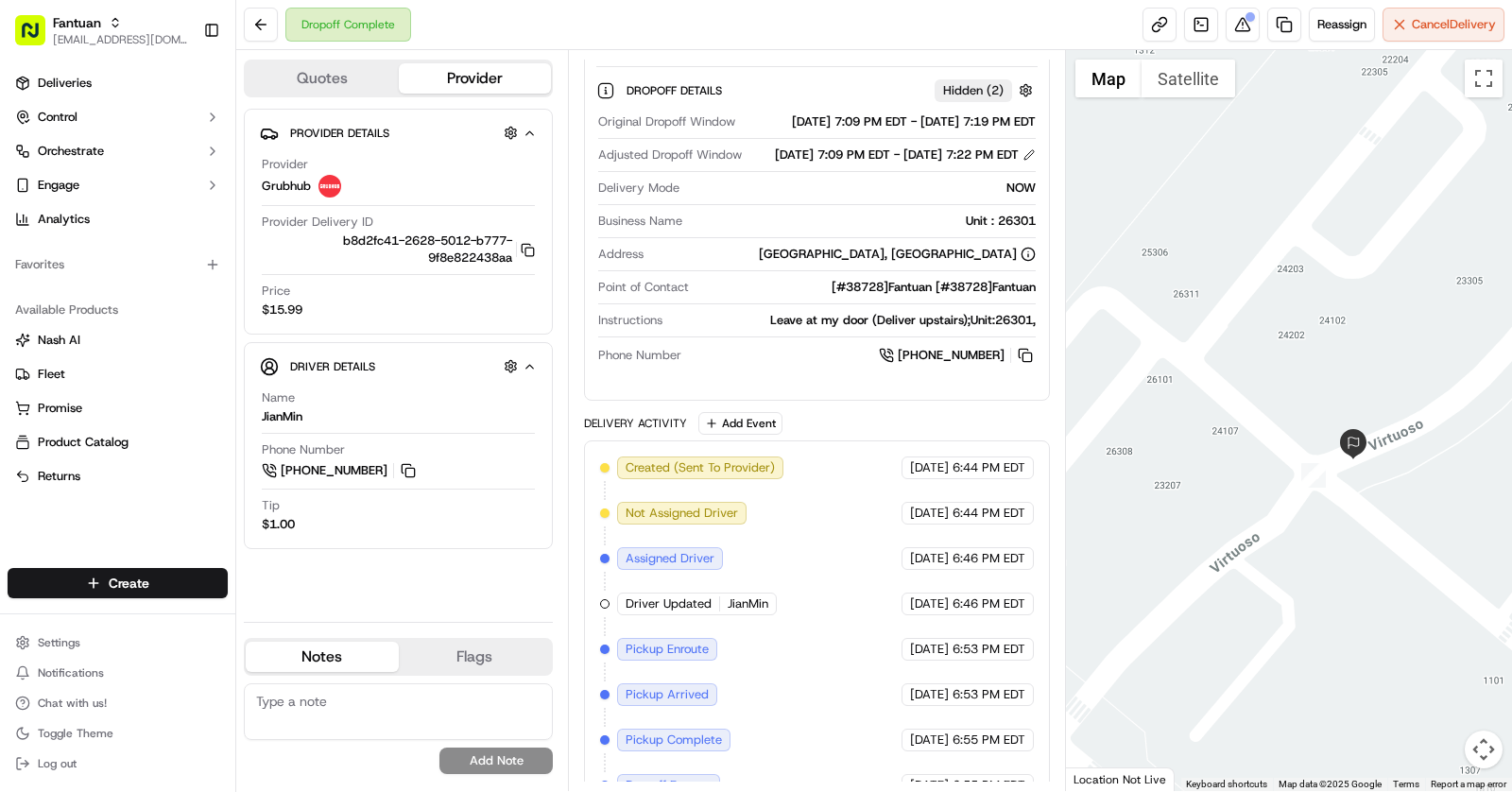
drag, startPoint x: 1416, startPoint y: 526, endPoint x: 1310, endPoint y: 526, distance: 106.0
click at [1310, 526] on div at bounding box center [1289, 420] width 447 height 741
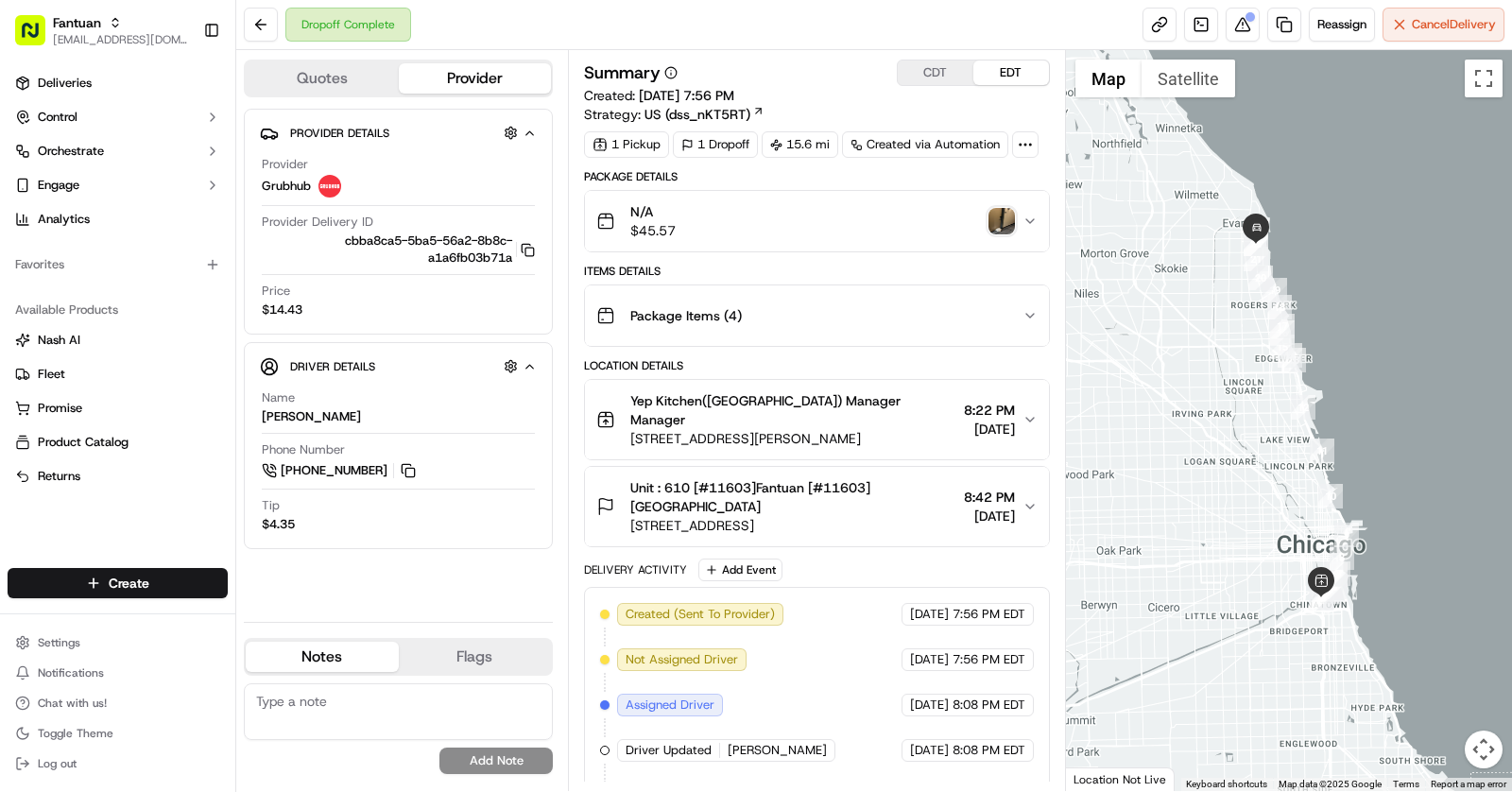
click at [995, 227] on img "button" at bounding box center [1001, 222] width 27 height 27
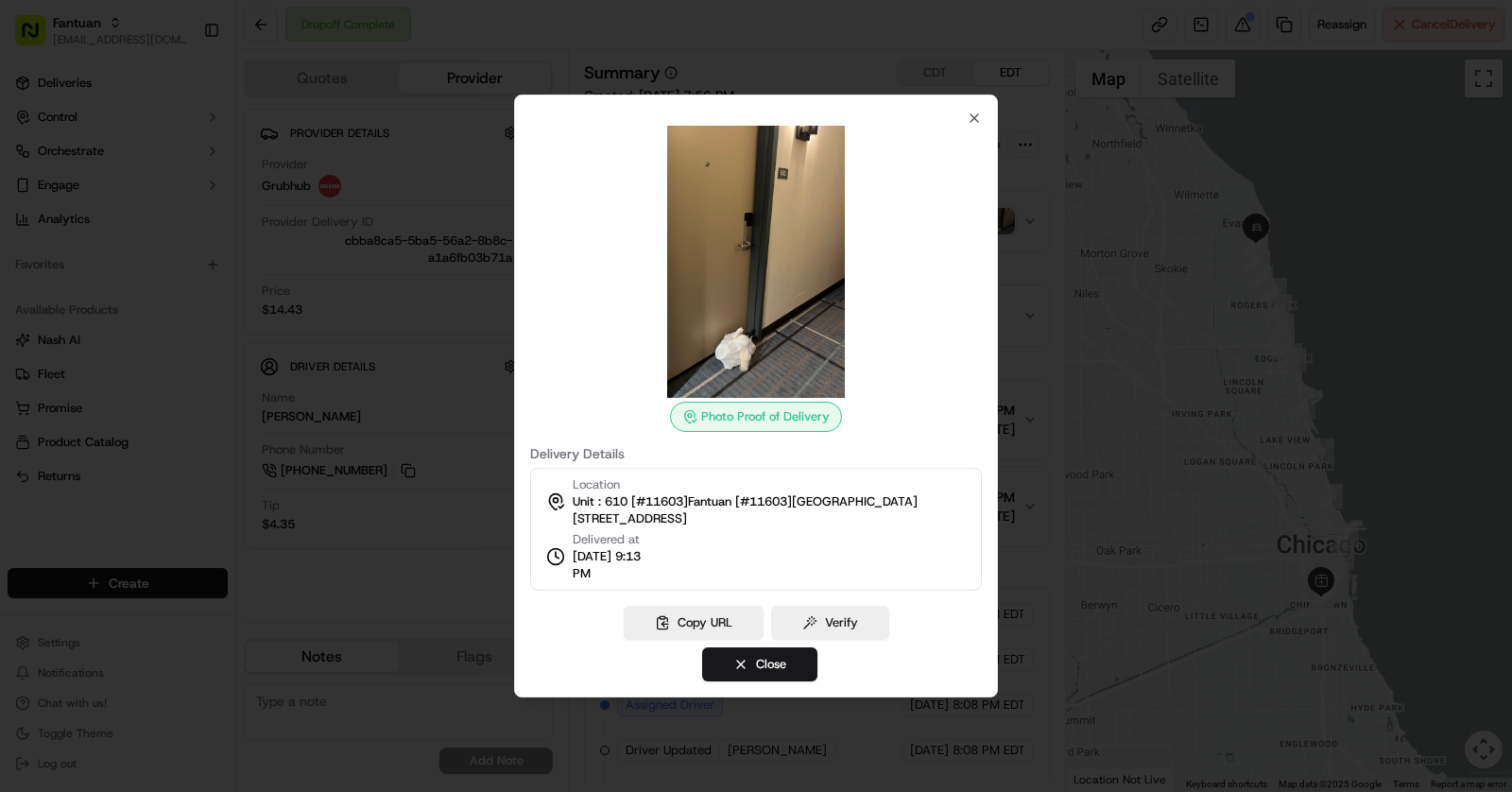
click at [800, 204] on img at bounding box center [756, 261] width 272 height 272
click at [996, 444] on div "Photo Proof of Delivery Delivery Details Location Unit : 610 [#11603]Fantuan [#…" at bounding box center [756, 396] width 484 height 603
click at [1012, 459] on div at bounding box center [756, 396] width 1512 height 792
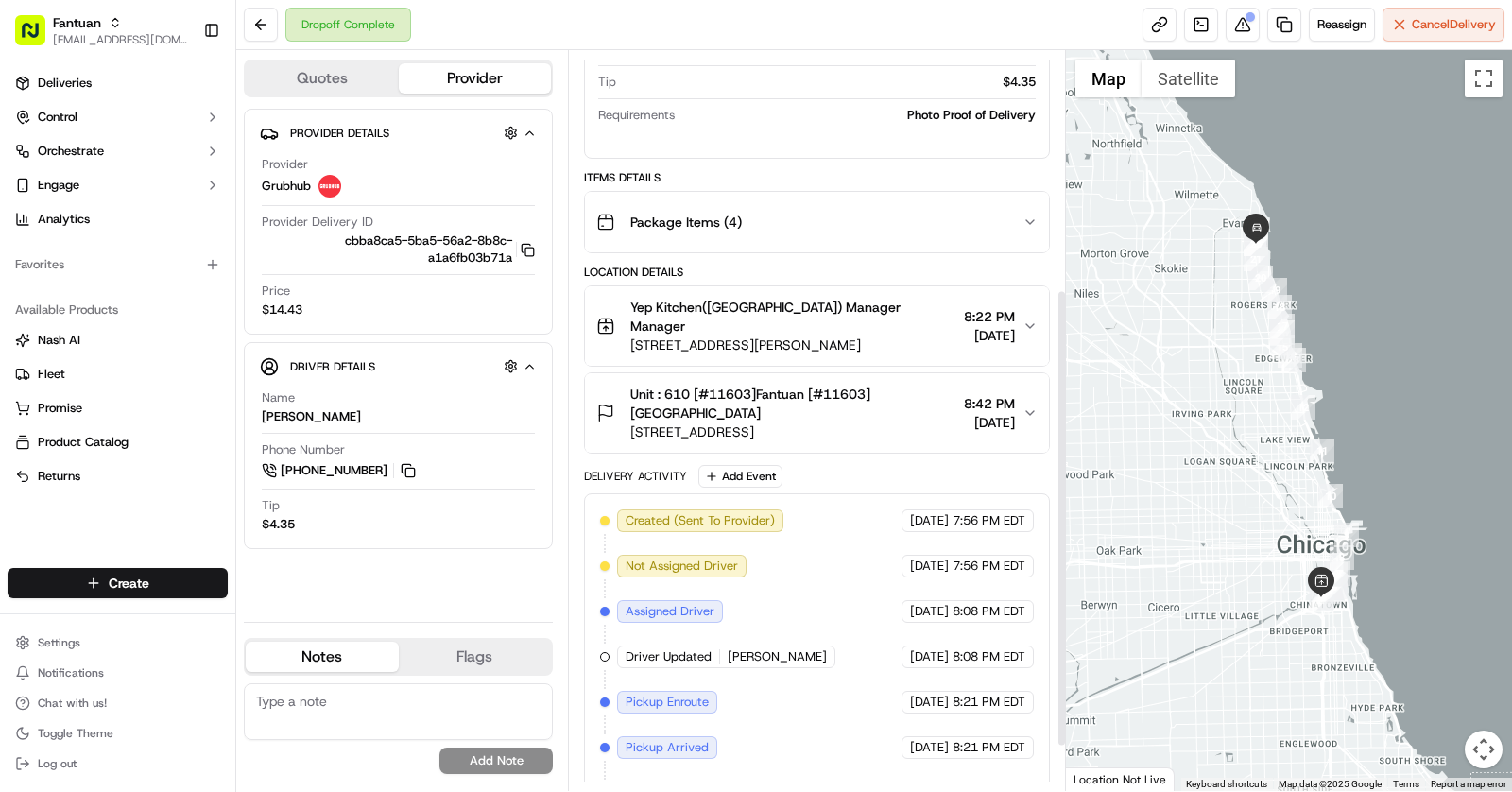
scroll to position [384, 0]
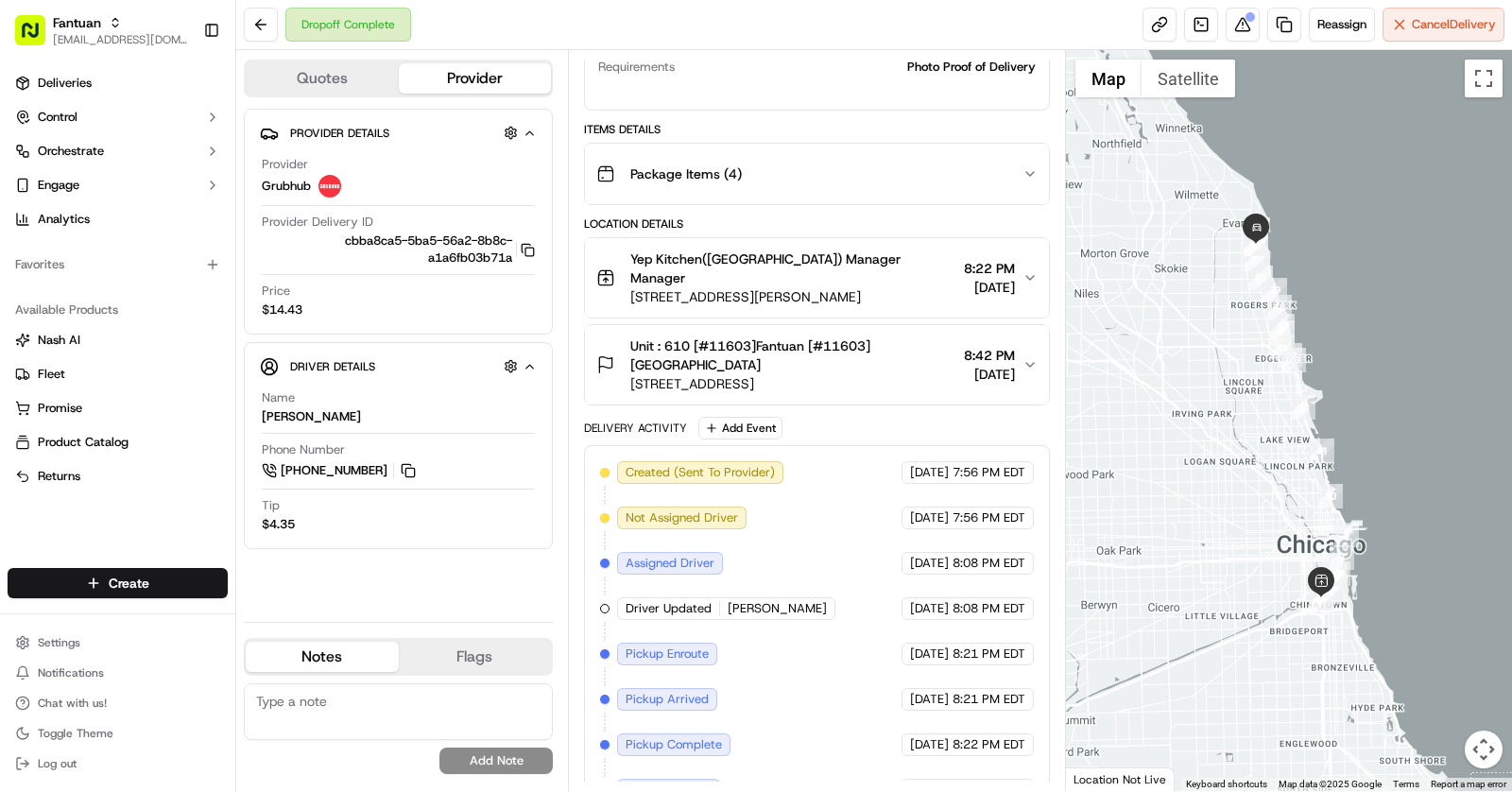
click at [868, 336] on span "Unit : 610 [#11603]Fantuan [#11603][GEOGRAPHIC_DATA]" at bounding box center [793, 354] width 326 height 37
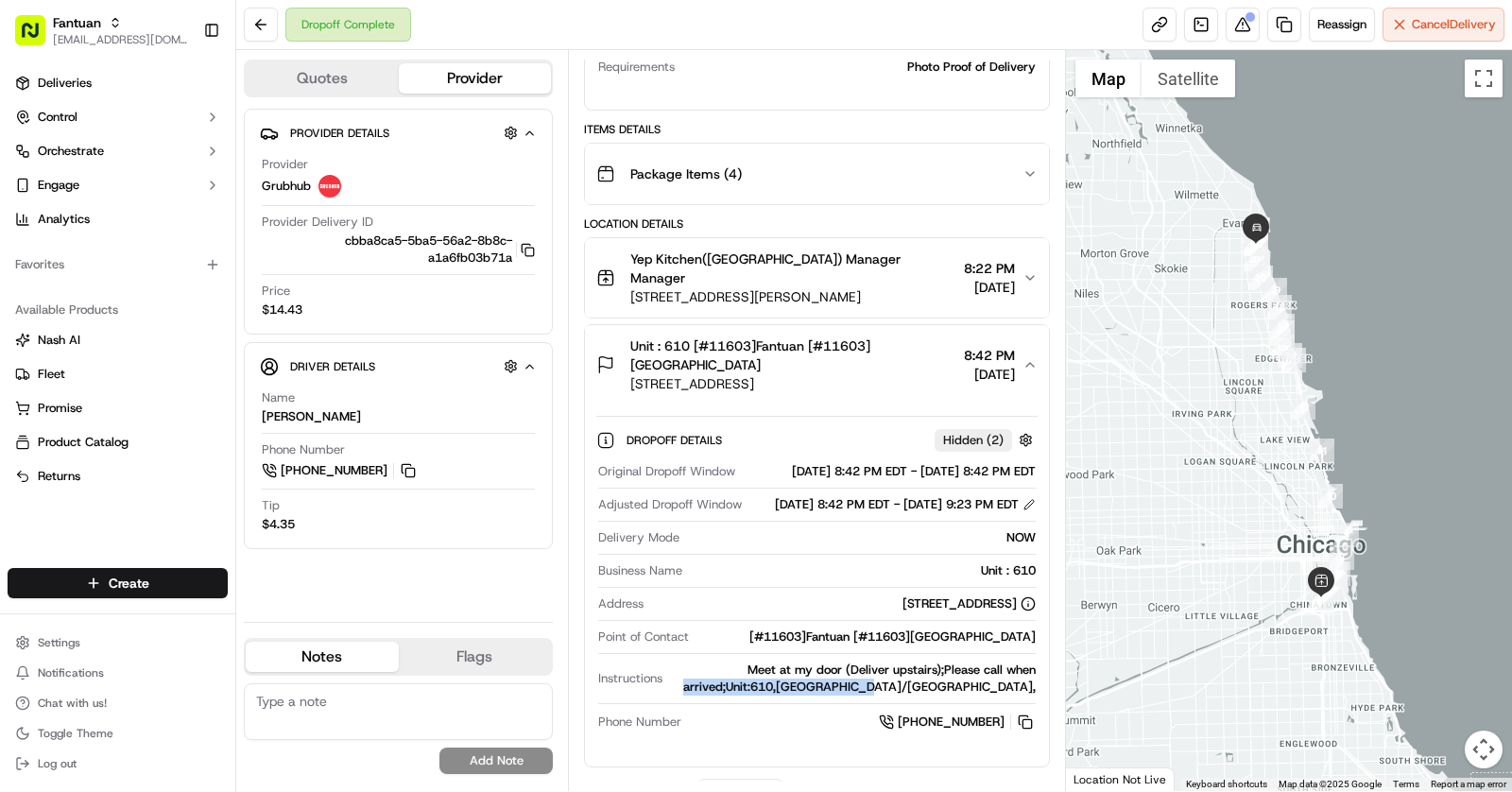
drag, startPoint x: 760, startPoint y: 681, endPoint x: 938, endPoint y: 673, distance: 178.2
click at [937, 673] on div "Meet at my door (Deliver upstairs);Please call when arrived;Unit:610,[GEOGRAPHI…" at bounding box center [852, 678] width 366 height 34
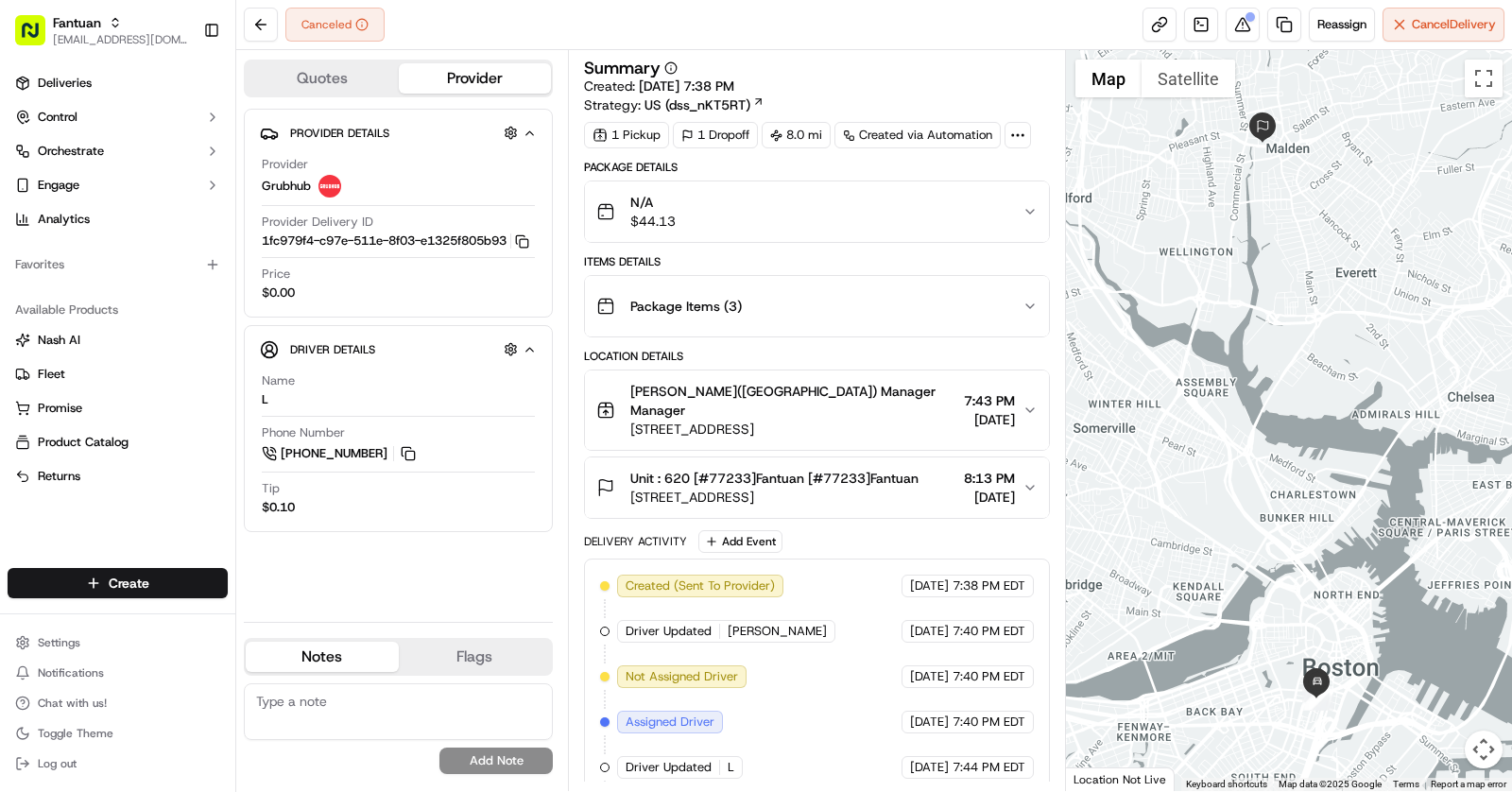
click at [778, 468] on span "Unit : 620 [#77233]Fantuan [#77233]Fantuan" at bounding box center [774, 478] width 288 height 19
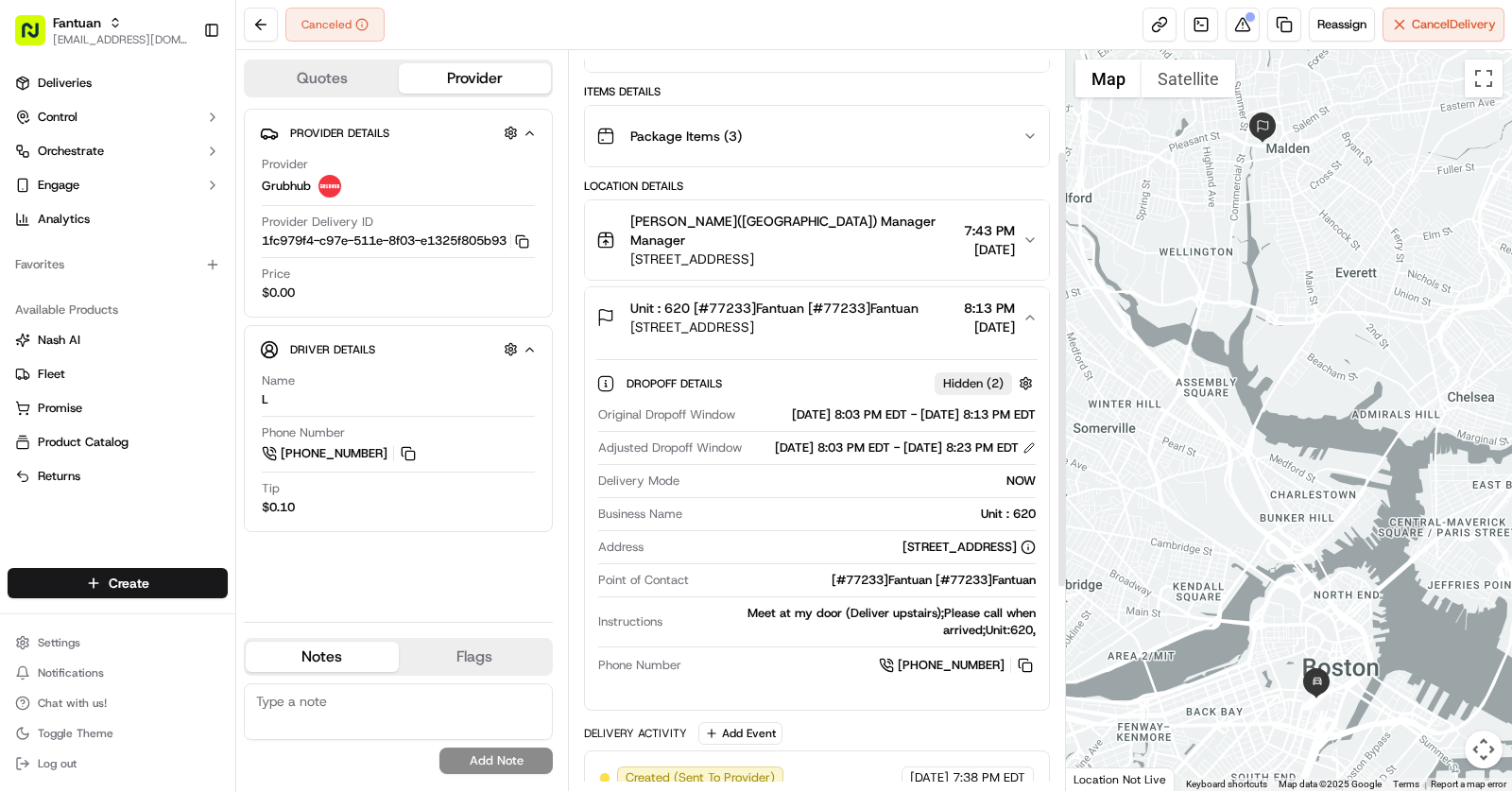
scroll to position [163, 0]
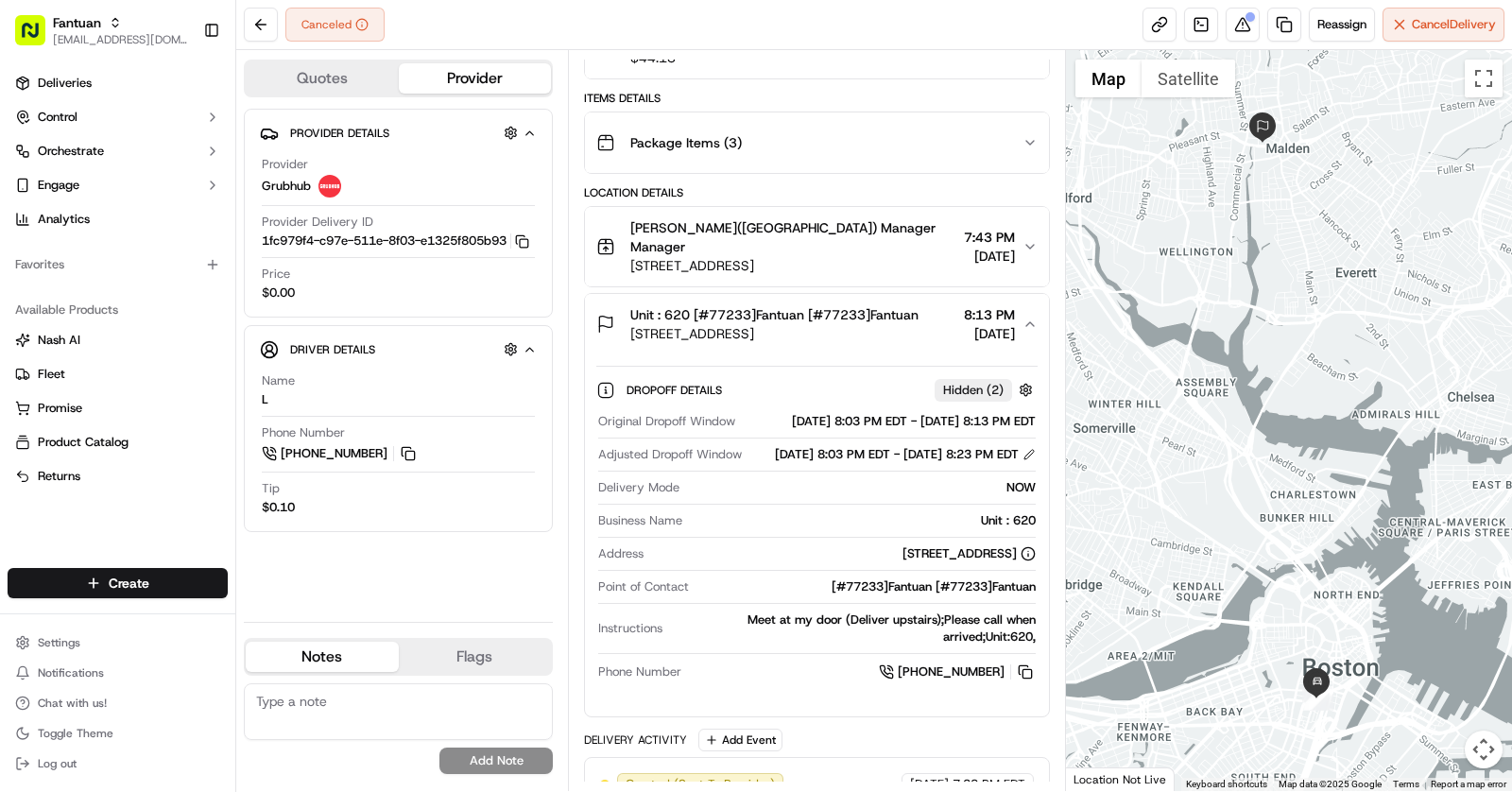
click at [788, 320] on button "Unit : 620 [#77233]Fantuan [#77233][GEOGRAPHIC_DATA][STREET_ADDRESS] 8:13 PM [D…" at bounding box center [816, 324] width 464 height 60
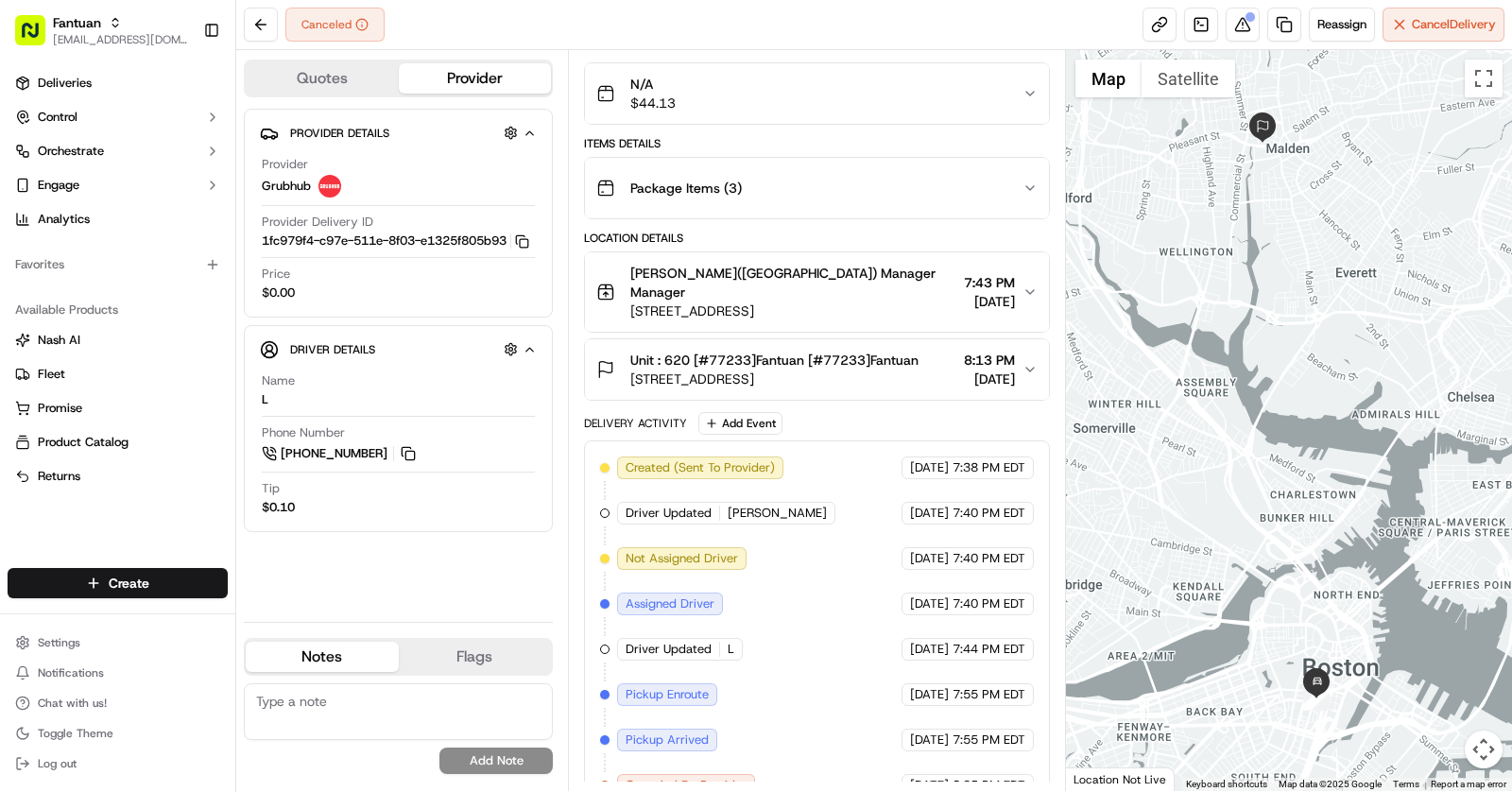
click at [726, 777] on span "Canceled By Provider" at bounding box center [686, 785] width 121 height 17
